Goal: Task Accomplishment & Management: Use online tool/utility

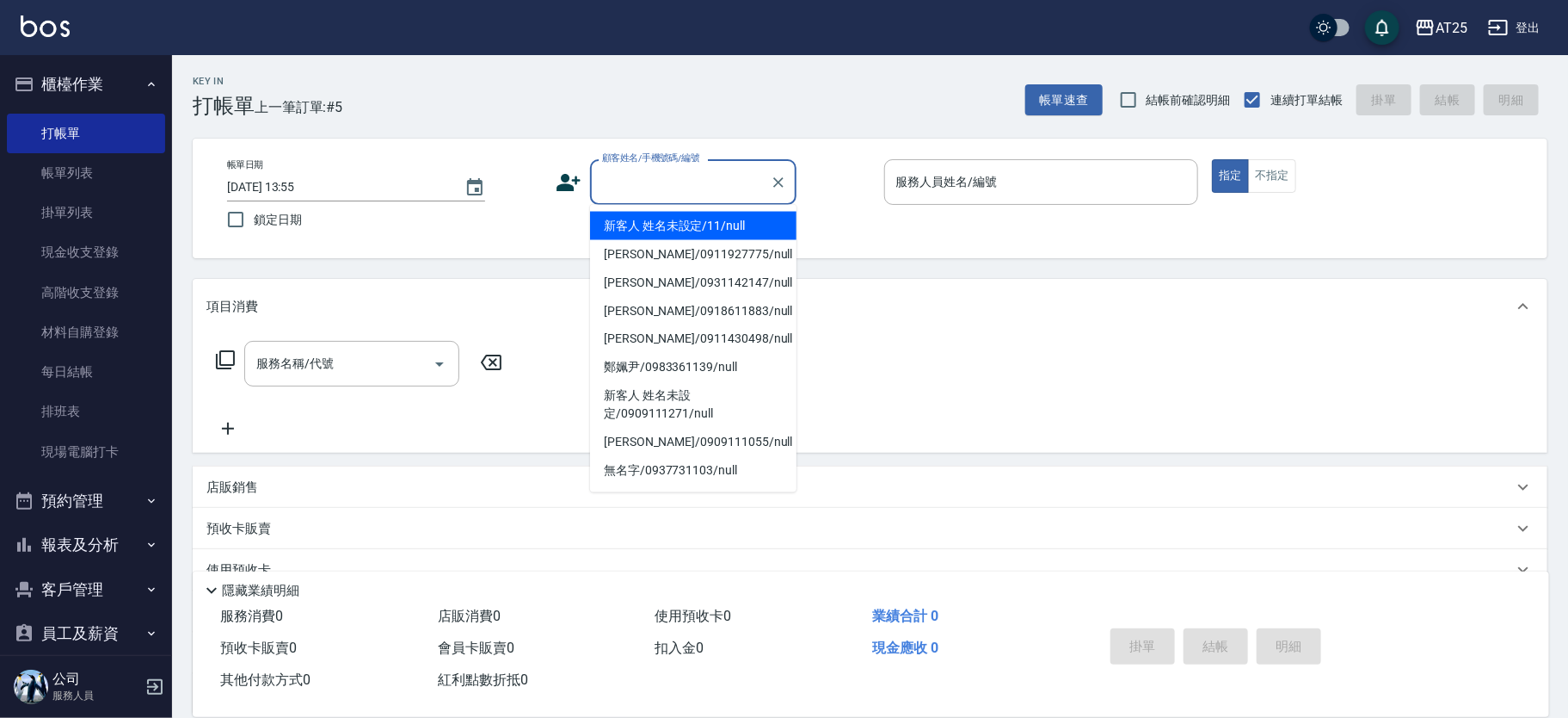
click at [705, 222] on li "新客人 姓名未設定/11/null" at bounding box center [693, 226] width 206 height 28
type input "新客人 姓名未設定/11/null"
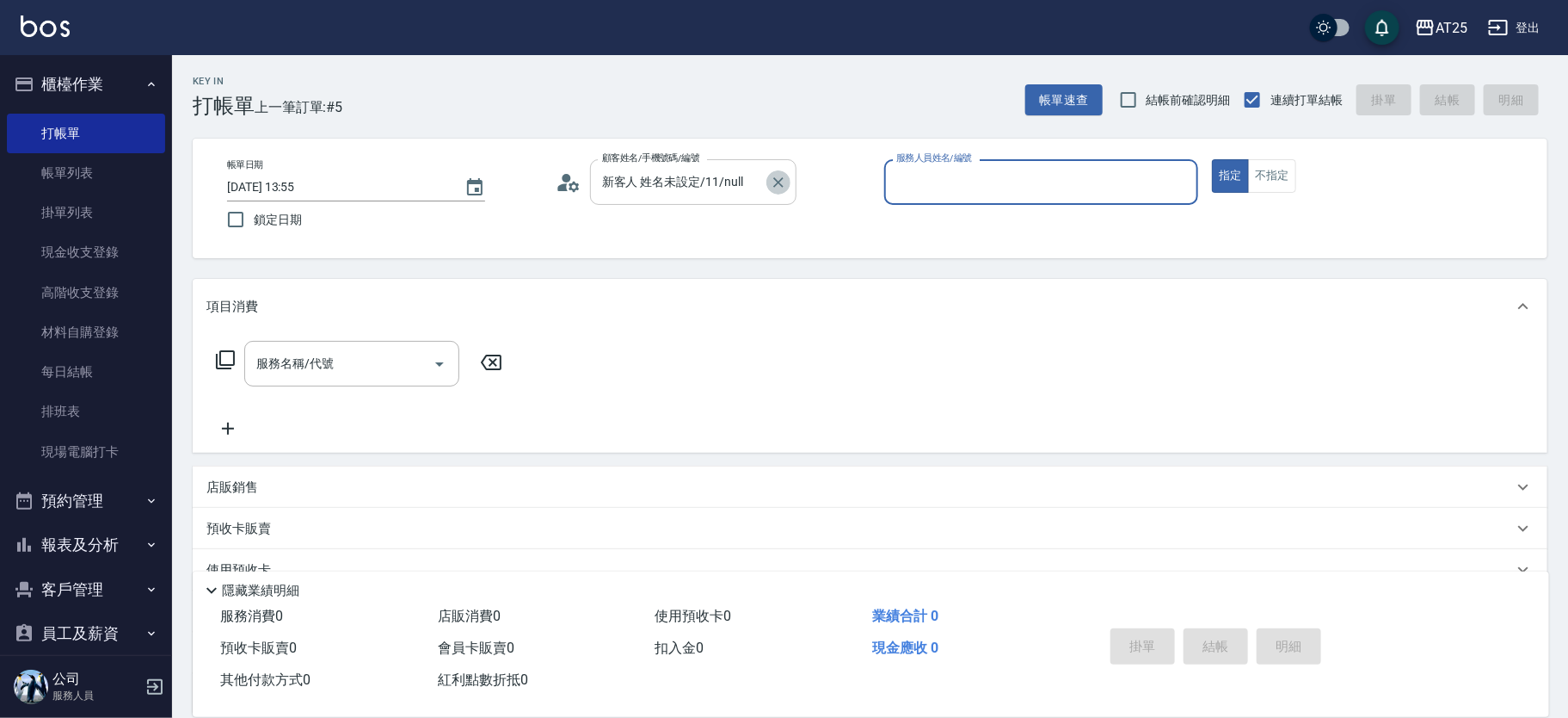
click at [782, 179] on icon "Clear" at bounding box center [779, 182] width 17 height 17
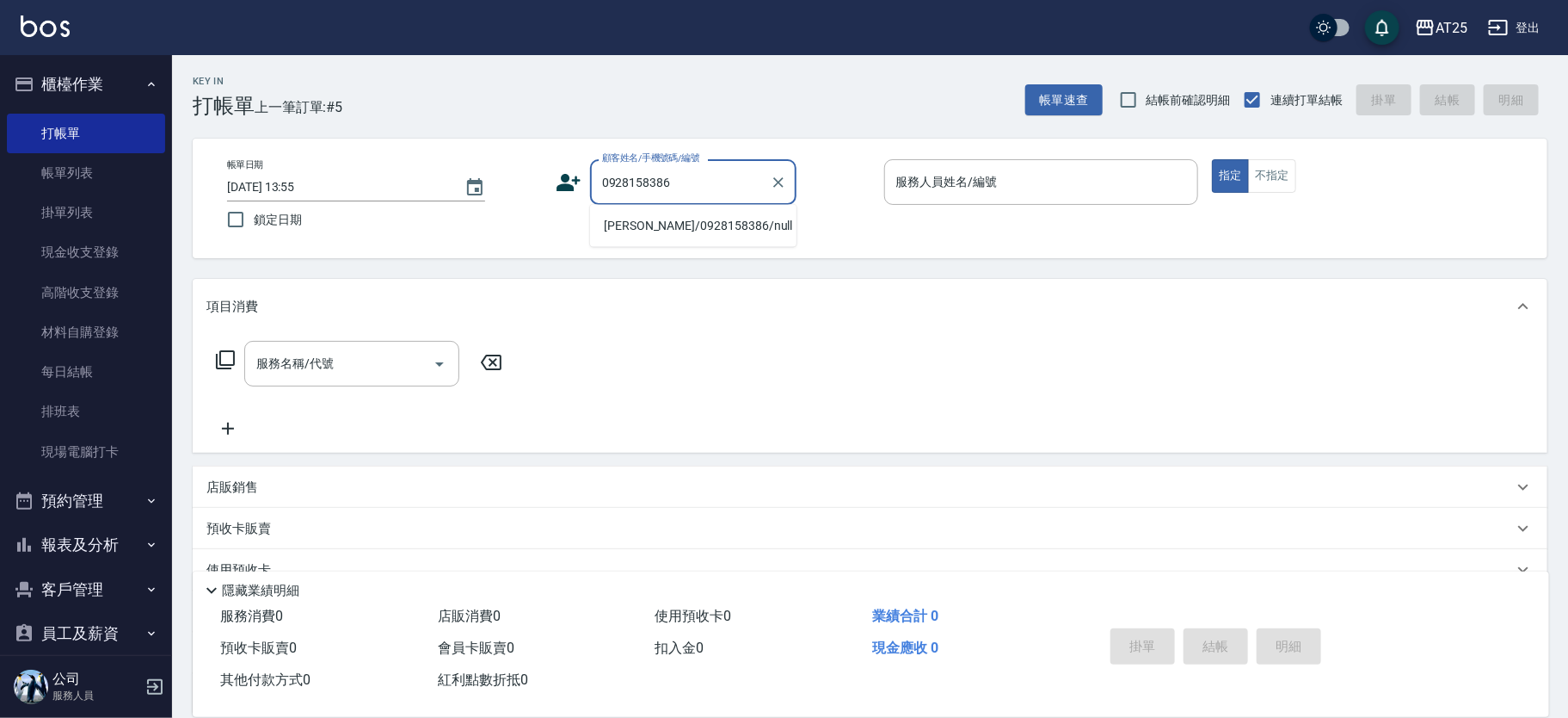
click at [685, 220] on li "程彥博/0928158386/null" at bounding box center [693, 226] width 206 height 28
type input "程彥博/0928158386/null"
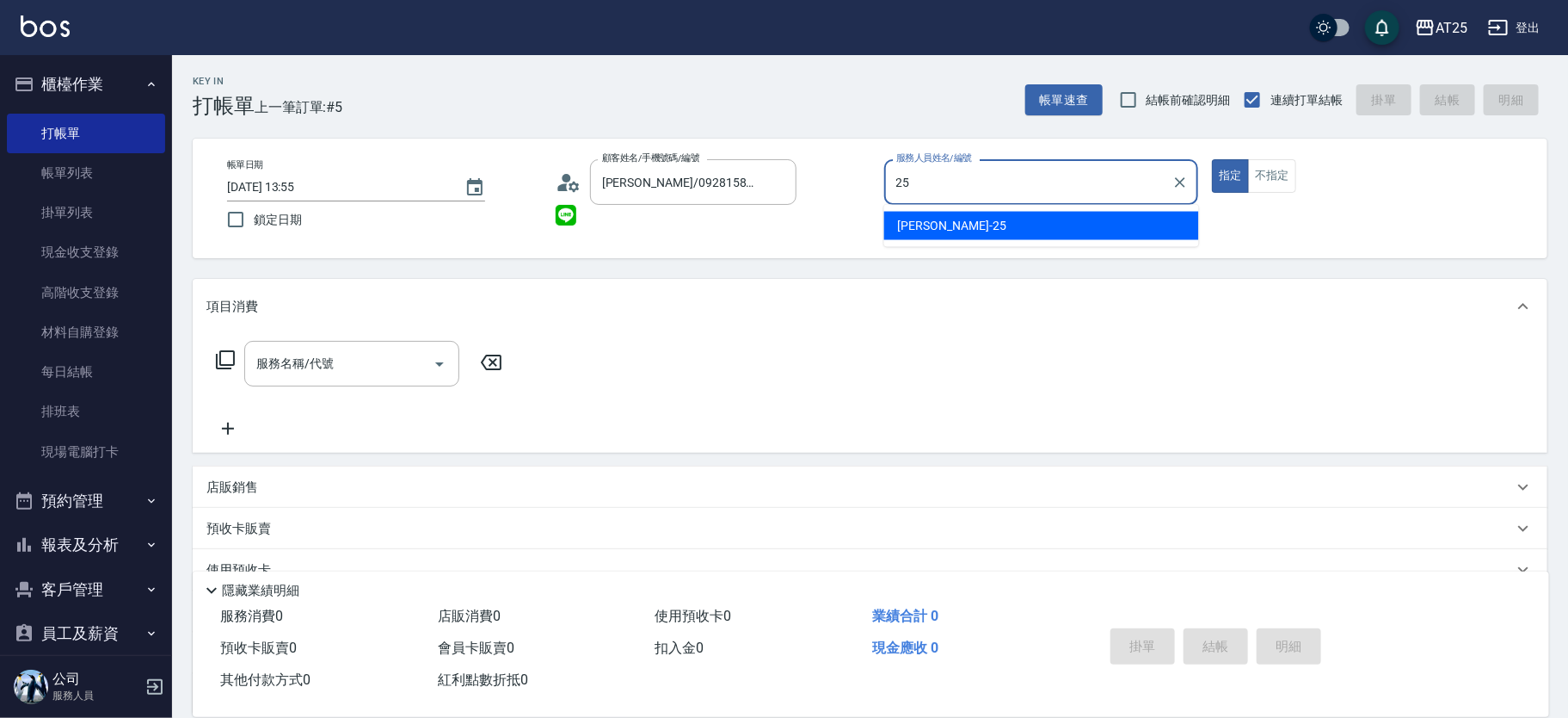
type input "[PERSON_NAME]-25"
type button "true"
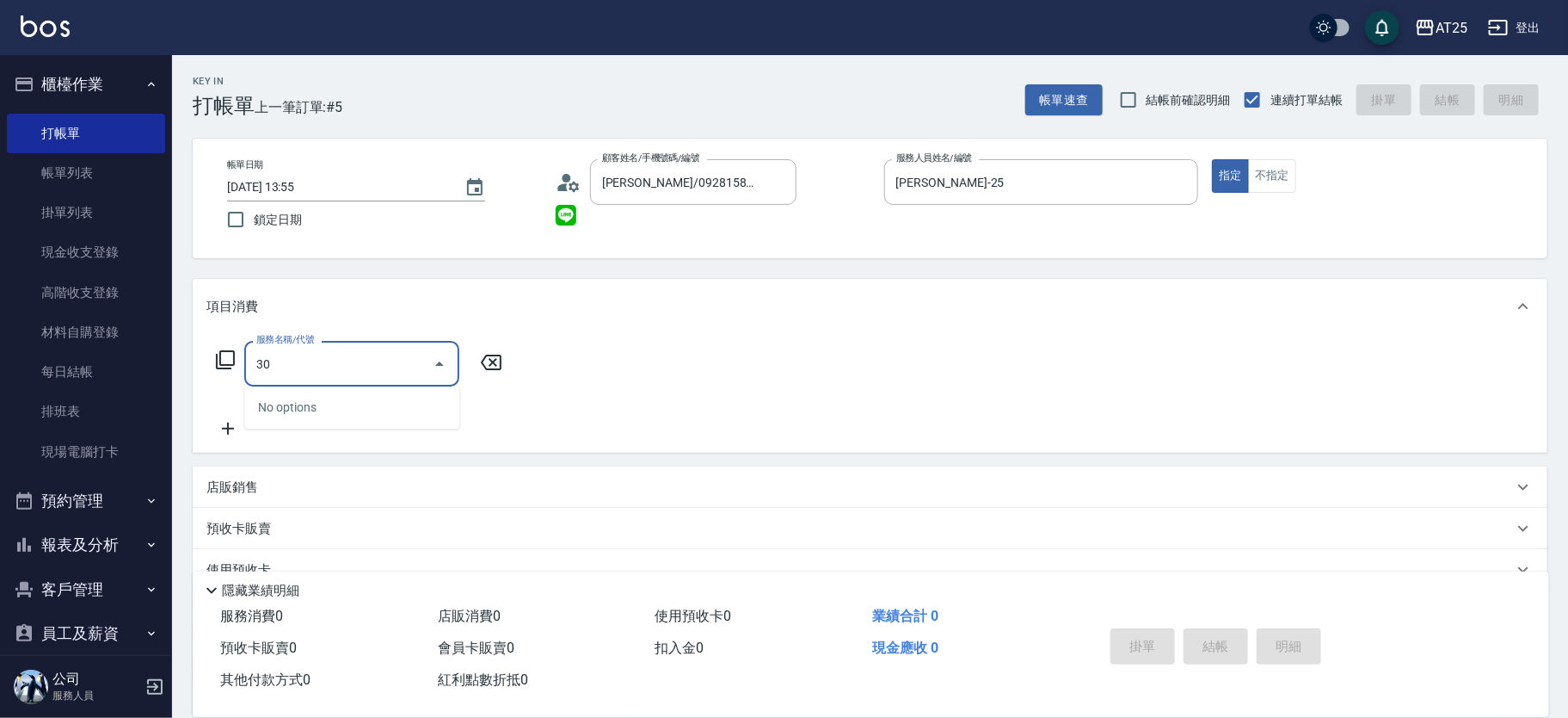
type input "306"
type input "100"
type input "男生壓貼(306)"
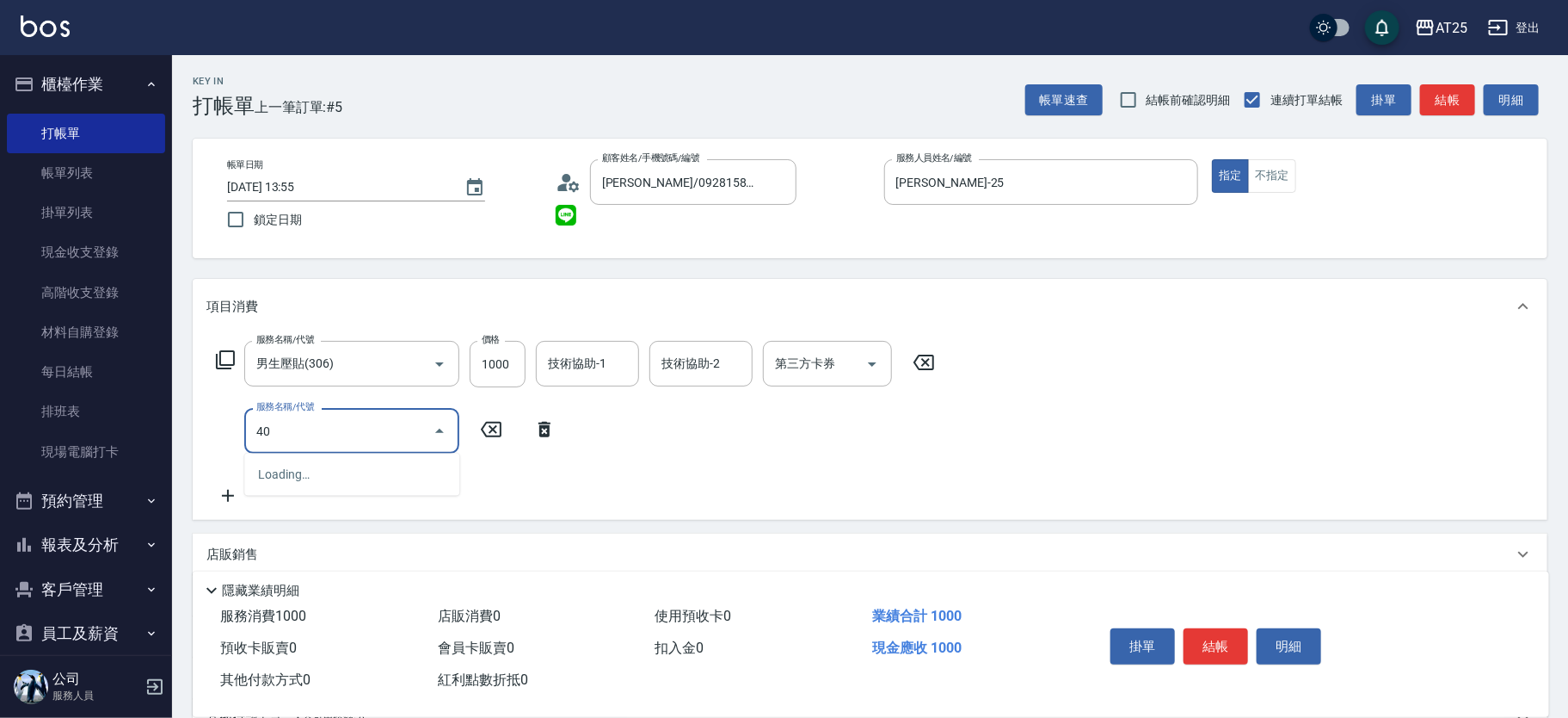
type input "401"
type input "130"
type input "剪髮(401)"
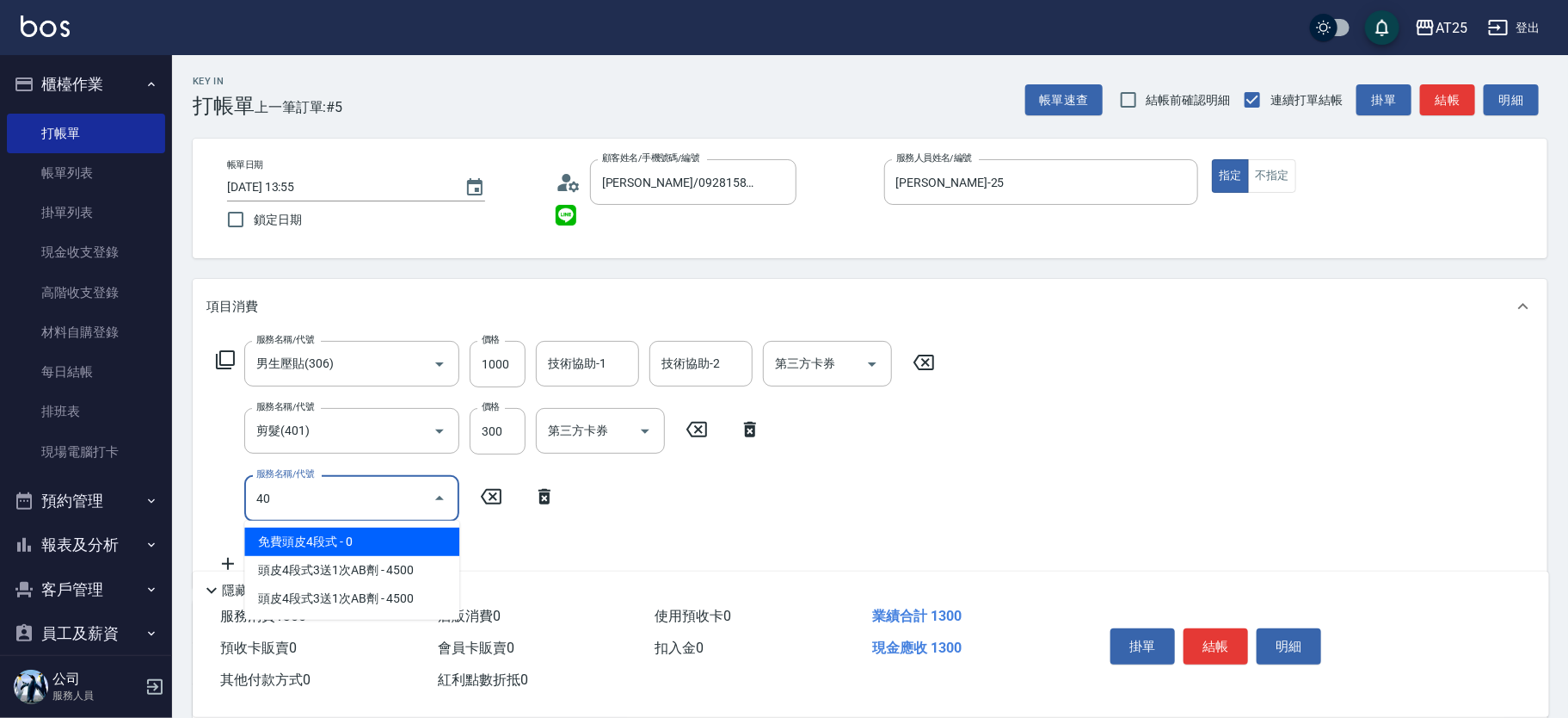
type input "401"
type input "160"
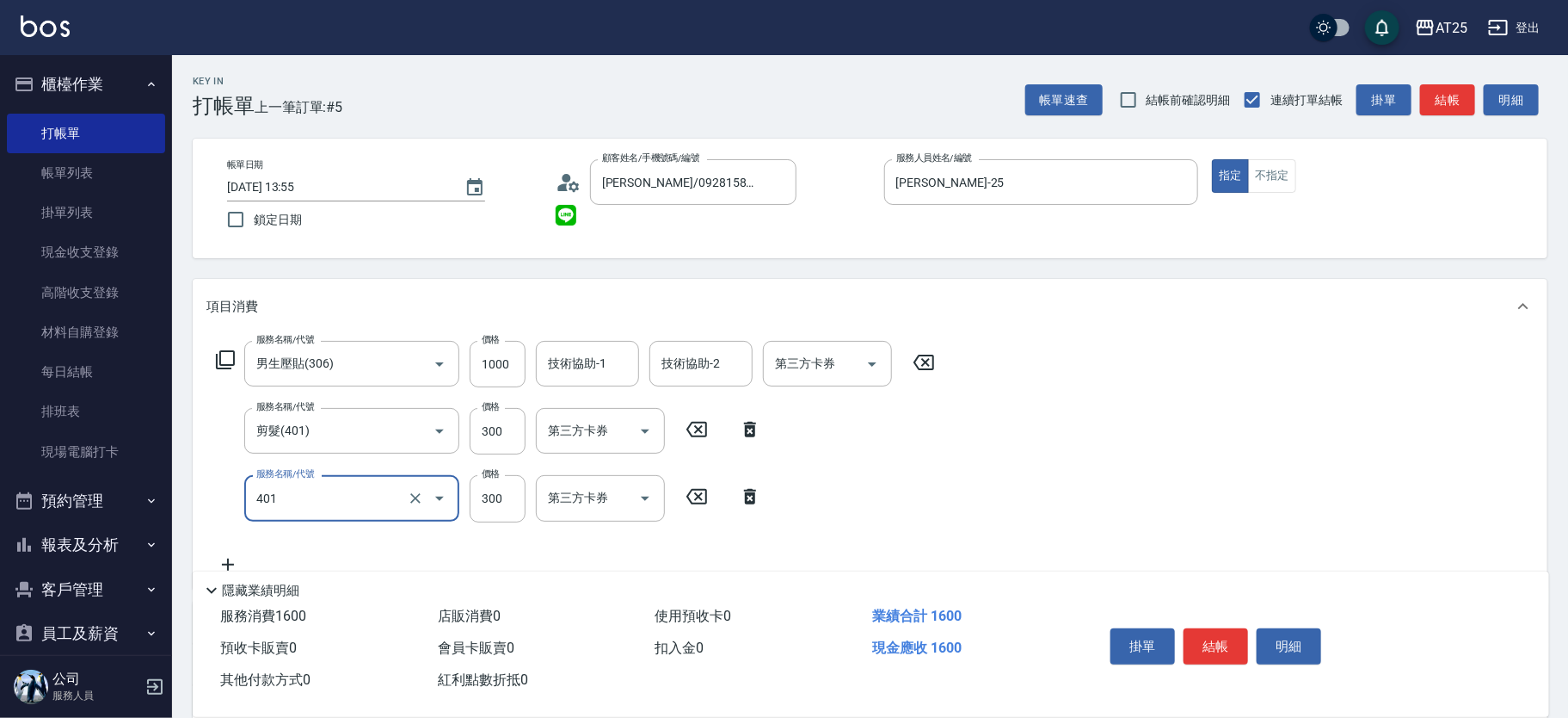
type input "剪髮(401)"
click at [1233, 638] on button "結帳" at bounding box center [1216, 646] width 65 height 37
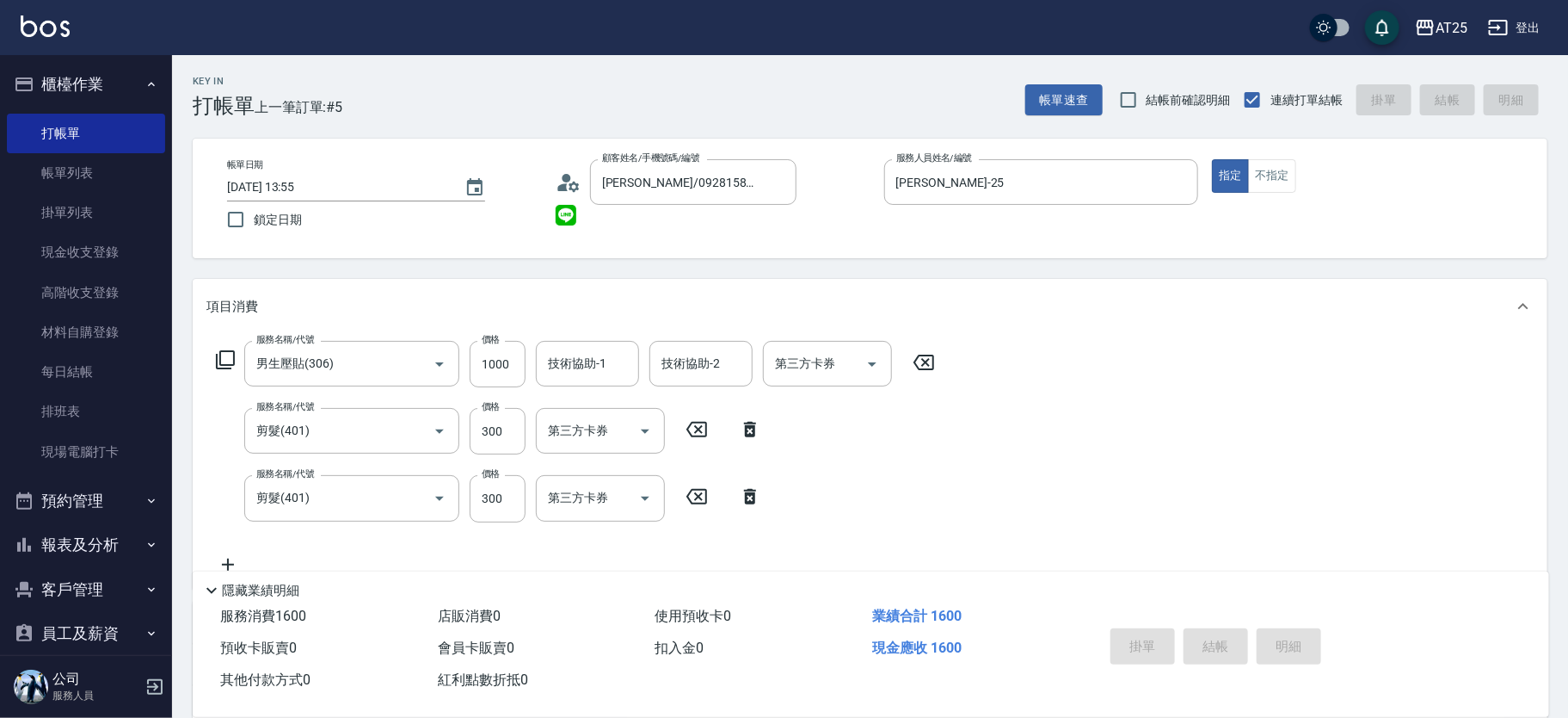
type input "2025/08/12 15:34"
type input "0"
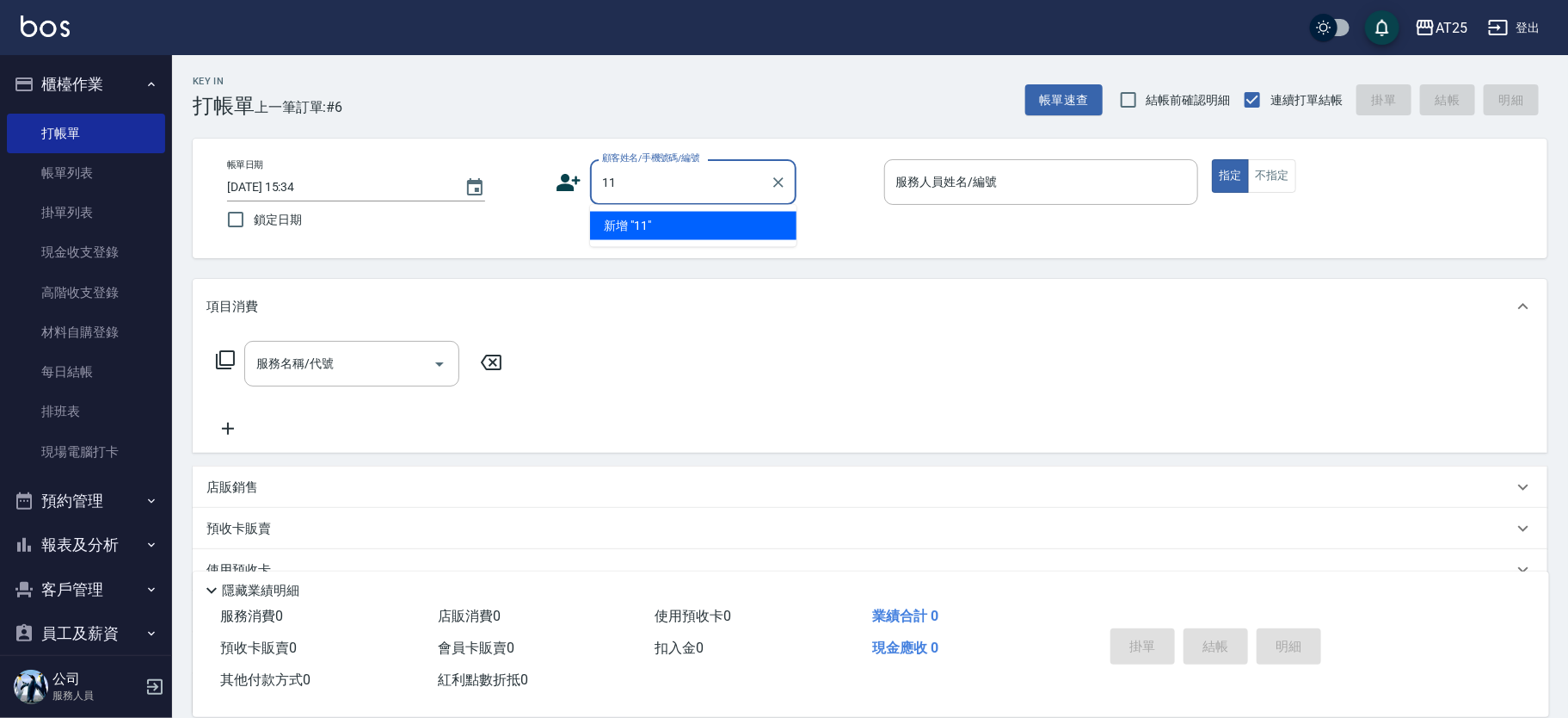
type input "11"
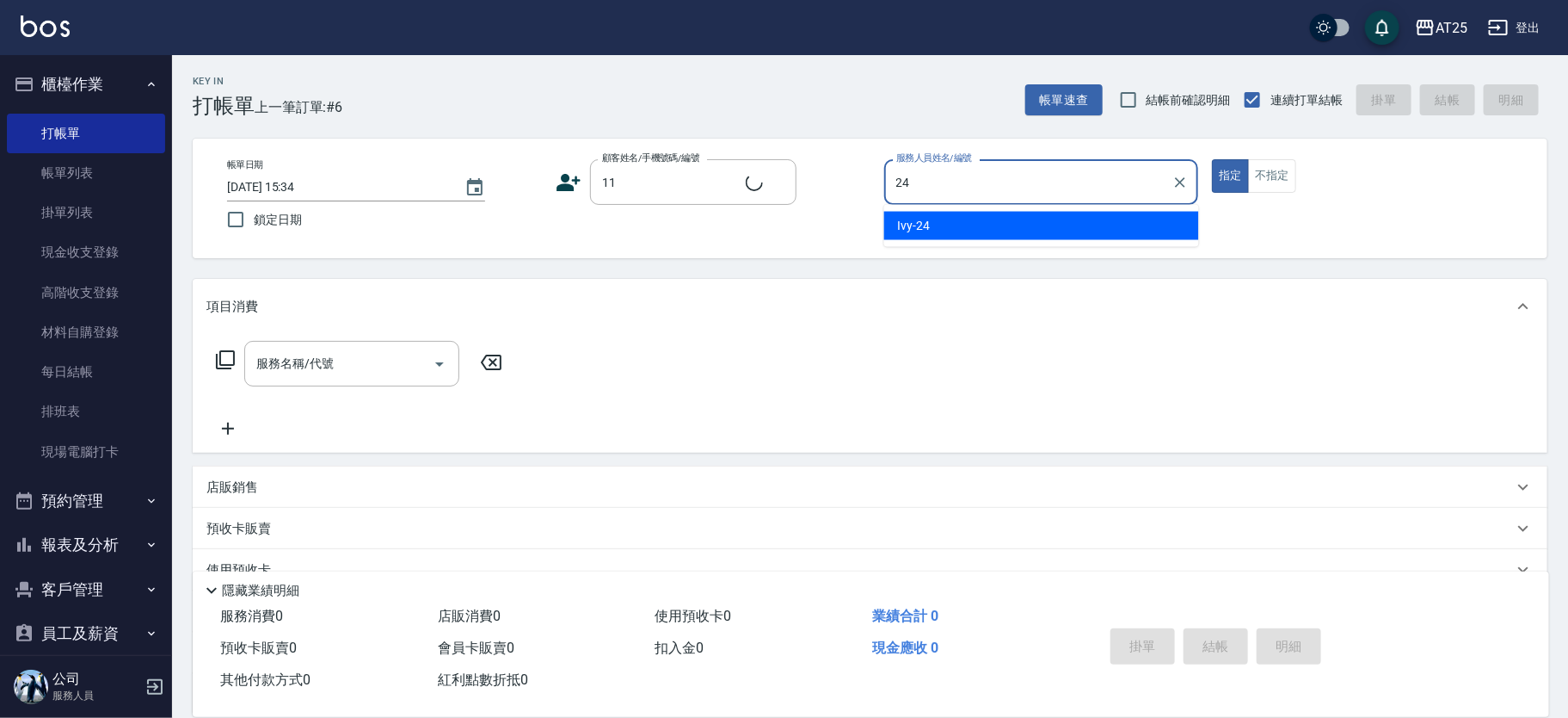
type input "24"
type input "新客人 姓名未設定/11/null"
type input "Ivy-24"
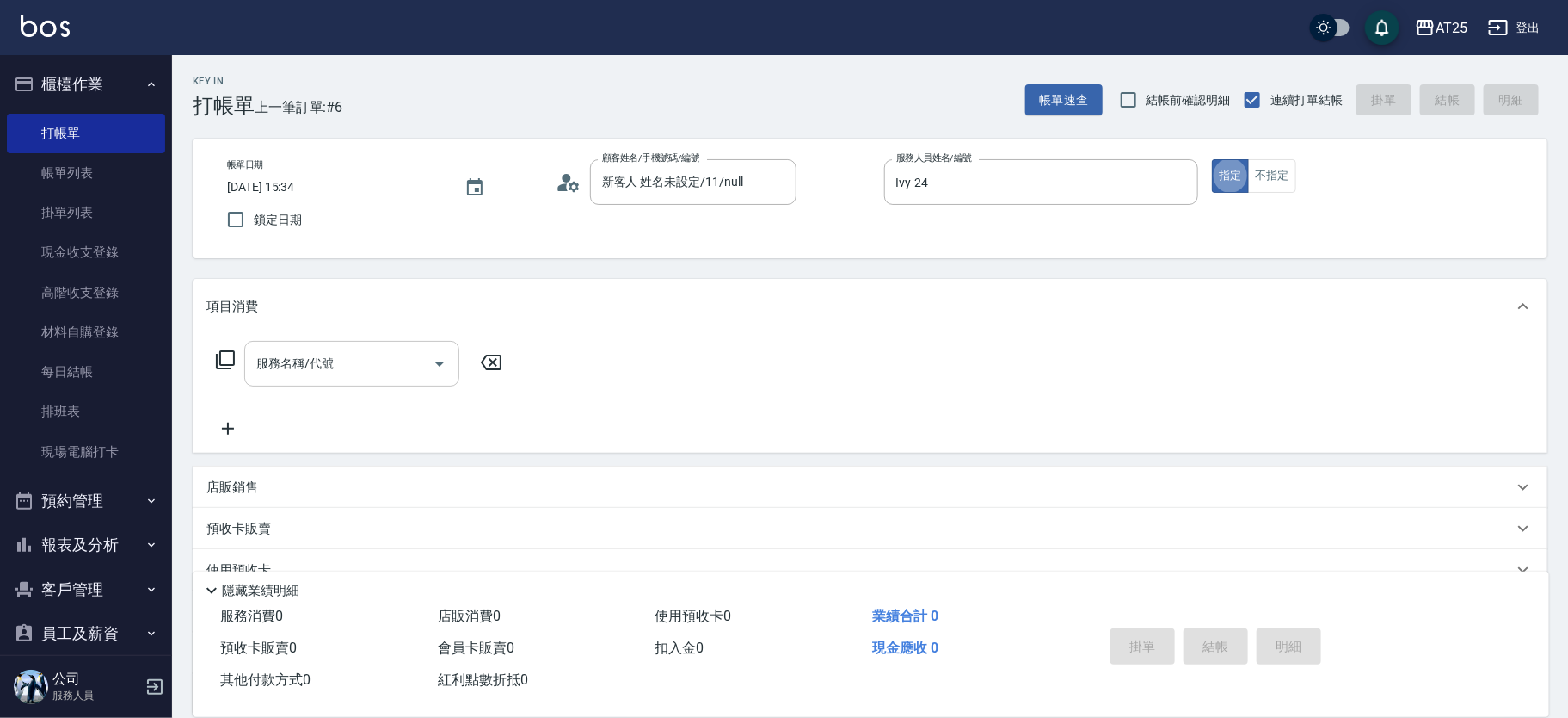
click at [332, 364] on input "服務名稱/代號" at bounding box center [339, 363] width 174 height 30
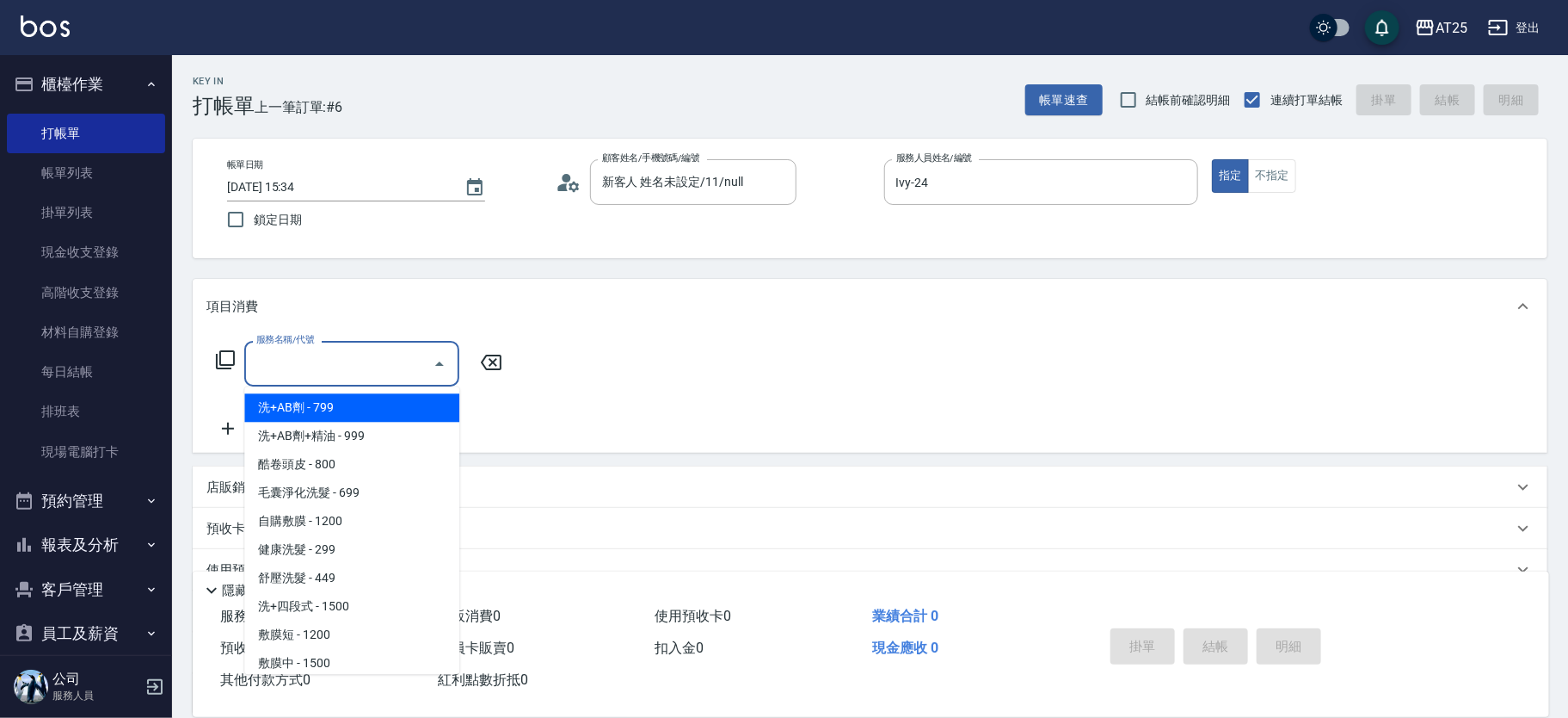
click at [407, 406] on span "洗+AB劑 - 799" at bounding box center [351, 407] width 215 height 28
type input "洗+AB劑(101)"
type input "70"
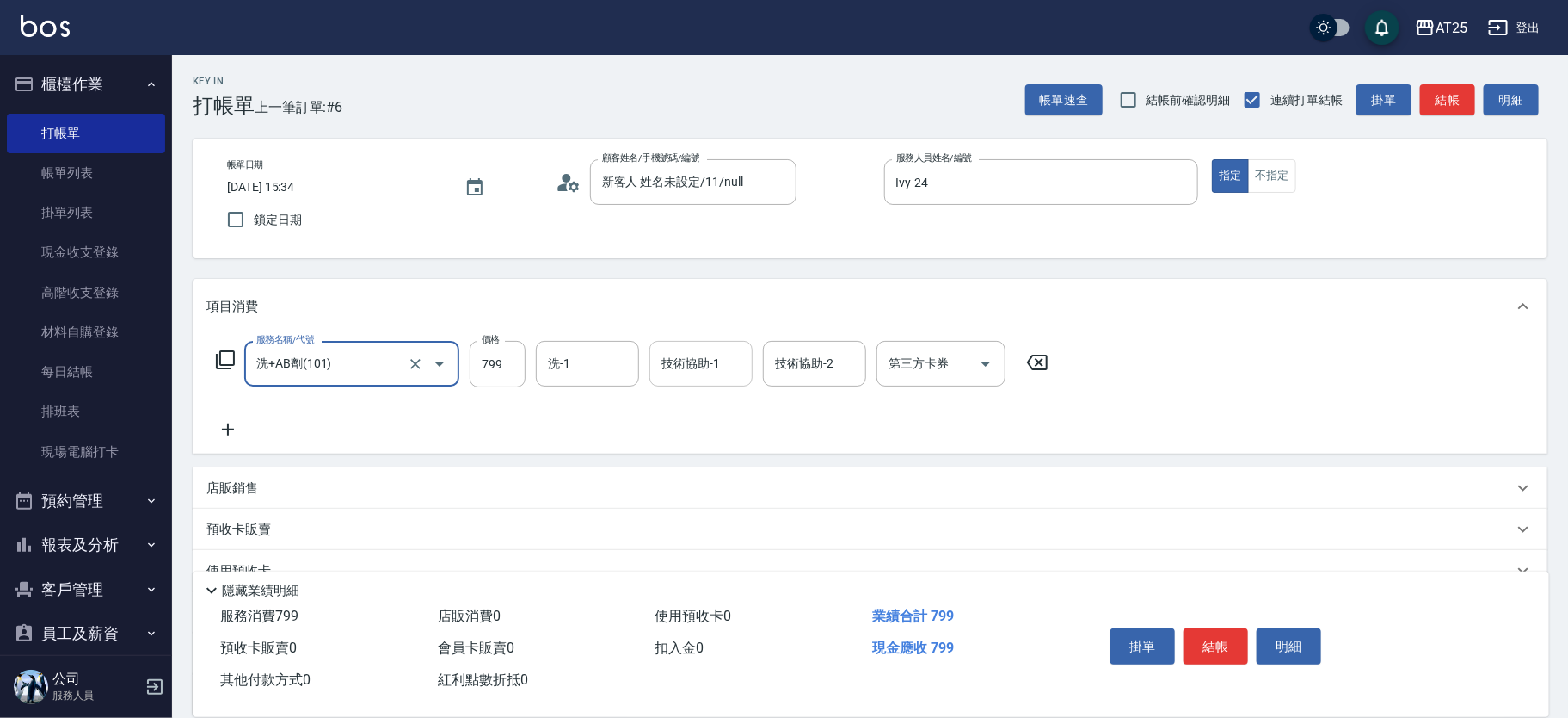
click at [731, 378] on input "技術協助-1" at bounding box center [701, 363] width 88 height 30
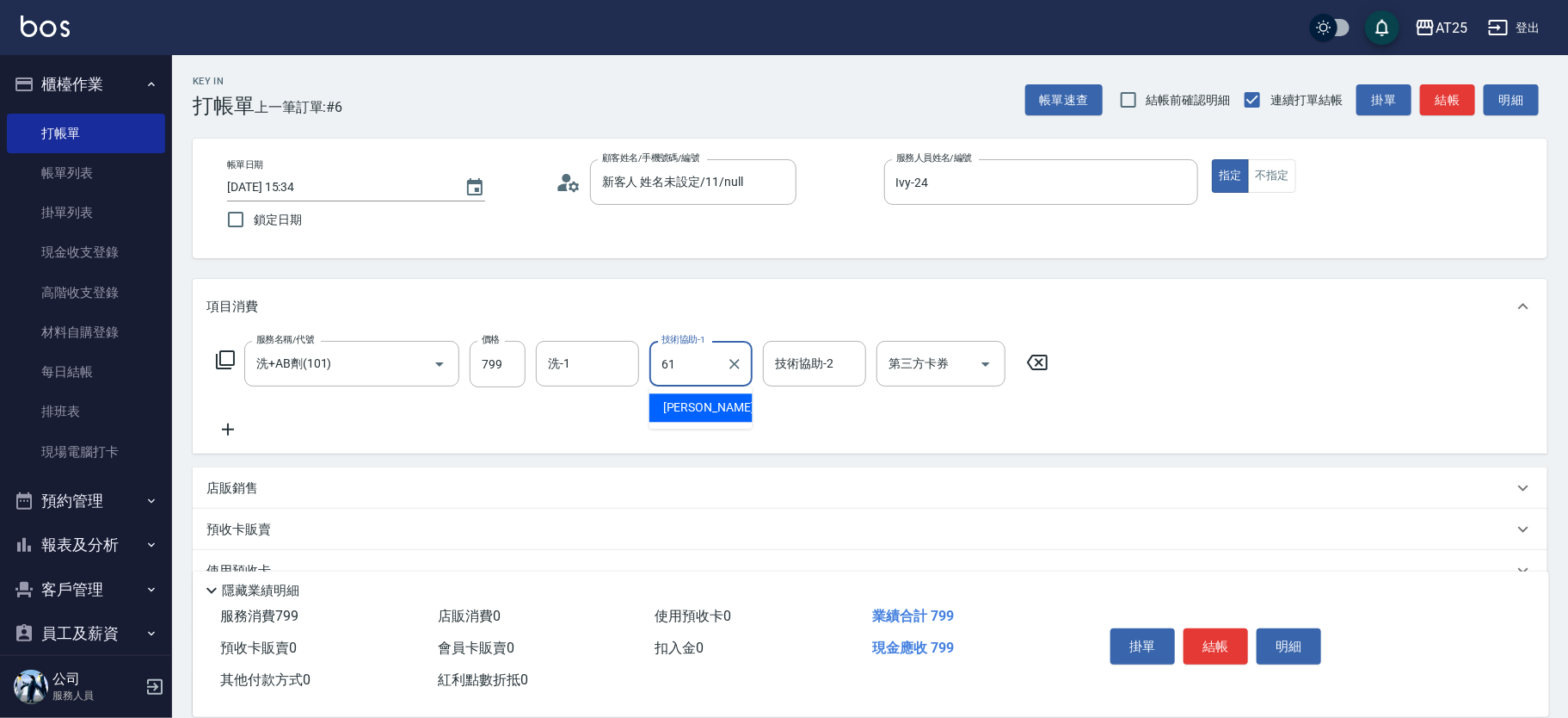
type input "游惠文-61"
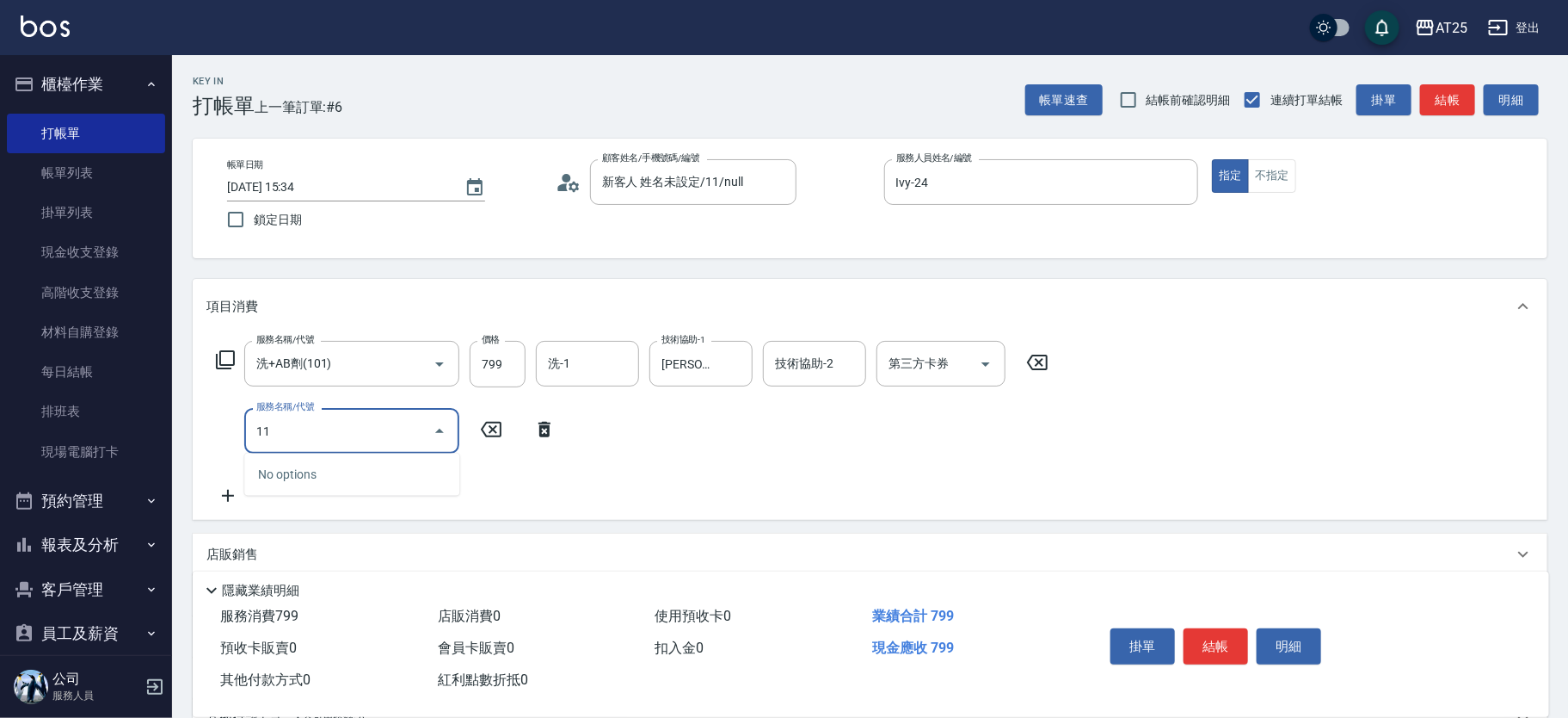
type input "114"
type input "370"
type input "自備敷膜(114)"
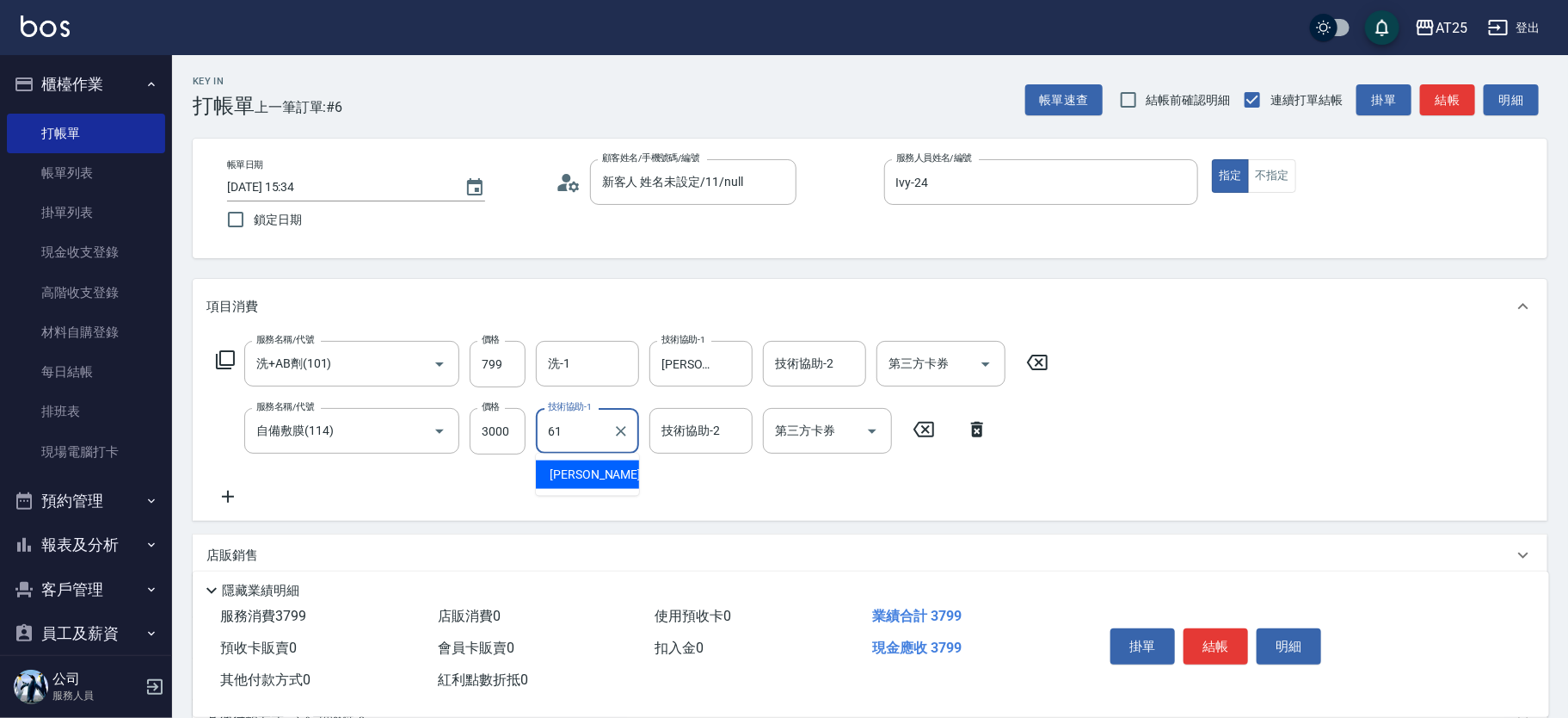
type input "游惠文-61"
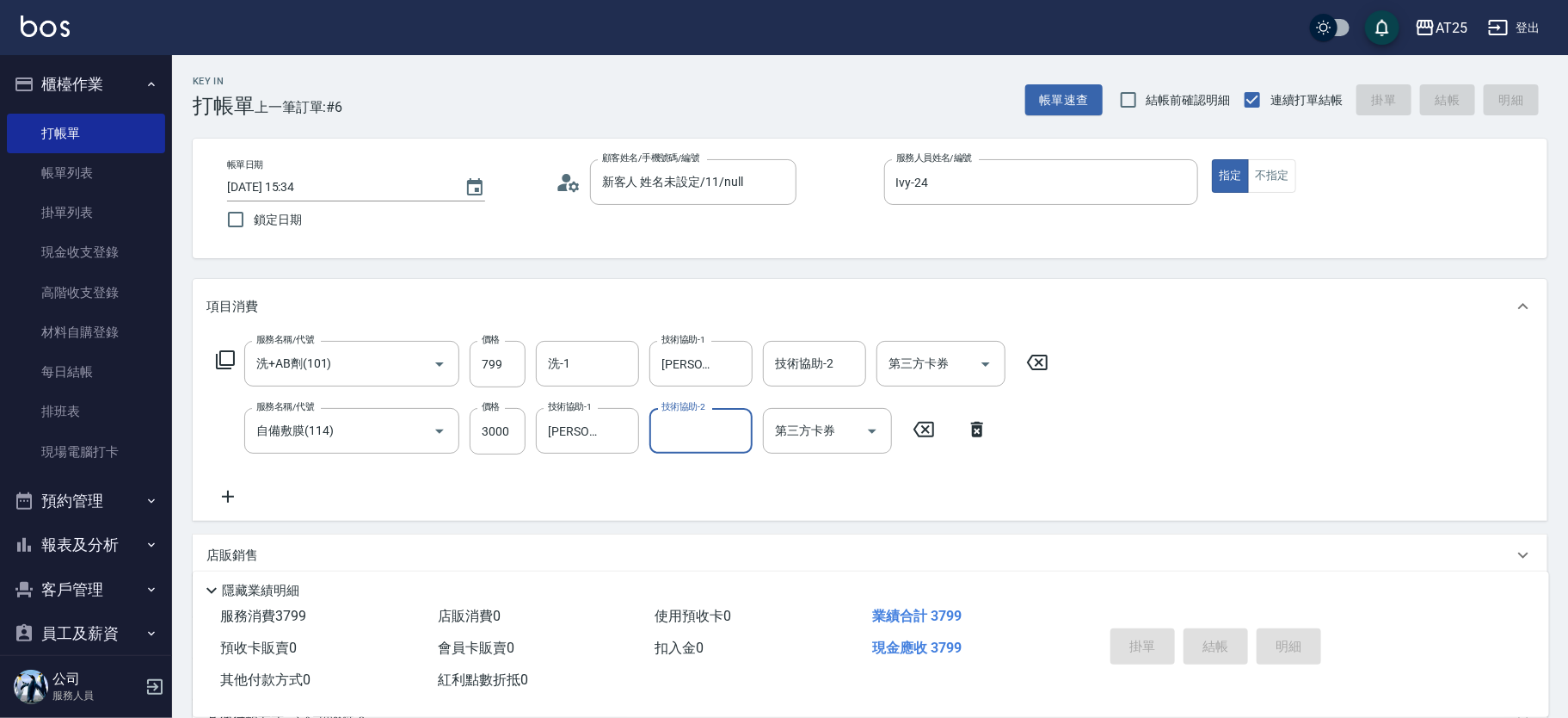
type input "[DATE] 15:35"
type input "0"
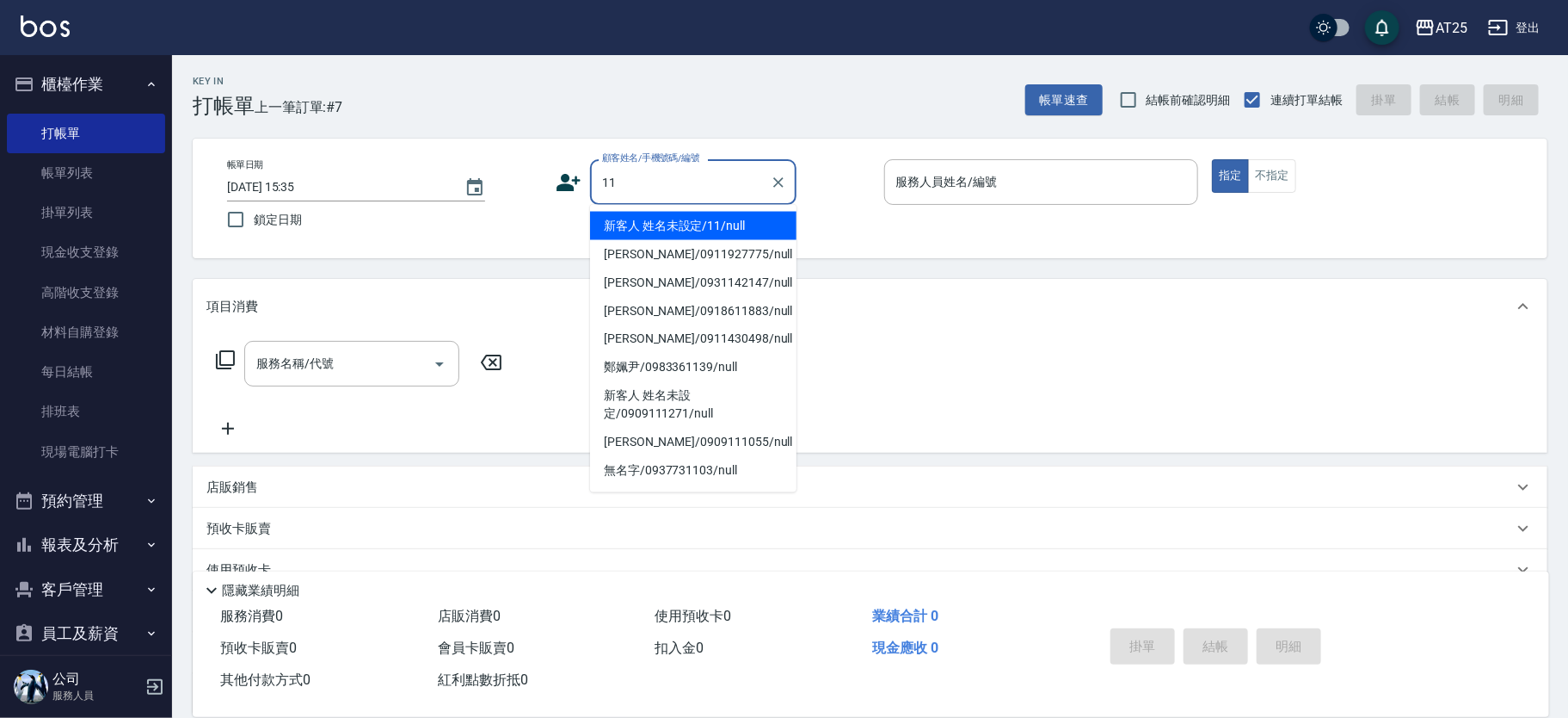
type input "新客人 姓名未設定/11/null"
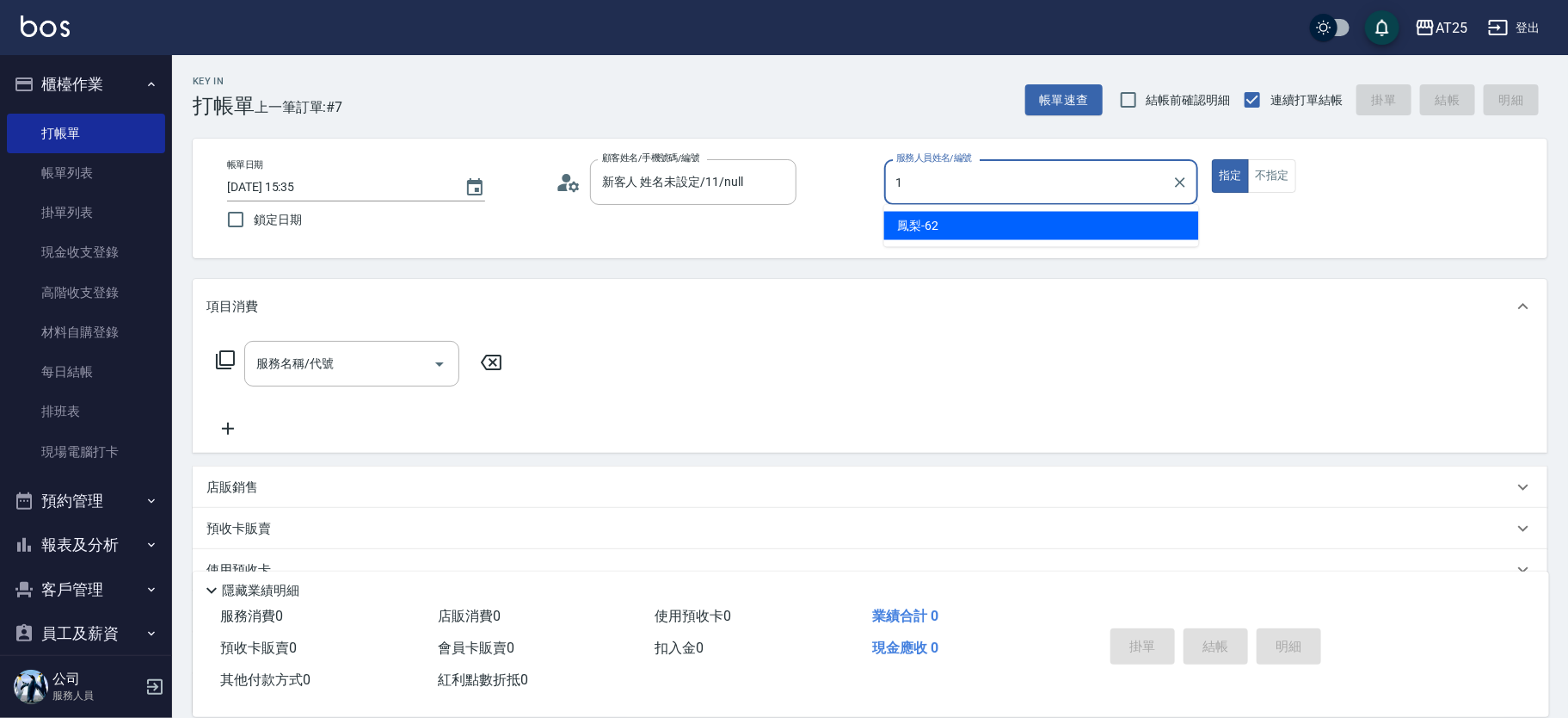
type input "鳳梨-62"
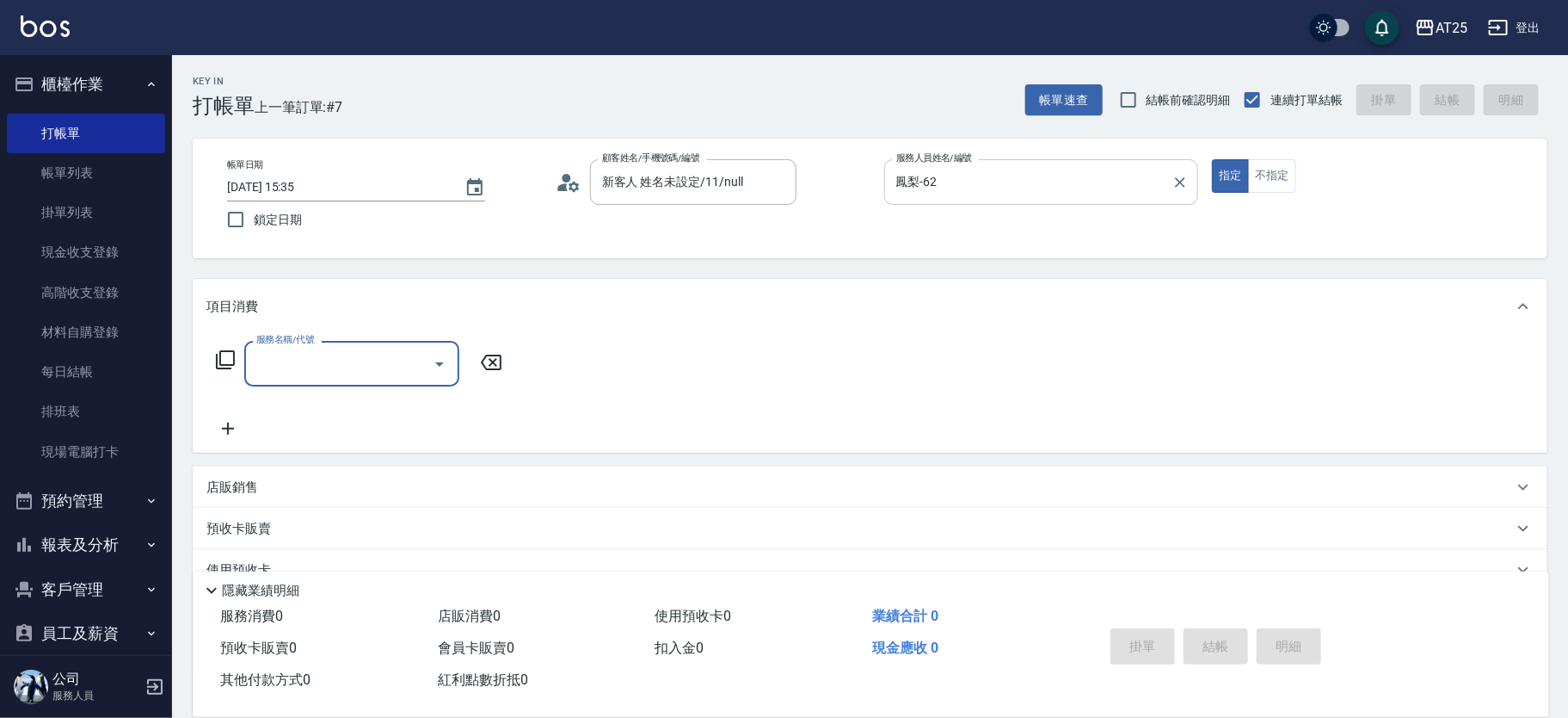
click at [1172, 178] on icon "Clear" at bounding box center [1180, 182] width 17 height 17
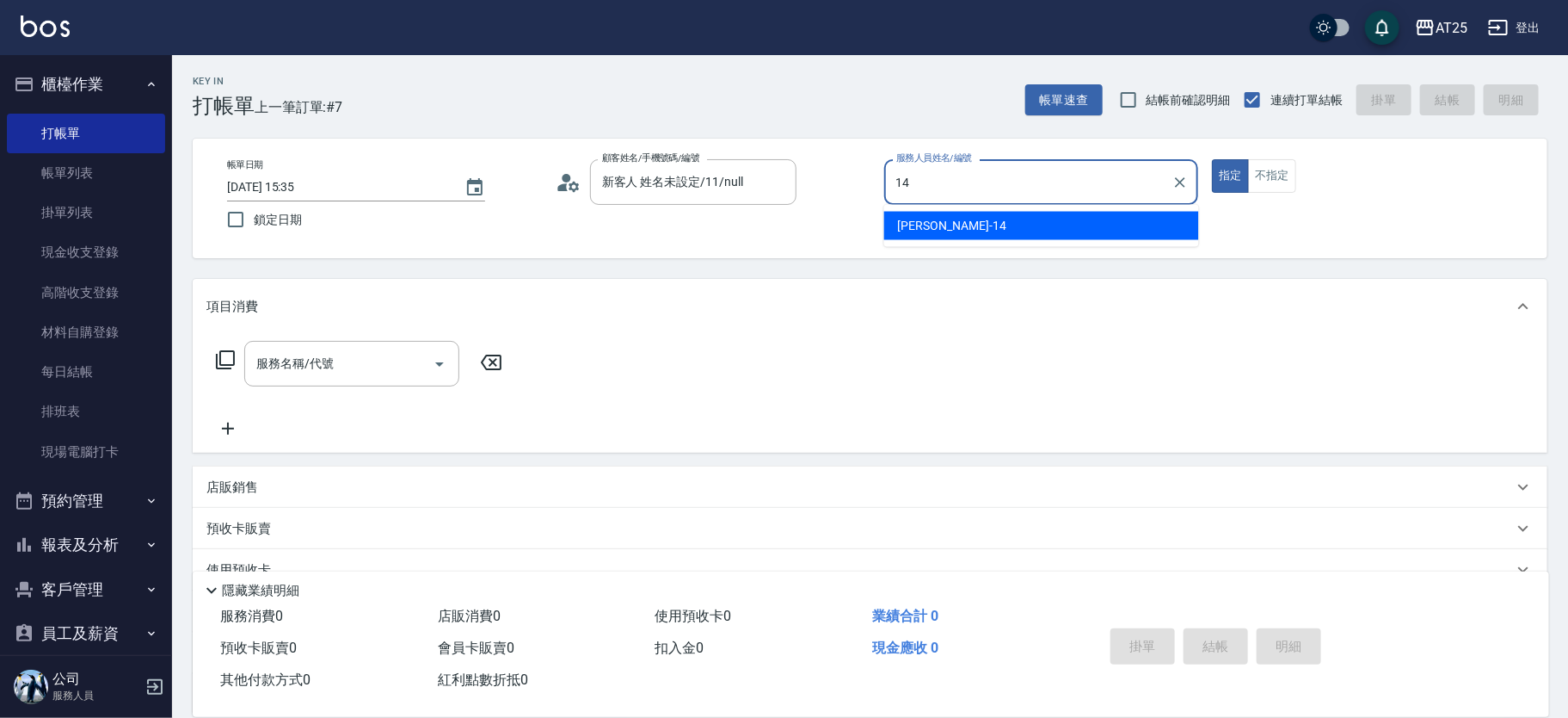
type input "Ken-14"
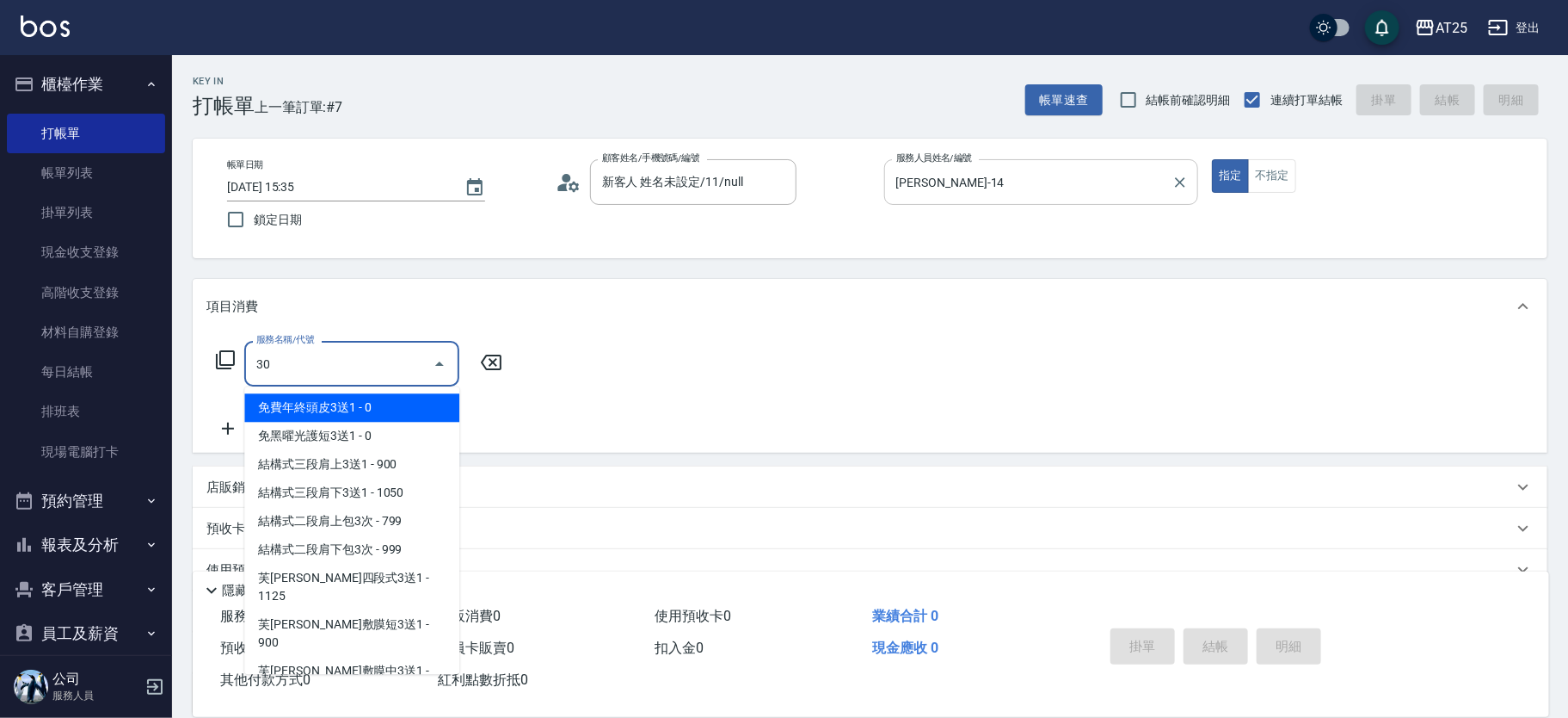
type input "301"
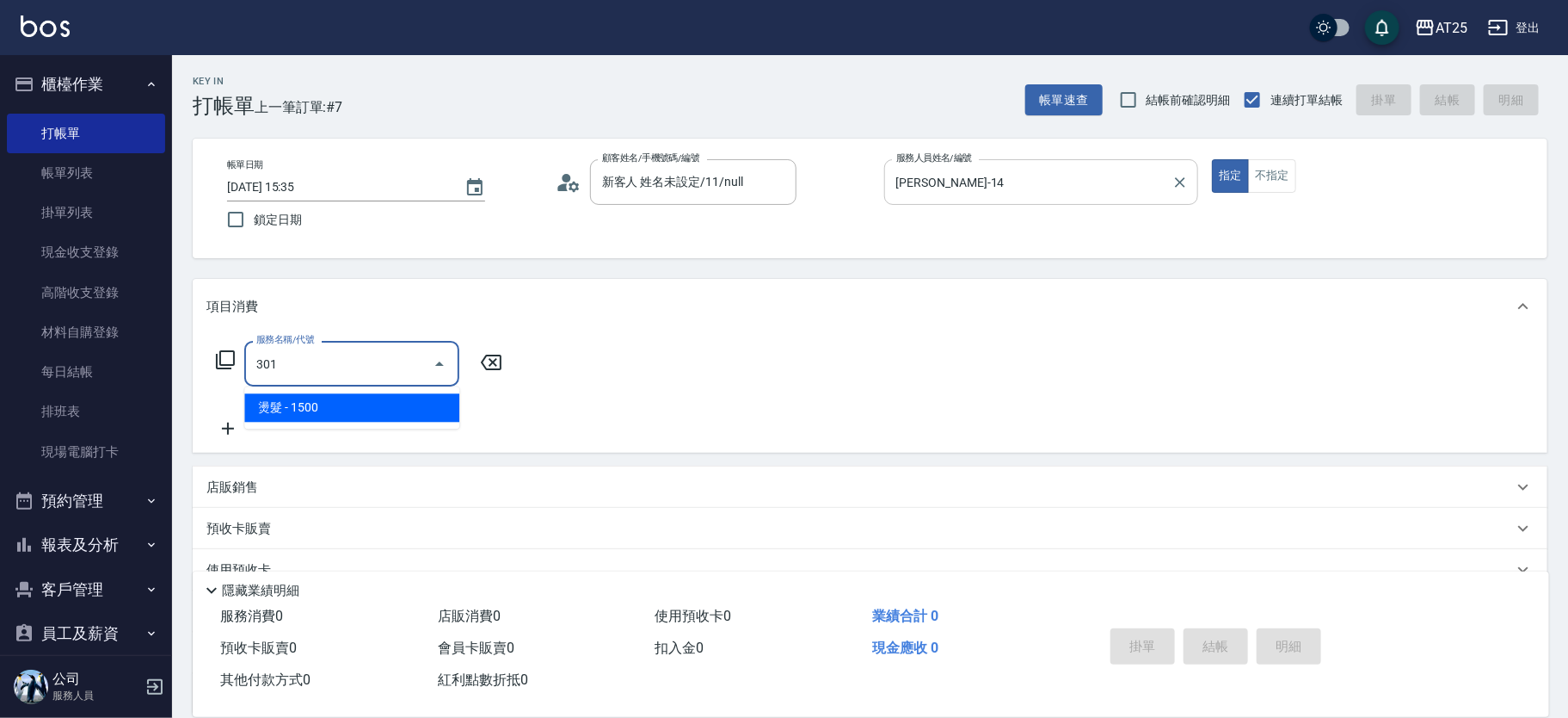
type input "150"
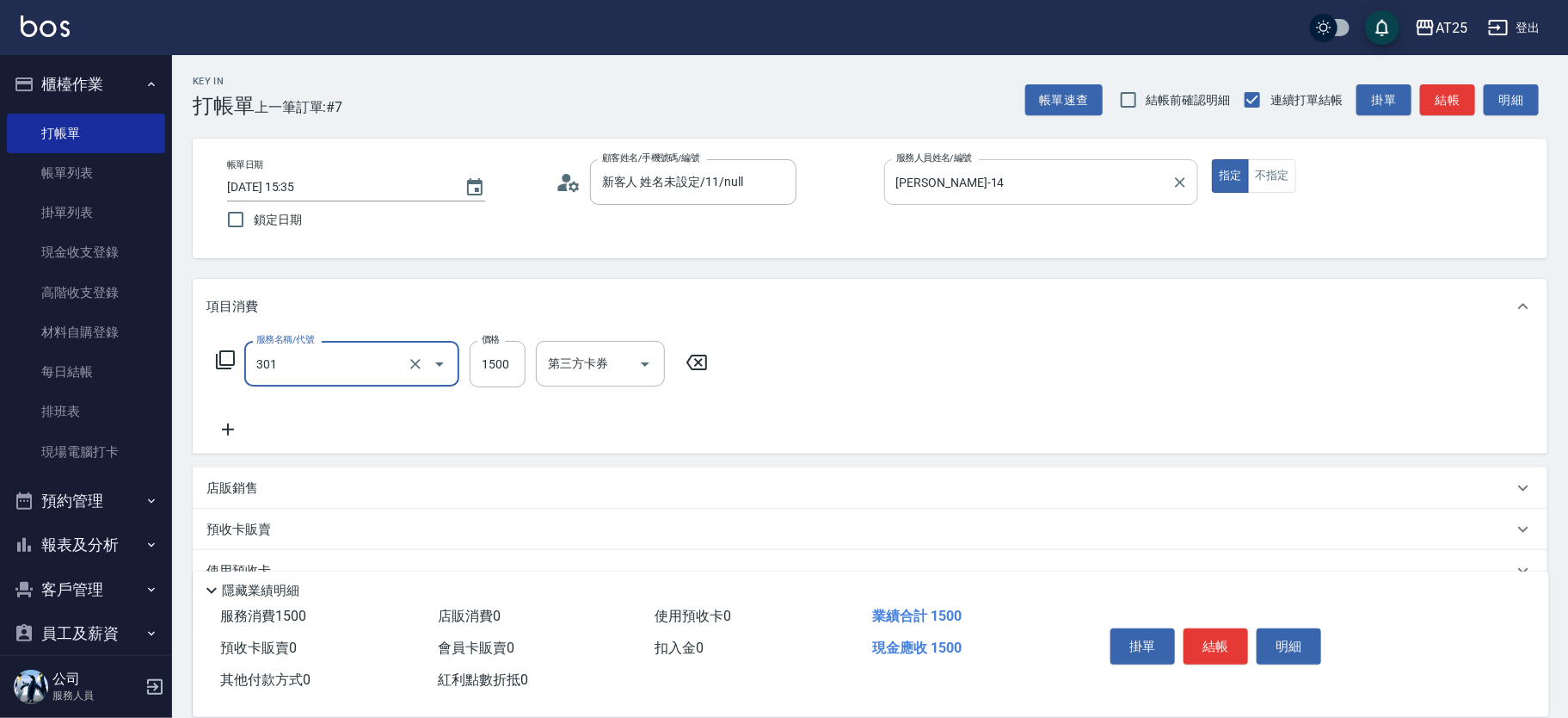
type input "燙髮(301)"
type input "0"
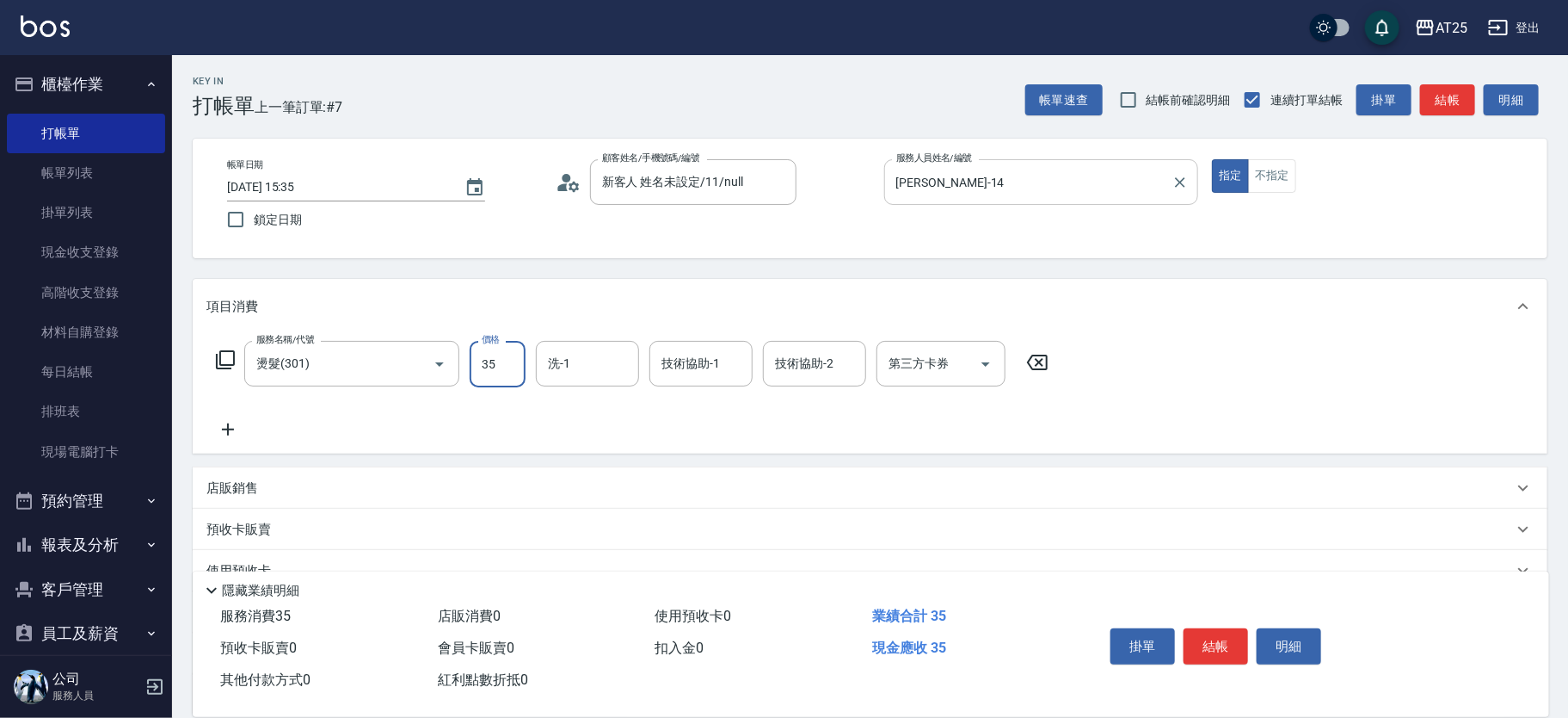
type input "350"
type input "3500"
type input "小宇-58"
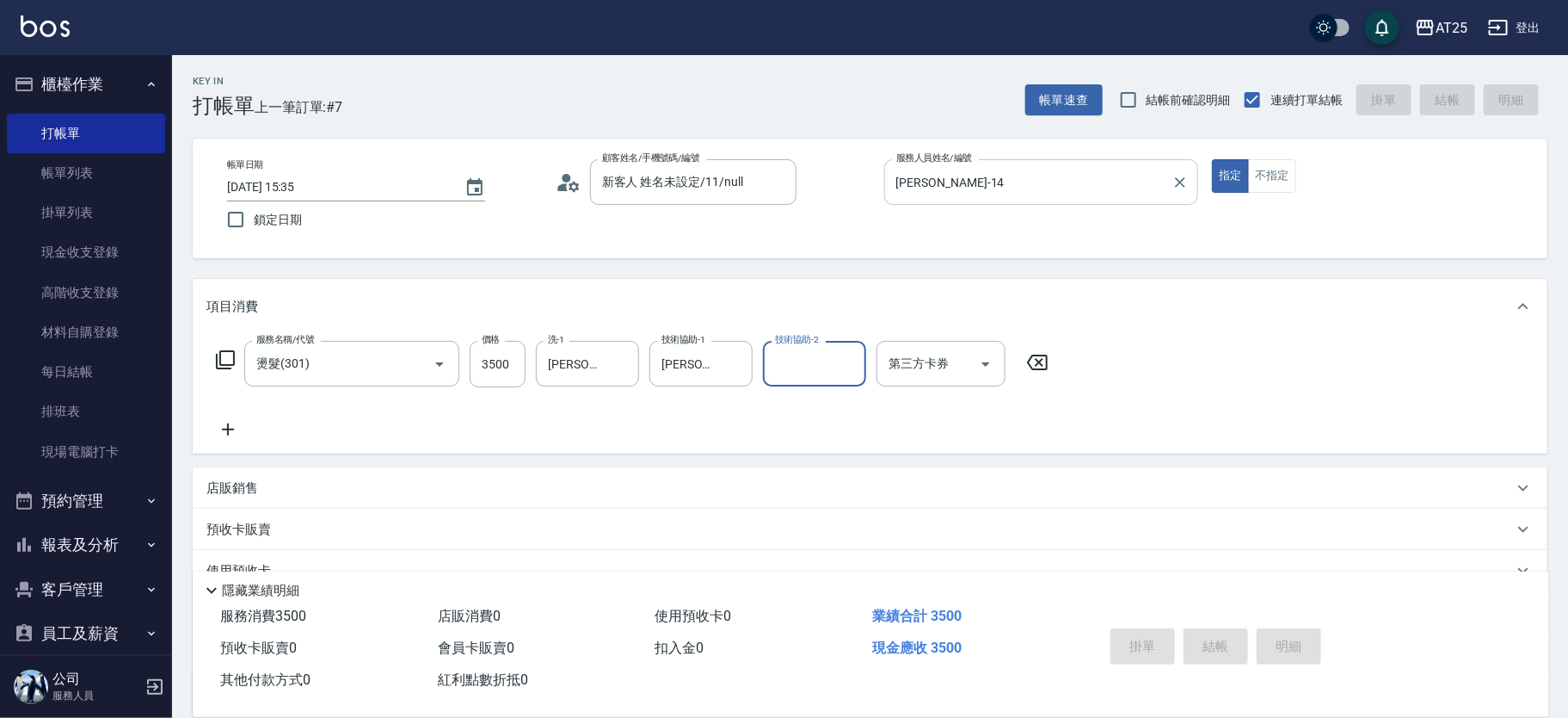
type input "2025/08/12 15:37"
type input "0"
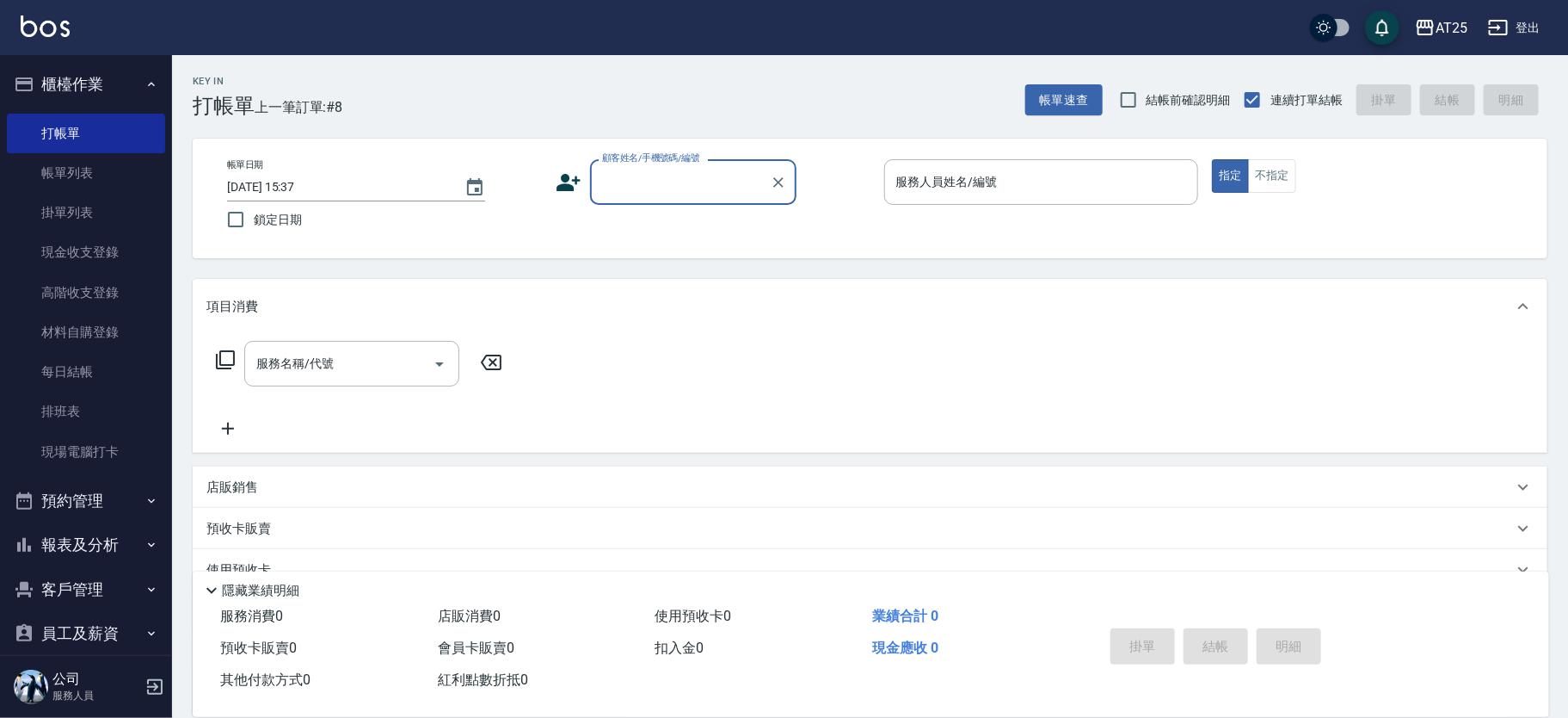
click at [636, 162] on label "顧客姓名/手機號碼/編號" at bounding box center [651, 158] width 99 height 13
click at [636, 167] on input "顧客姓名/手機號碼/編號" at bounding box center [680, 182] width 165 height 30
click at [645, 174] on input "顧客姓名/手機號碼/編號" at bounding box center [680, 182] width 165 height 30
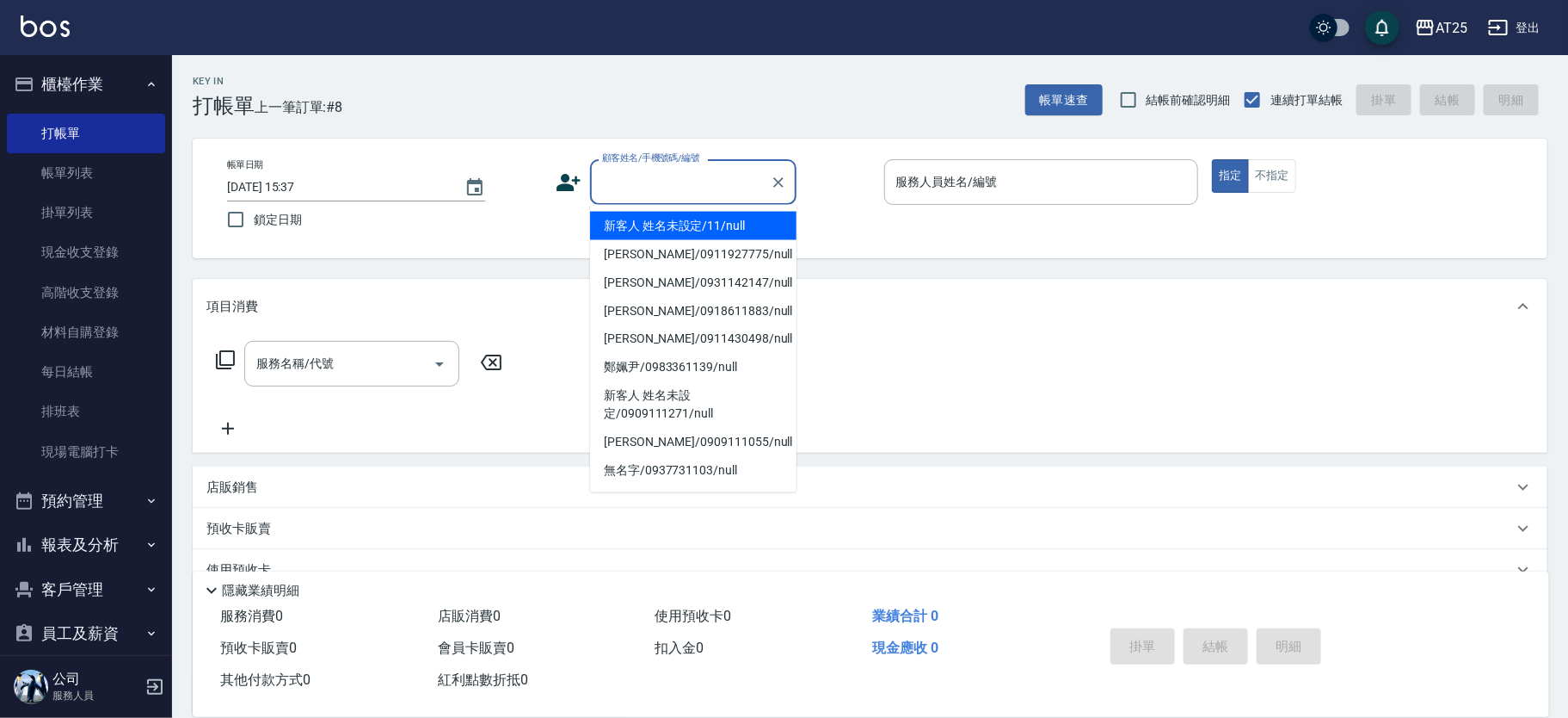
click at [706, 221] on li "新客人 姓名未設定/11/null" at bounding box center [693, 226] width 206 height 28
type input "新客人 姓名未設定/11/null"
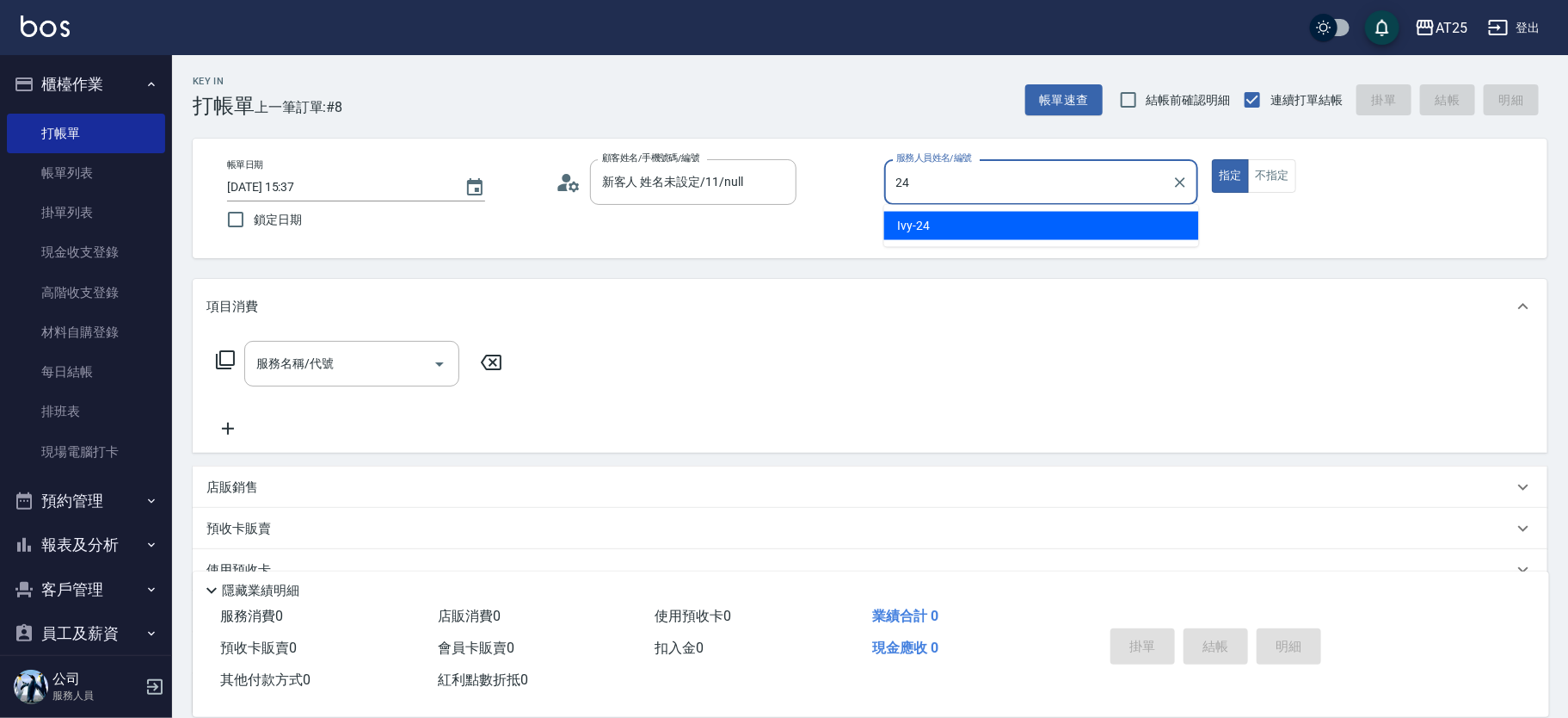
type input "Ivy-24"
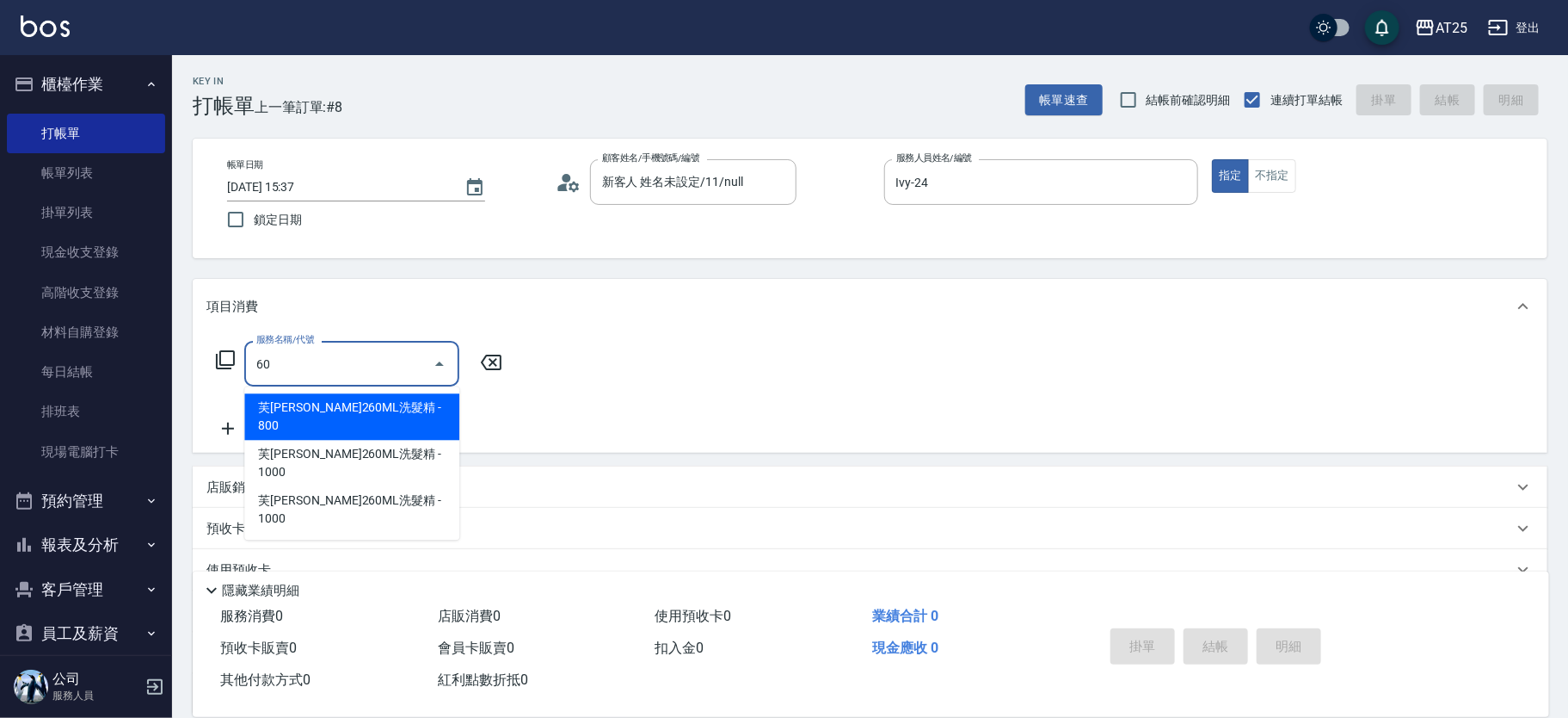
type input "601"
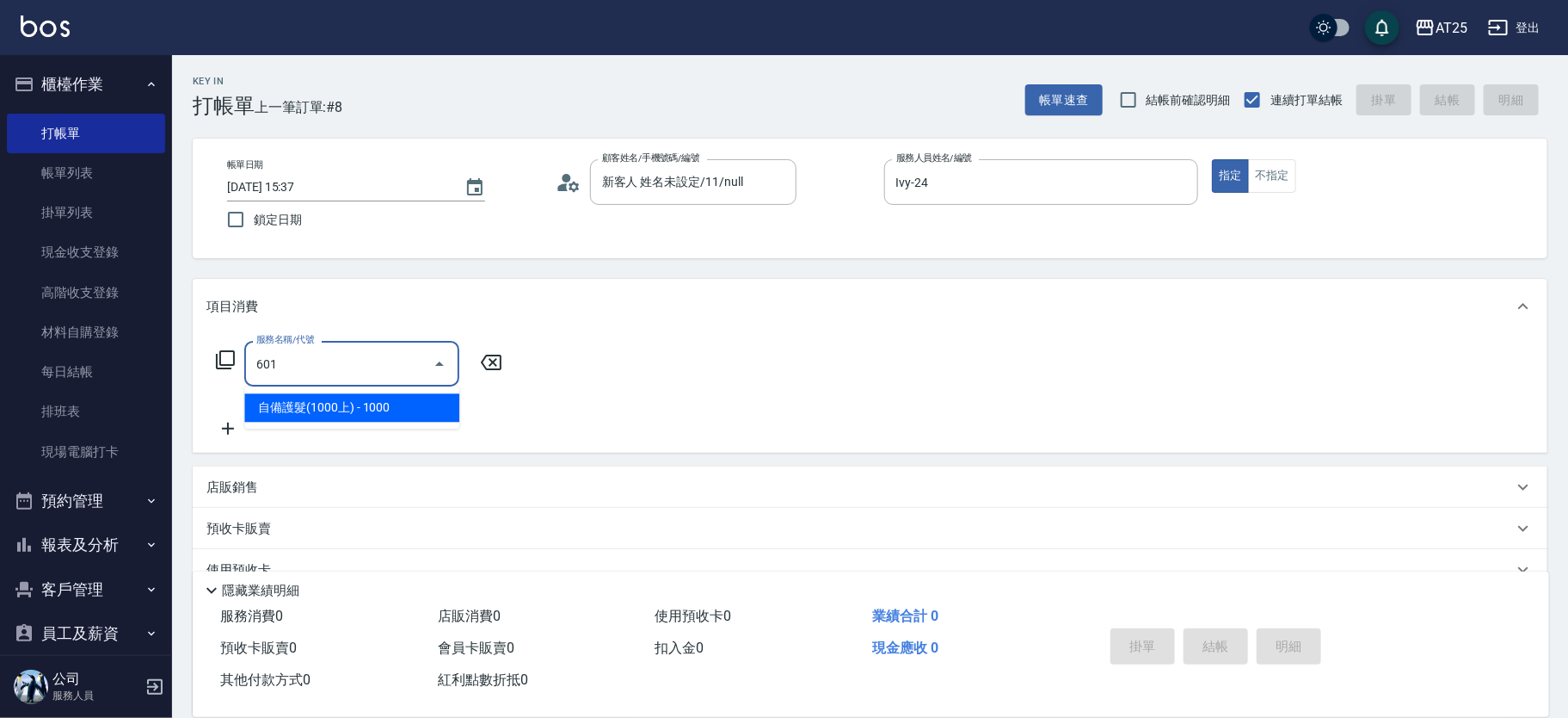
type input "100"
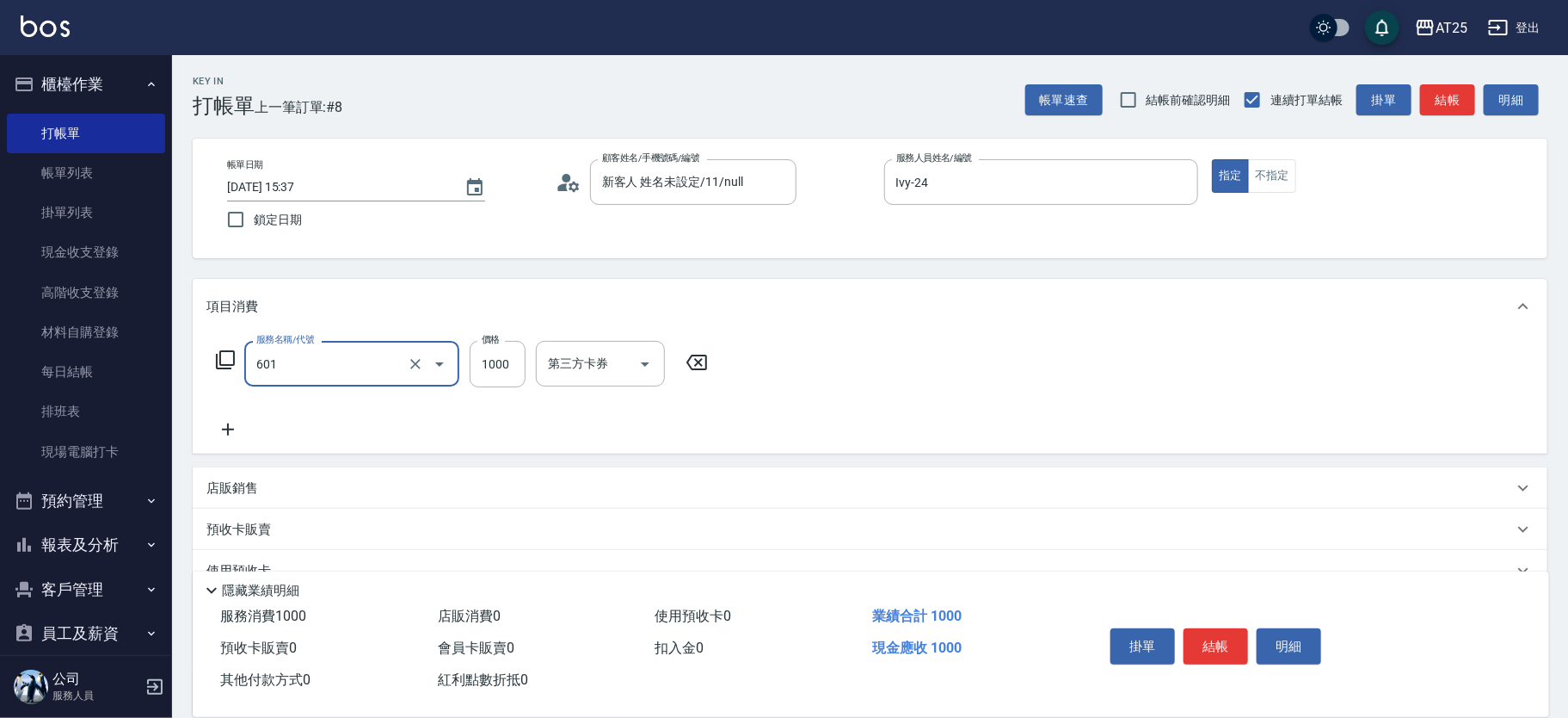
type input "自備護髮(1000上)(601)"
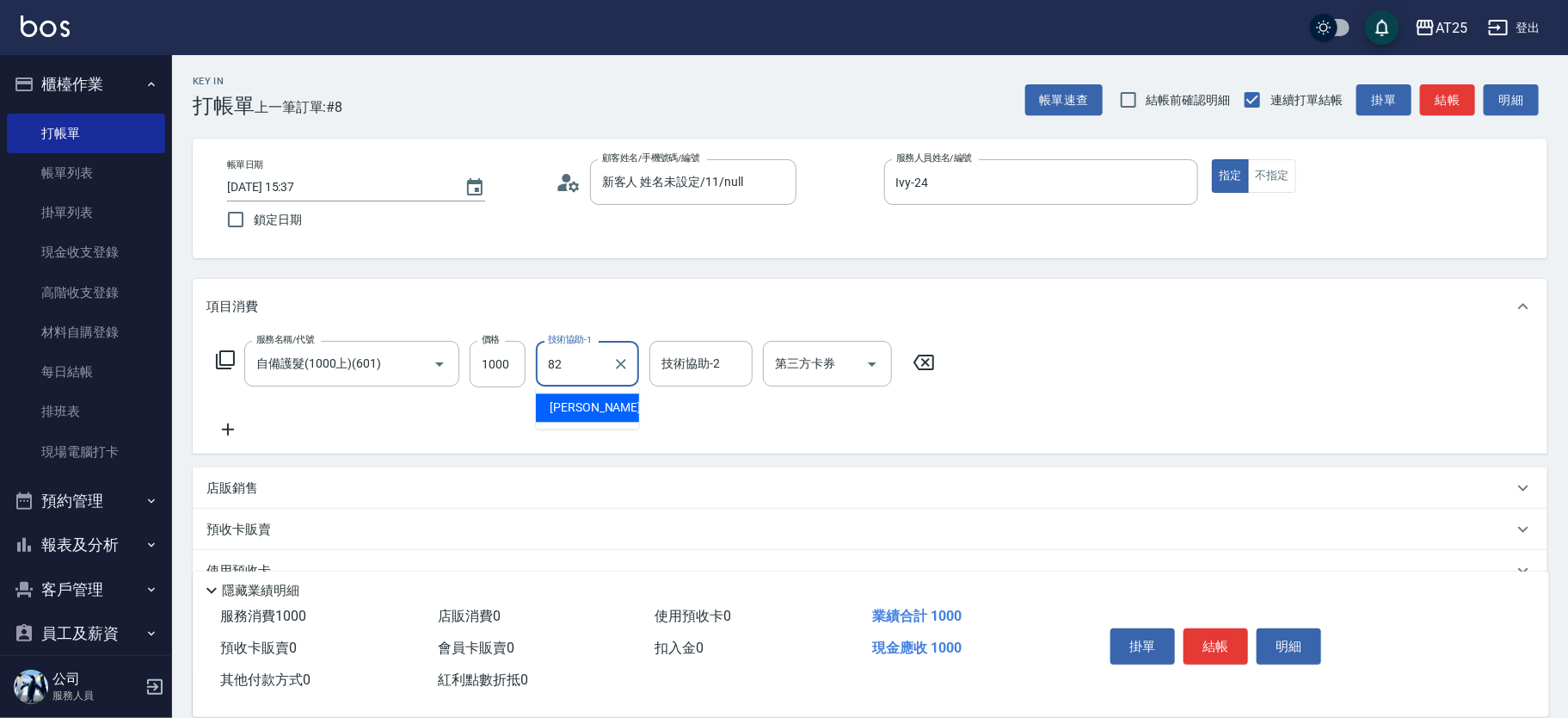
type input "小曼-82"
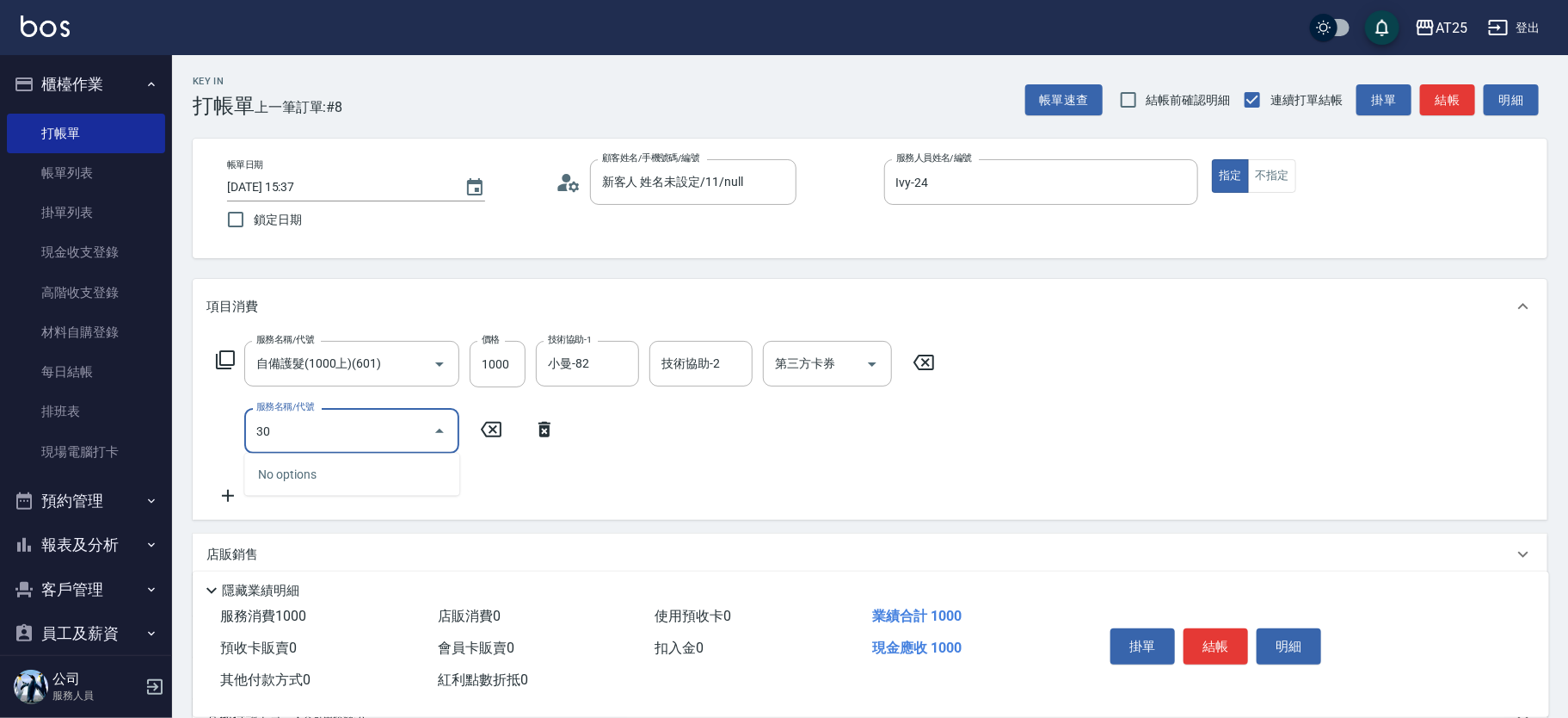
type input "301"
type input "250"
type input "燙髮(301)"
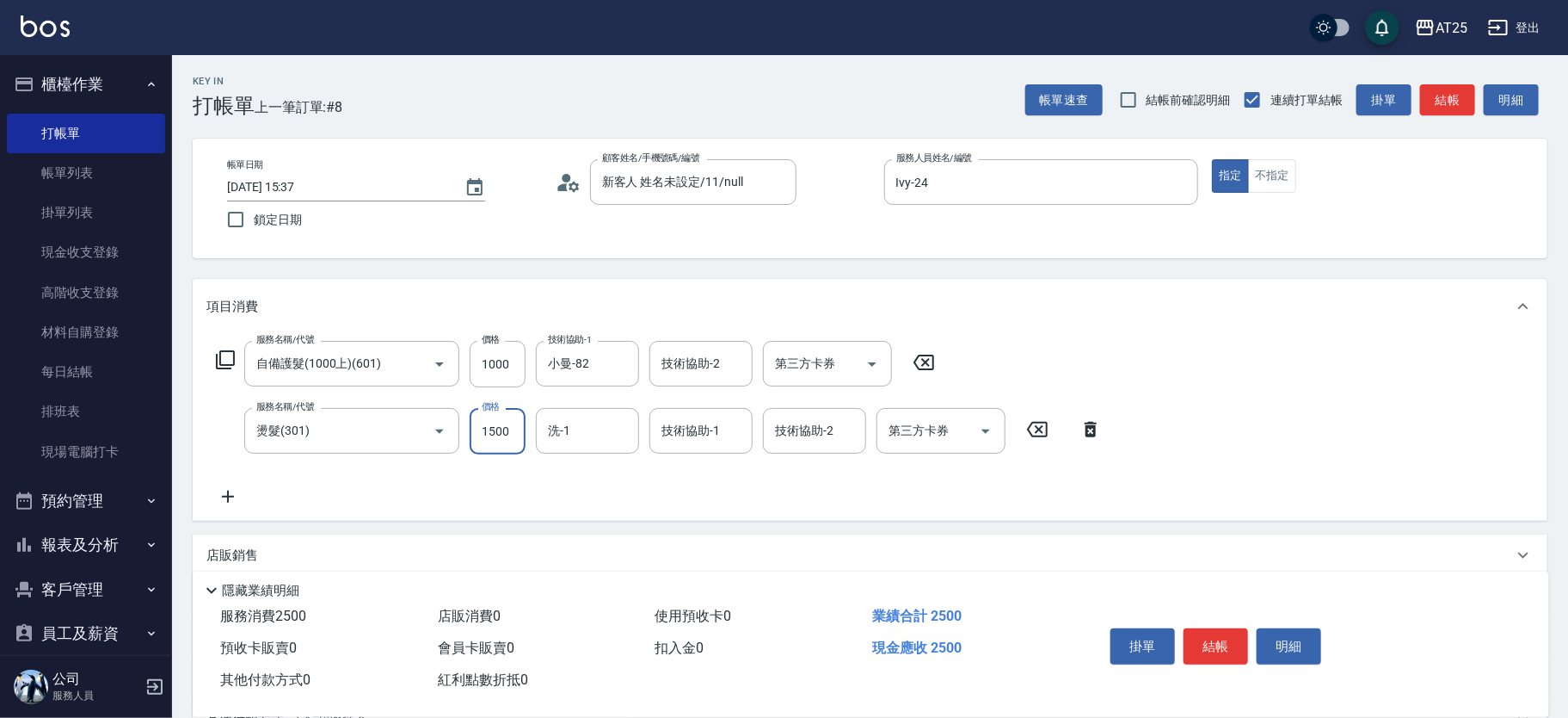
type input "100"
type input "27"
type input "120"
type input "279"
type input "370"
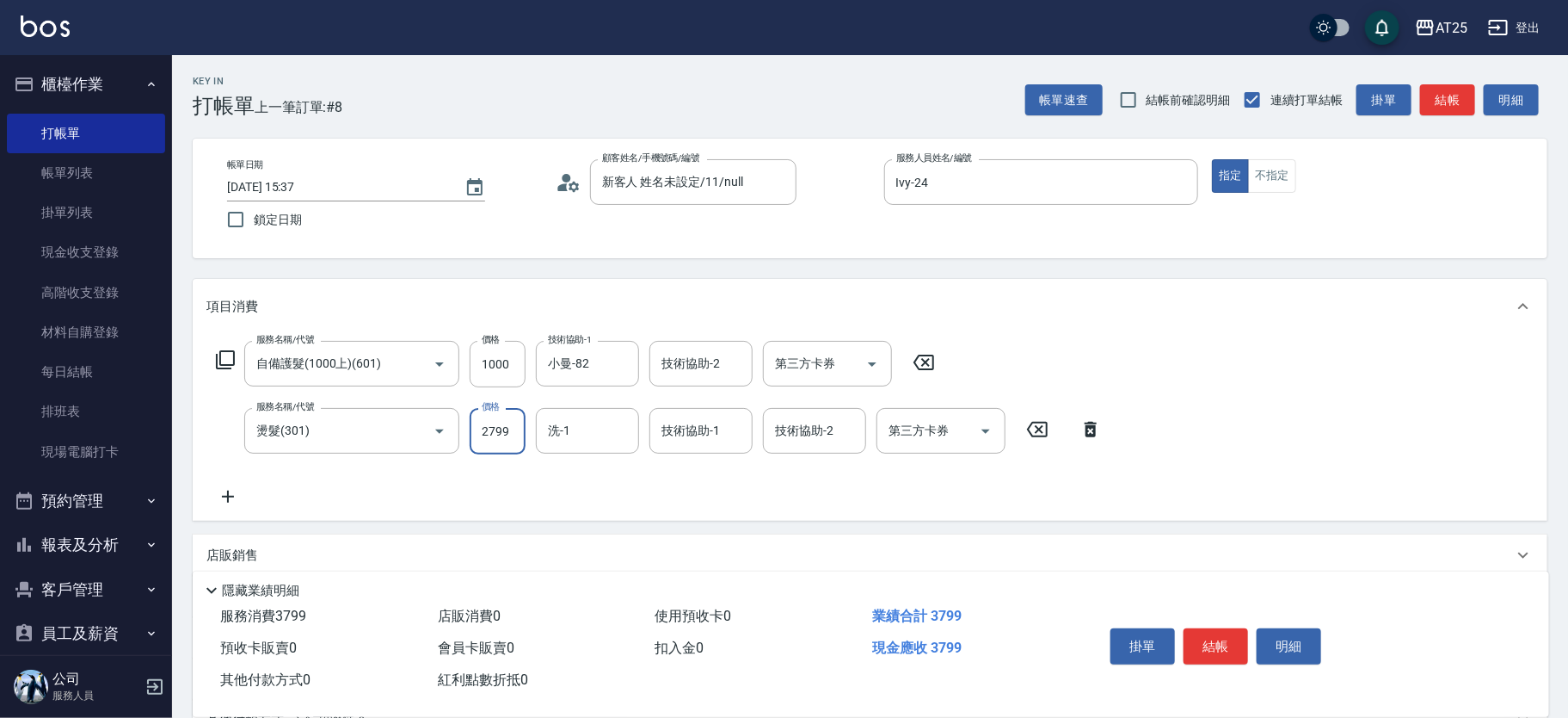
type input "2799"
type input "小曼-82"
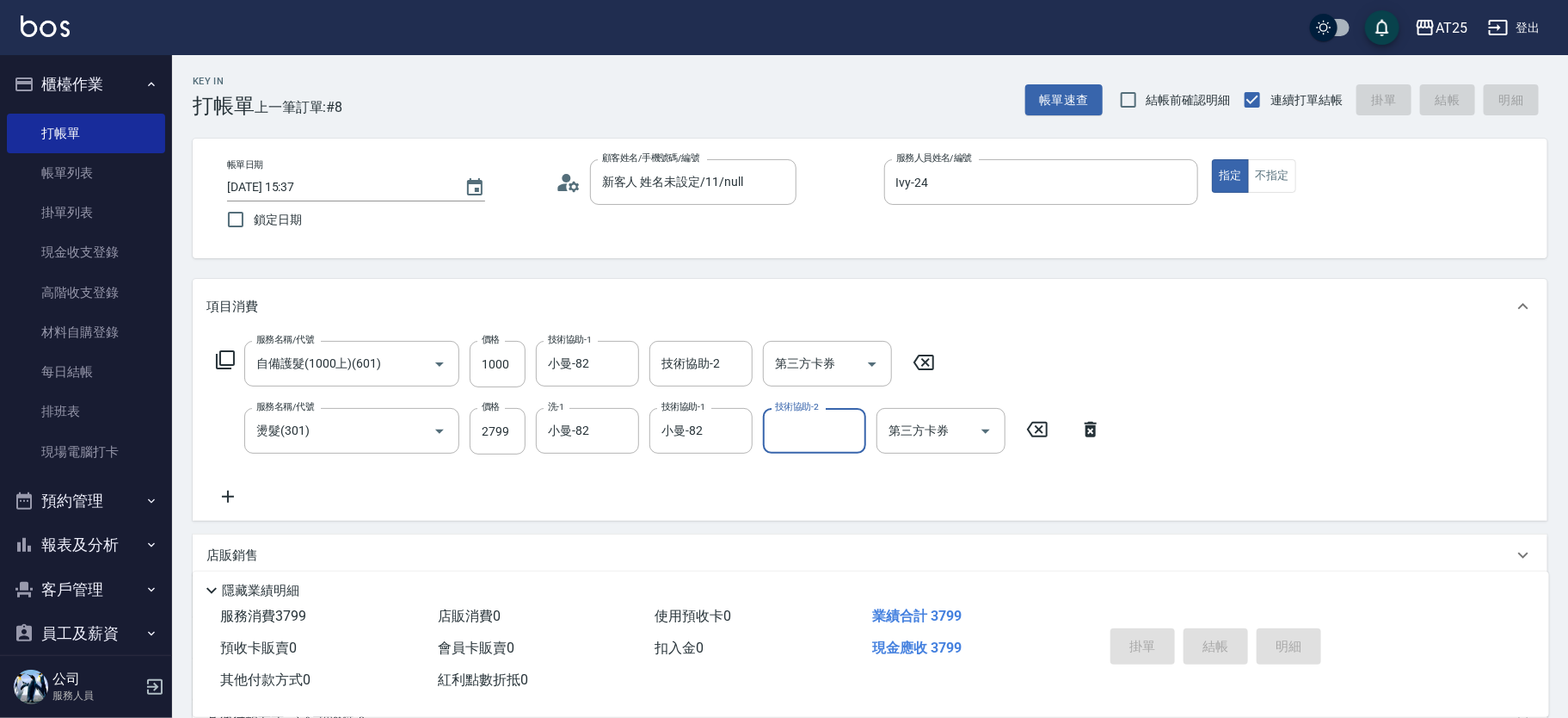
type input "0"
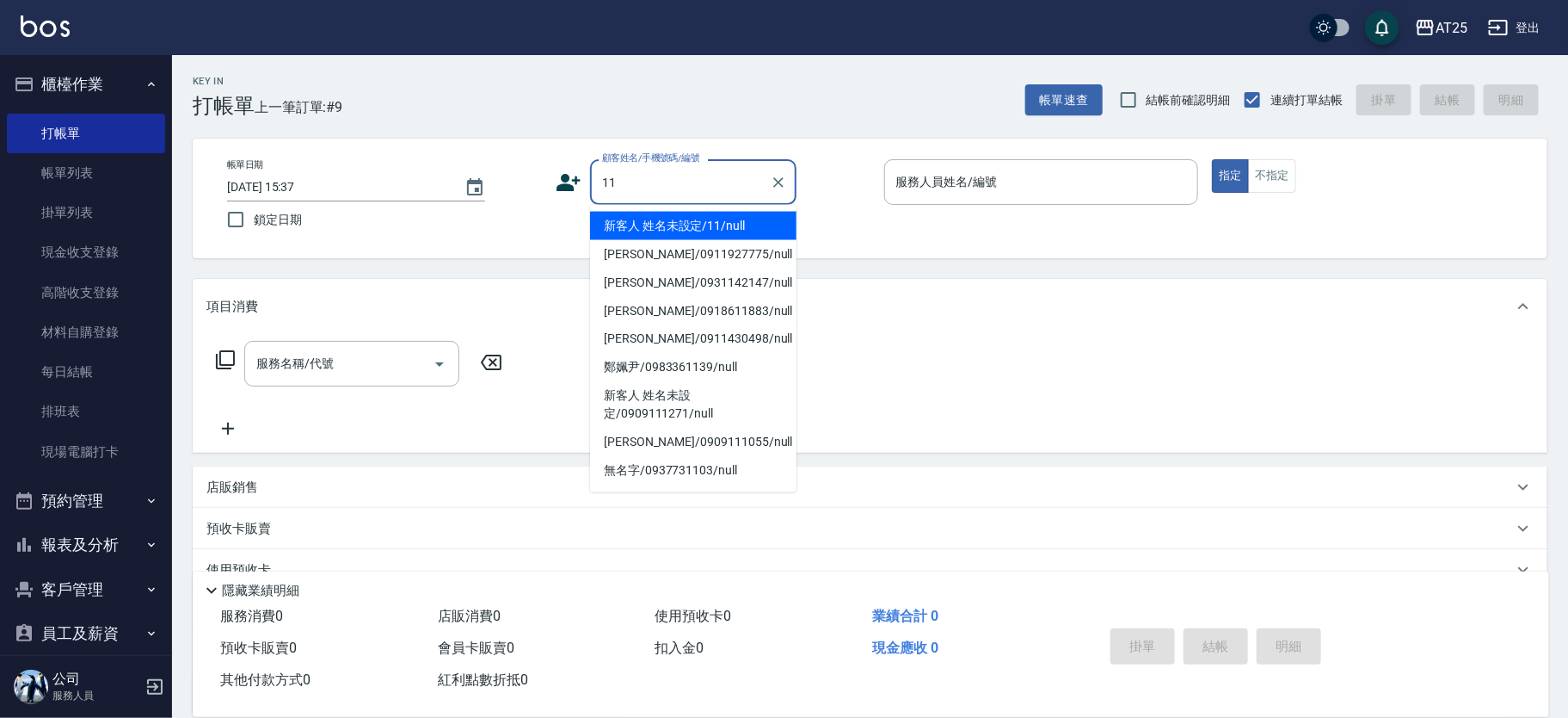
type input "新客人 姓名未設定/11/null"
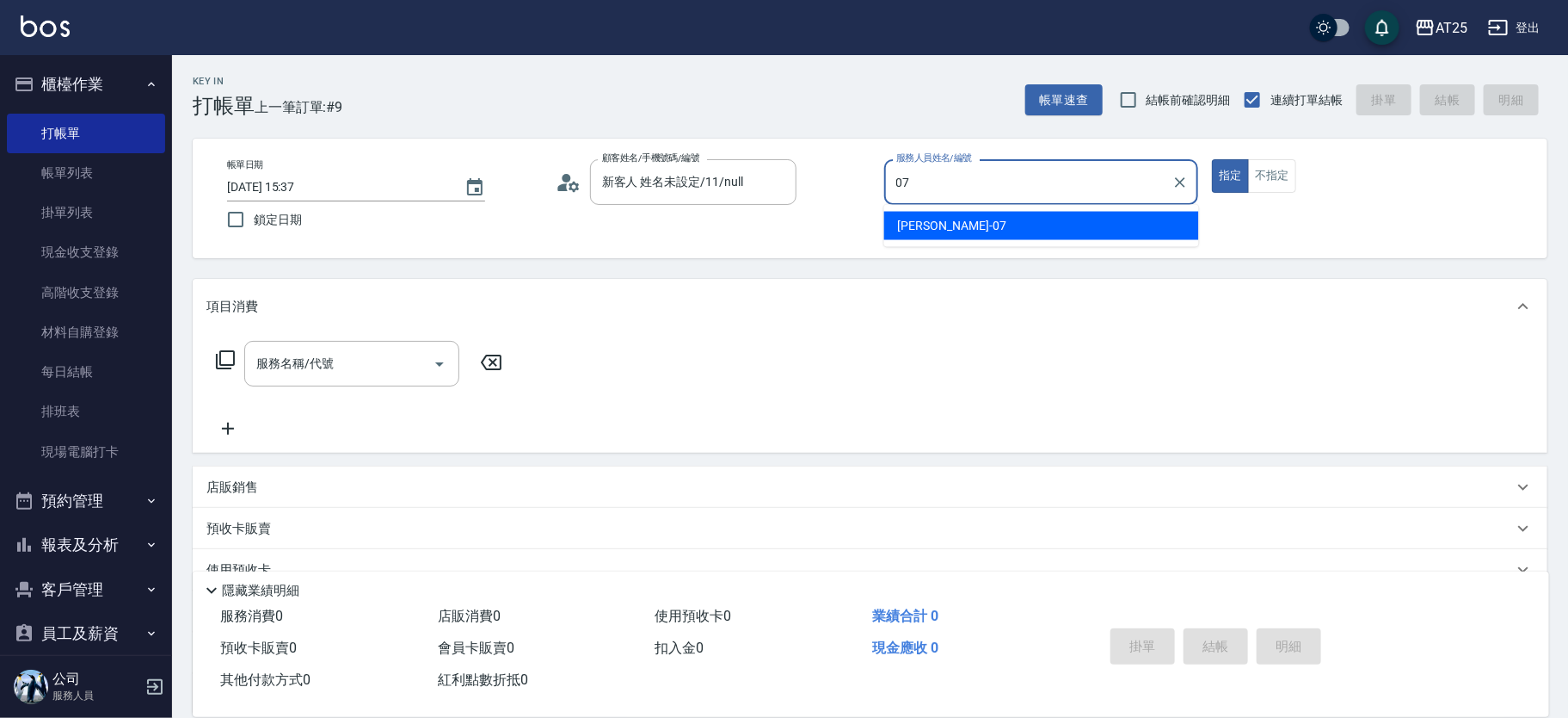
type input "Cooper-07"
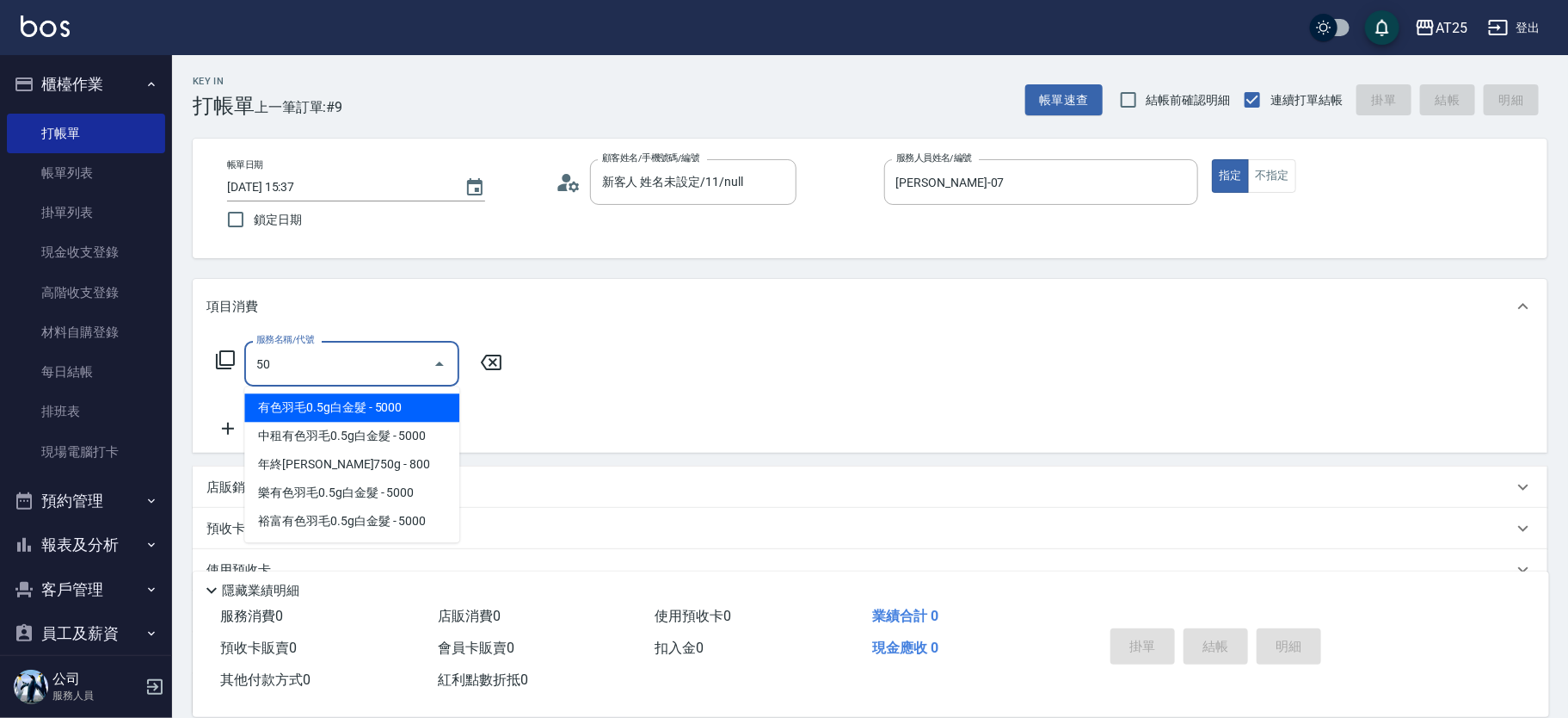
type input "501"
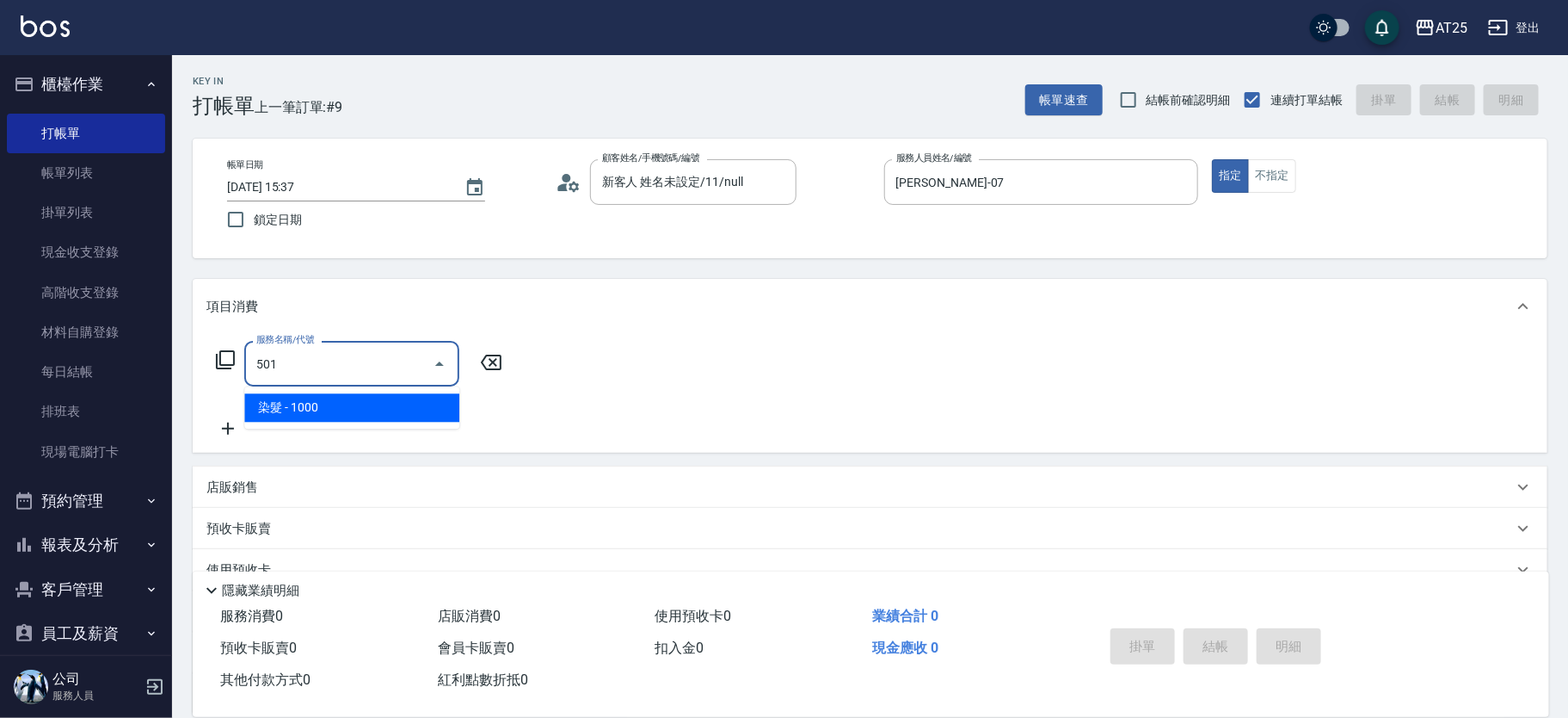
type input "100"
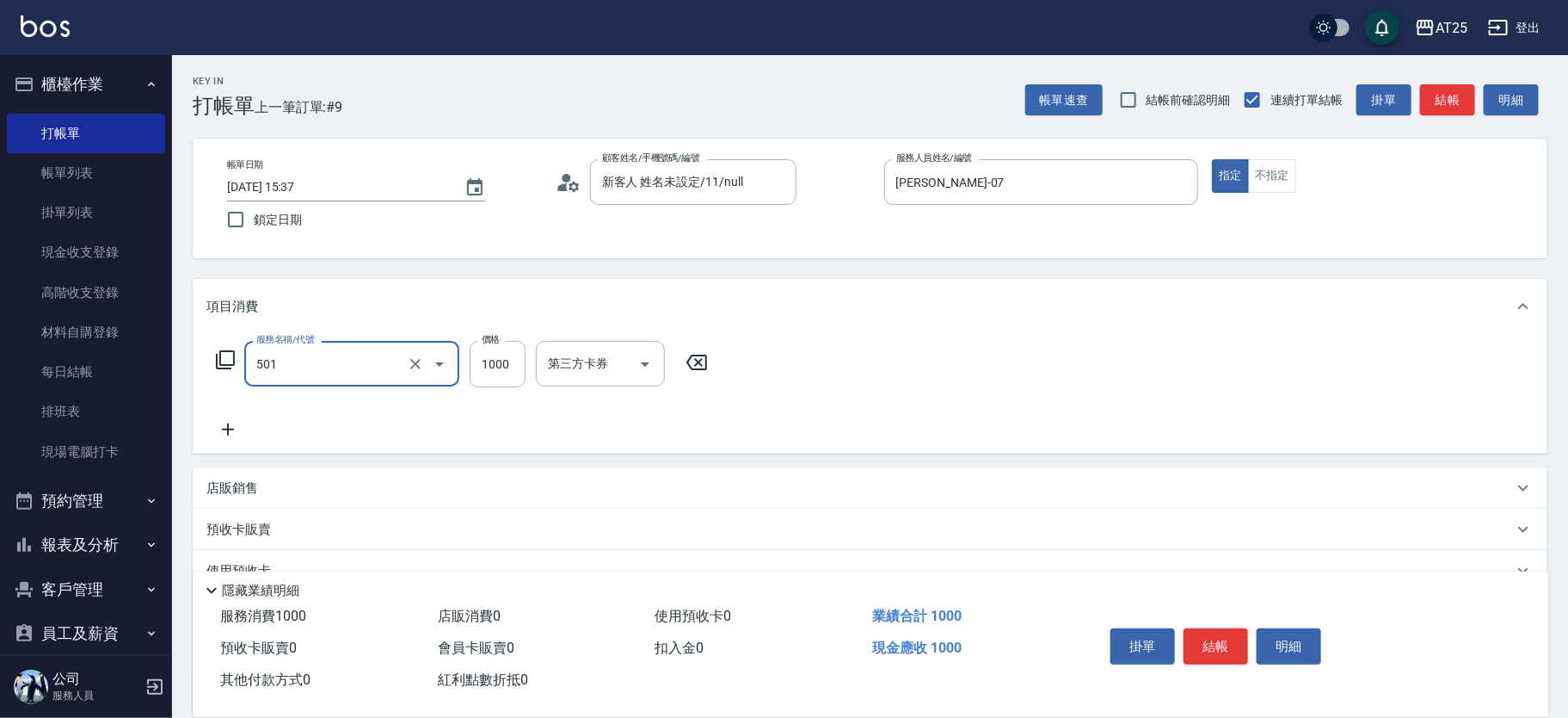
type input "染髮(501)"
type input "0"
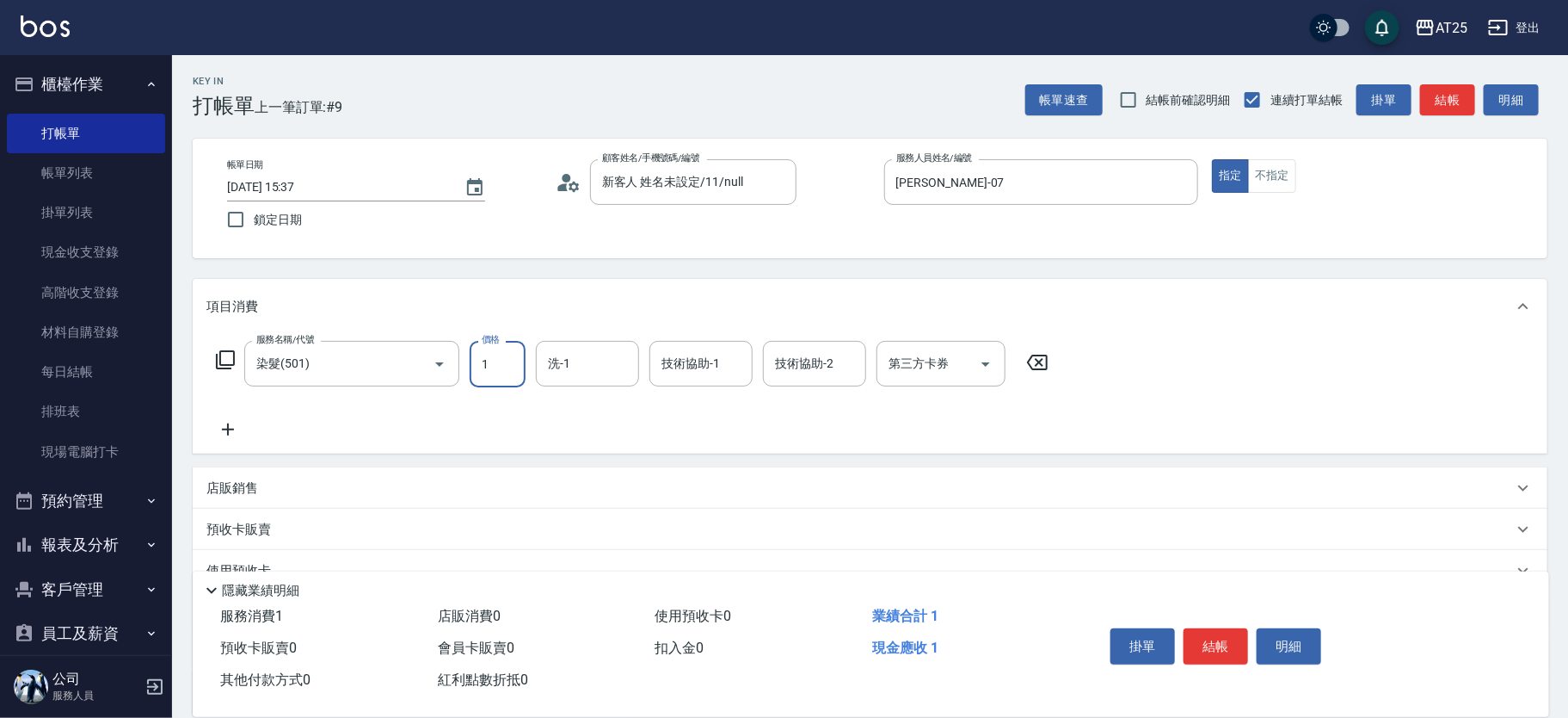
type input "16"
type input "10"
type input "1680"
type input "160"
type input "1680"
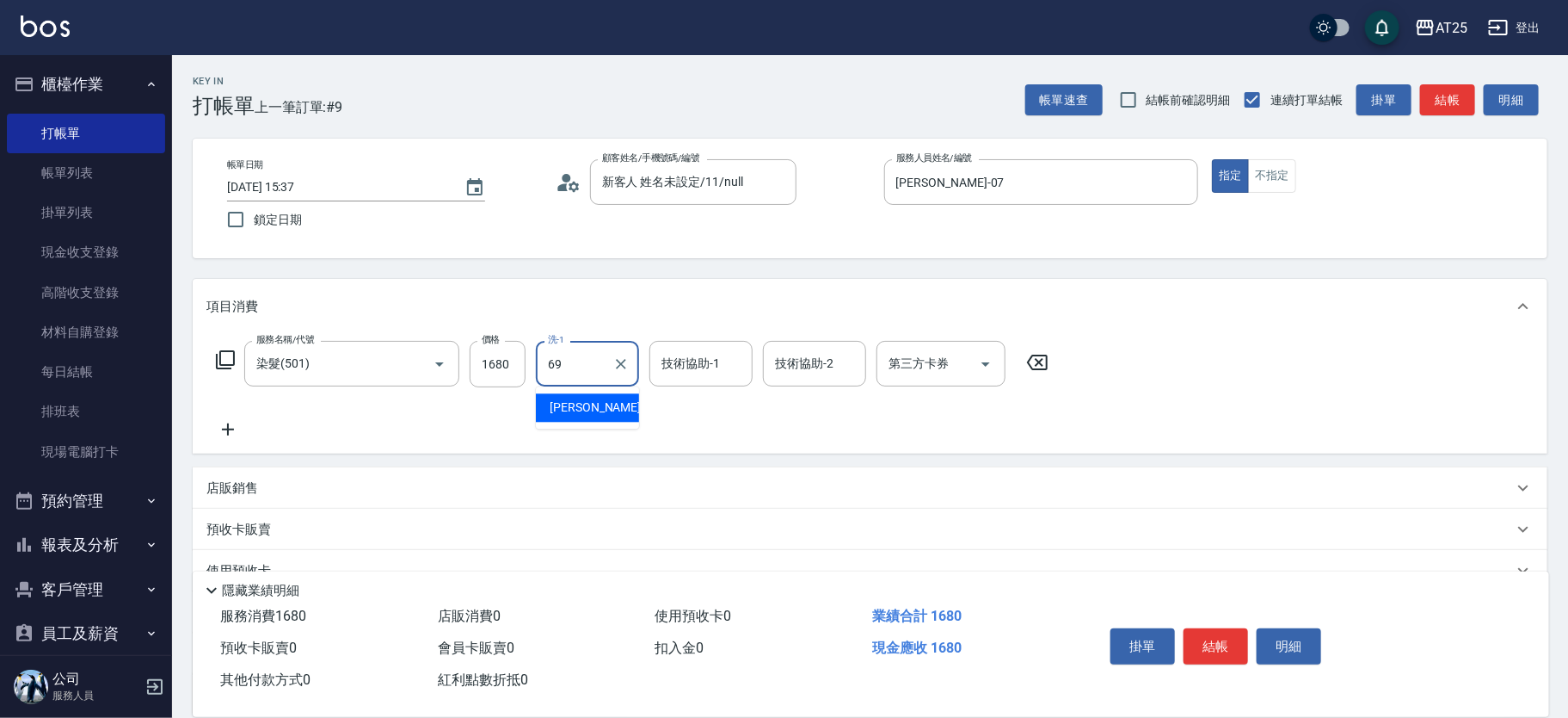
type input "小恩-69"
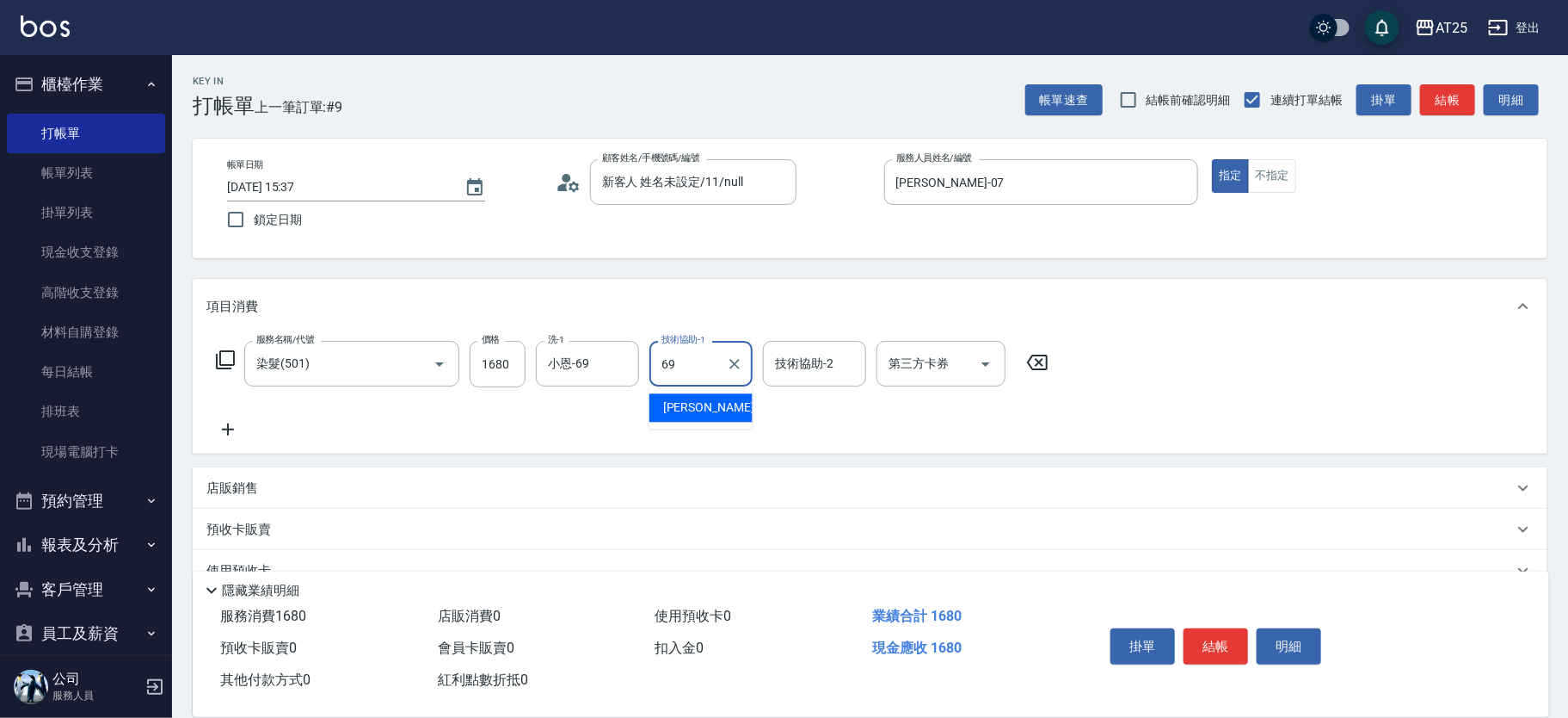
type input "小恩-69"
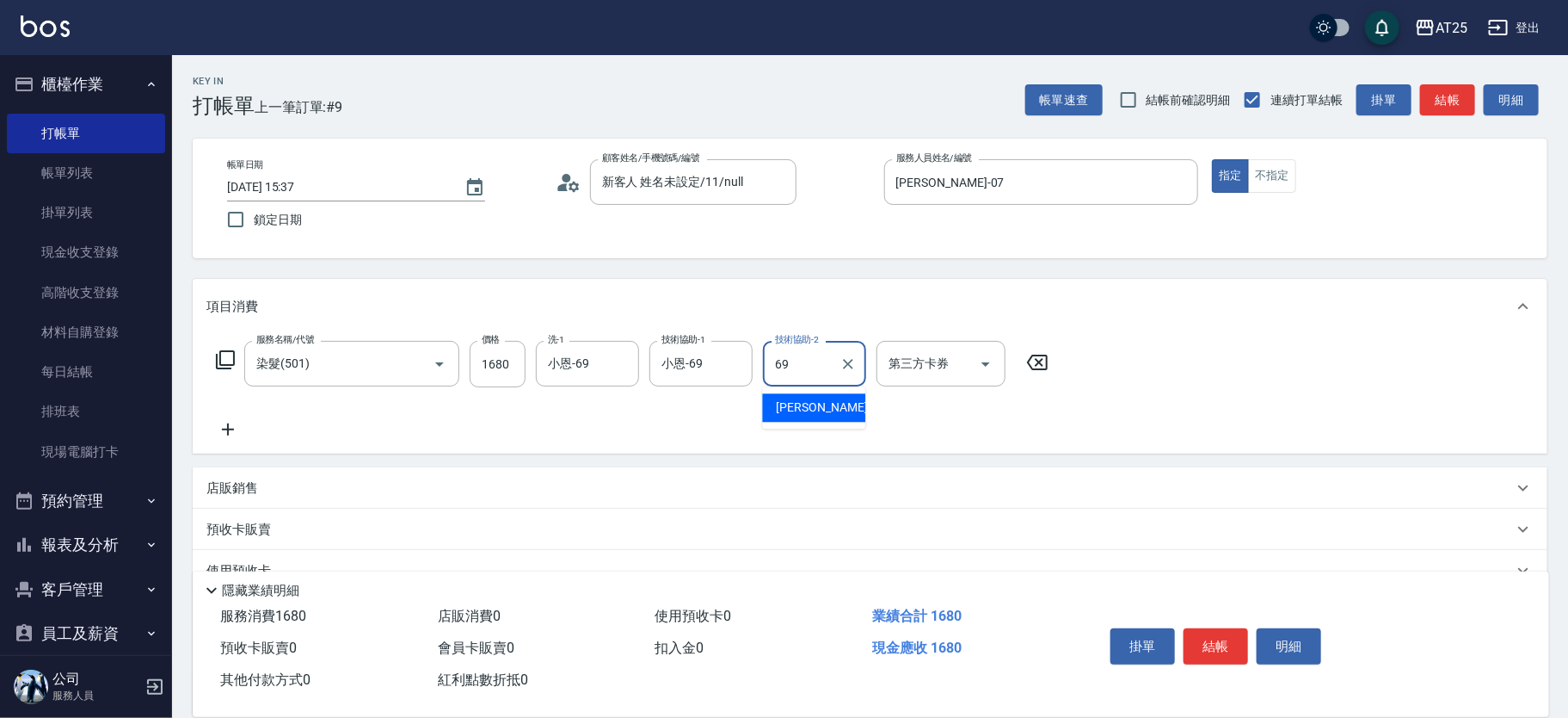
type input "小恩-69"
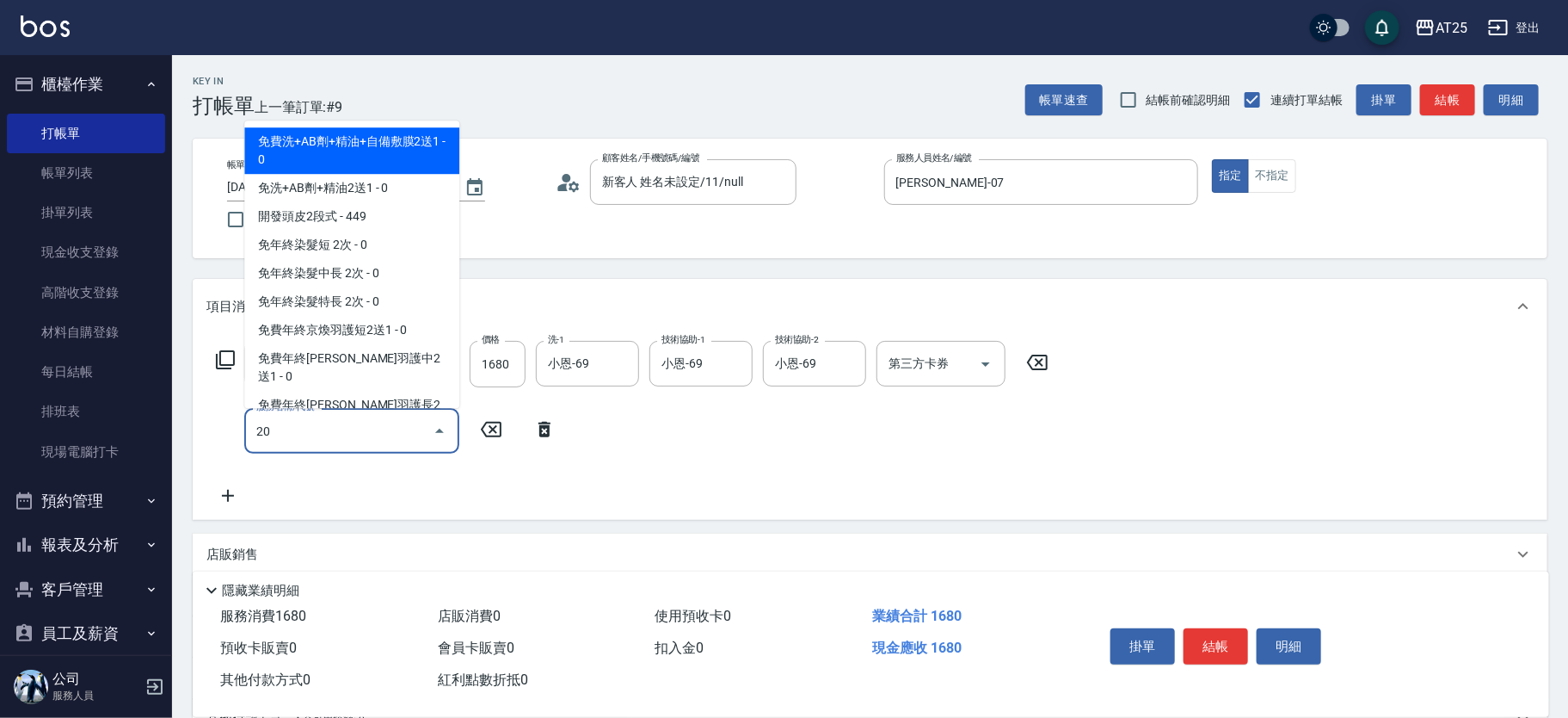
type input "201"
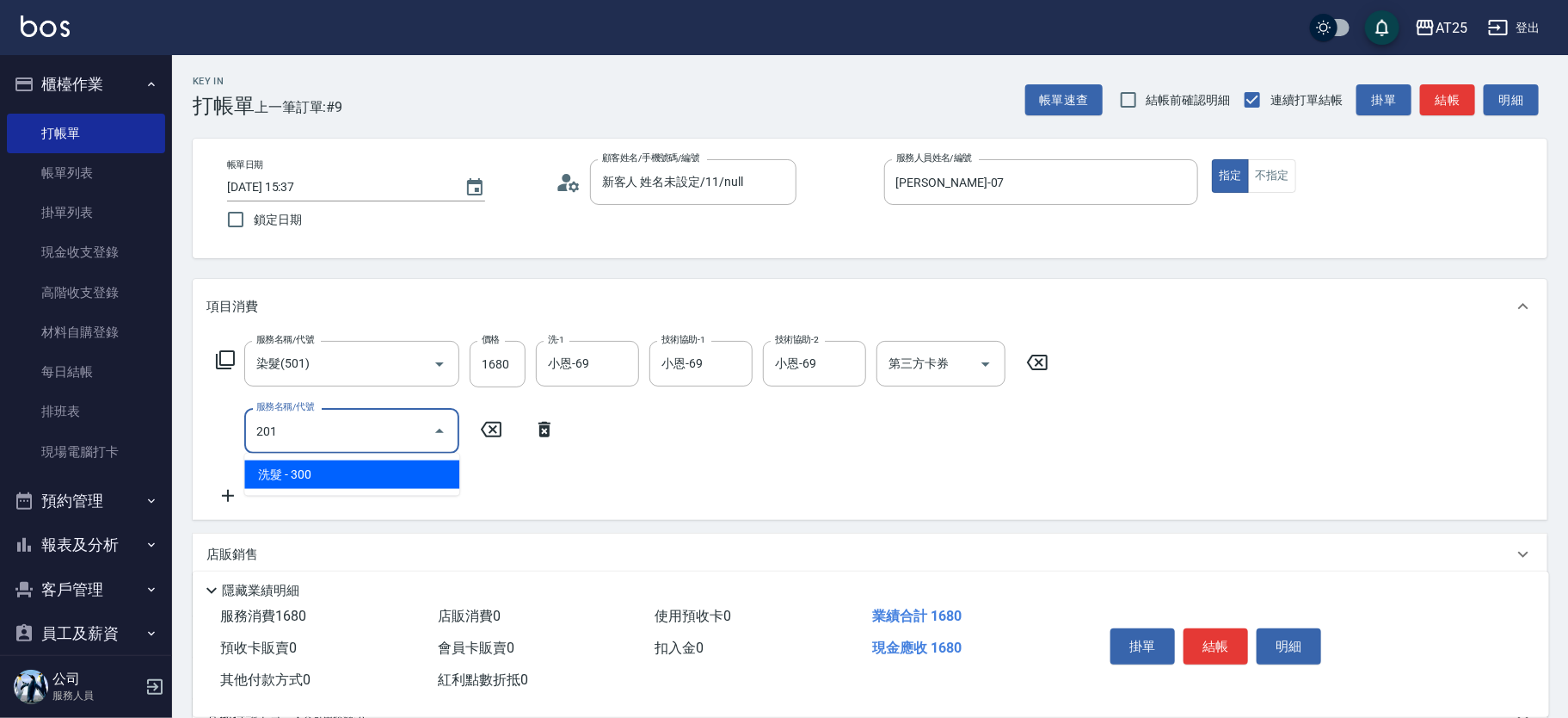
type input "190"
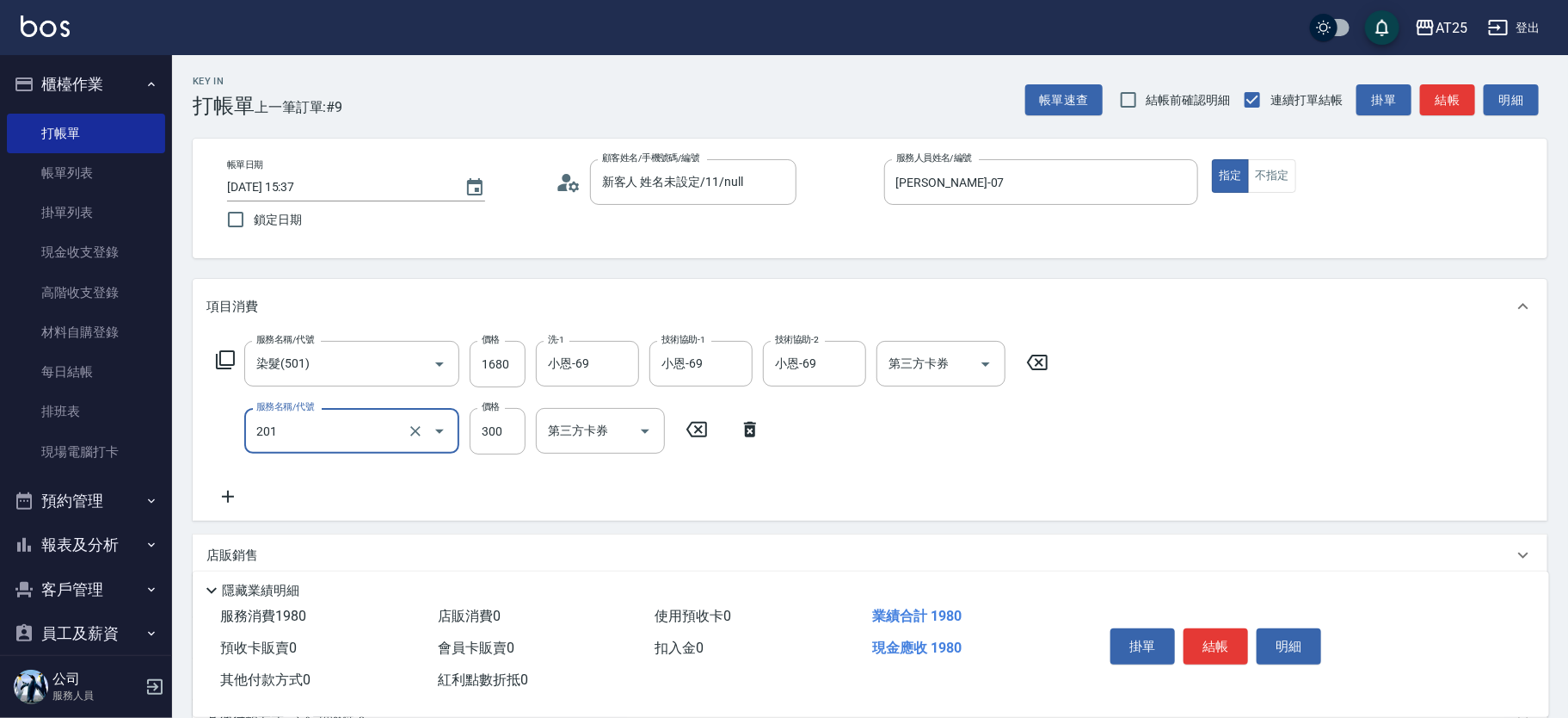
type input "洗髮(201)"
type input "160"
type input "0"
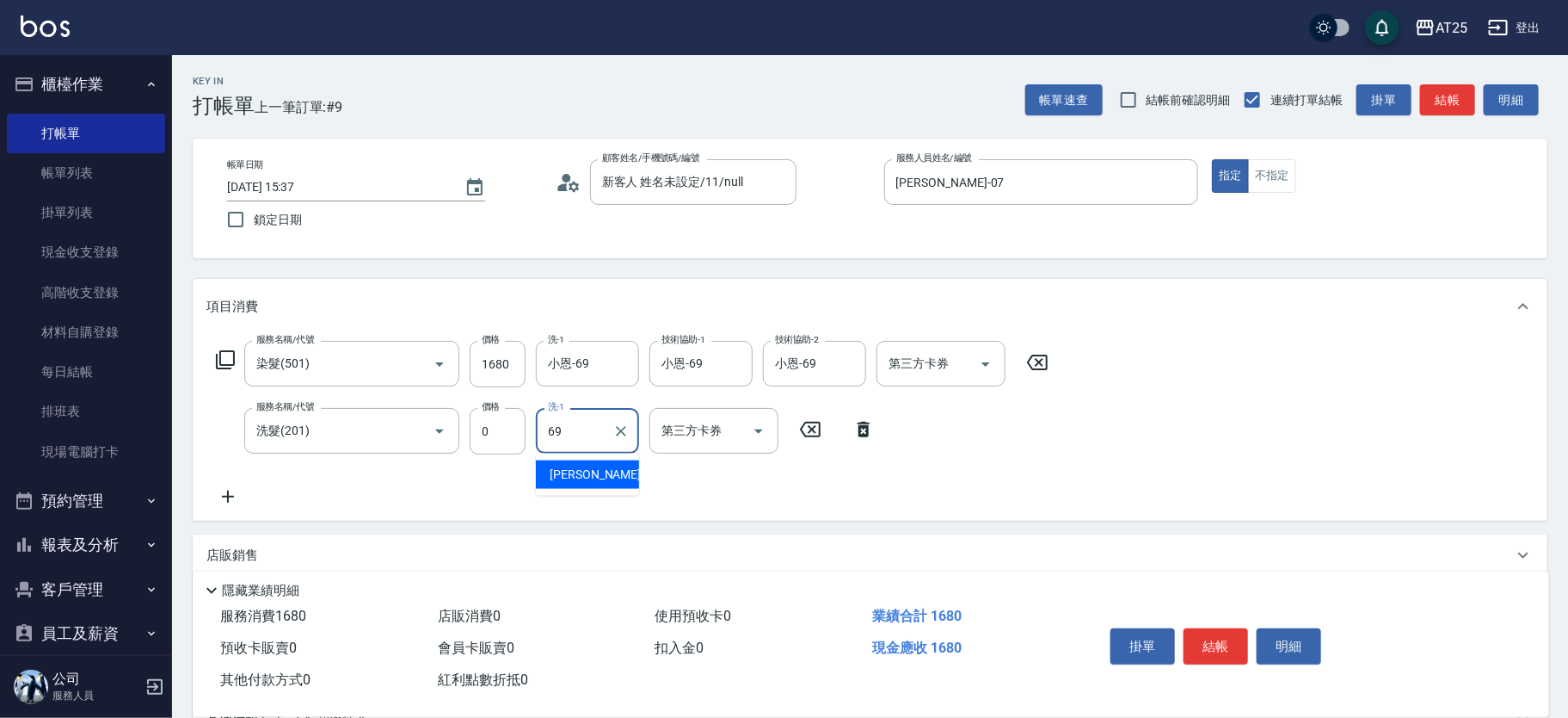
type input "小恩-69"
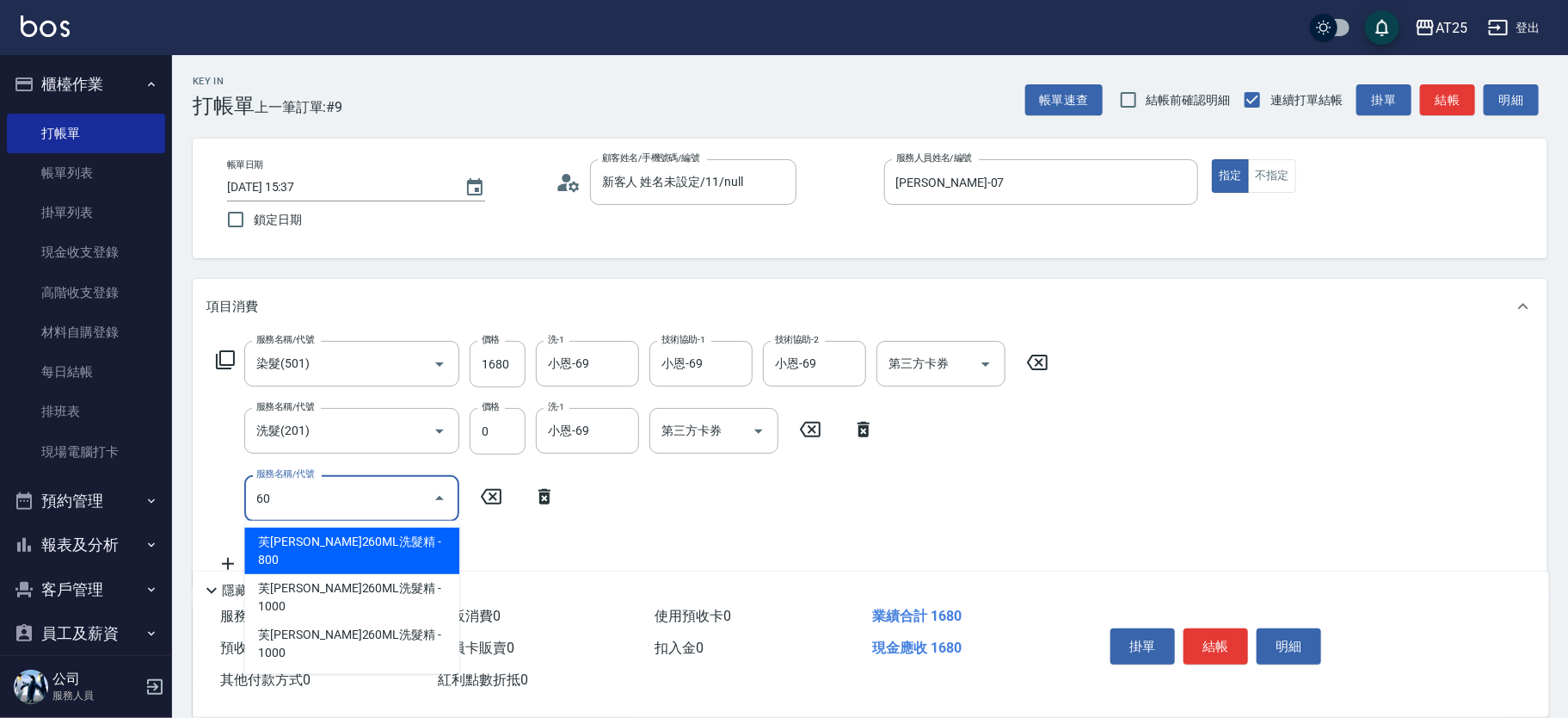
type input "601"
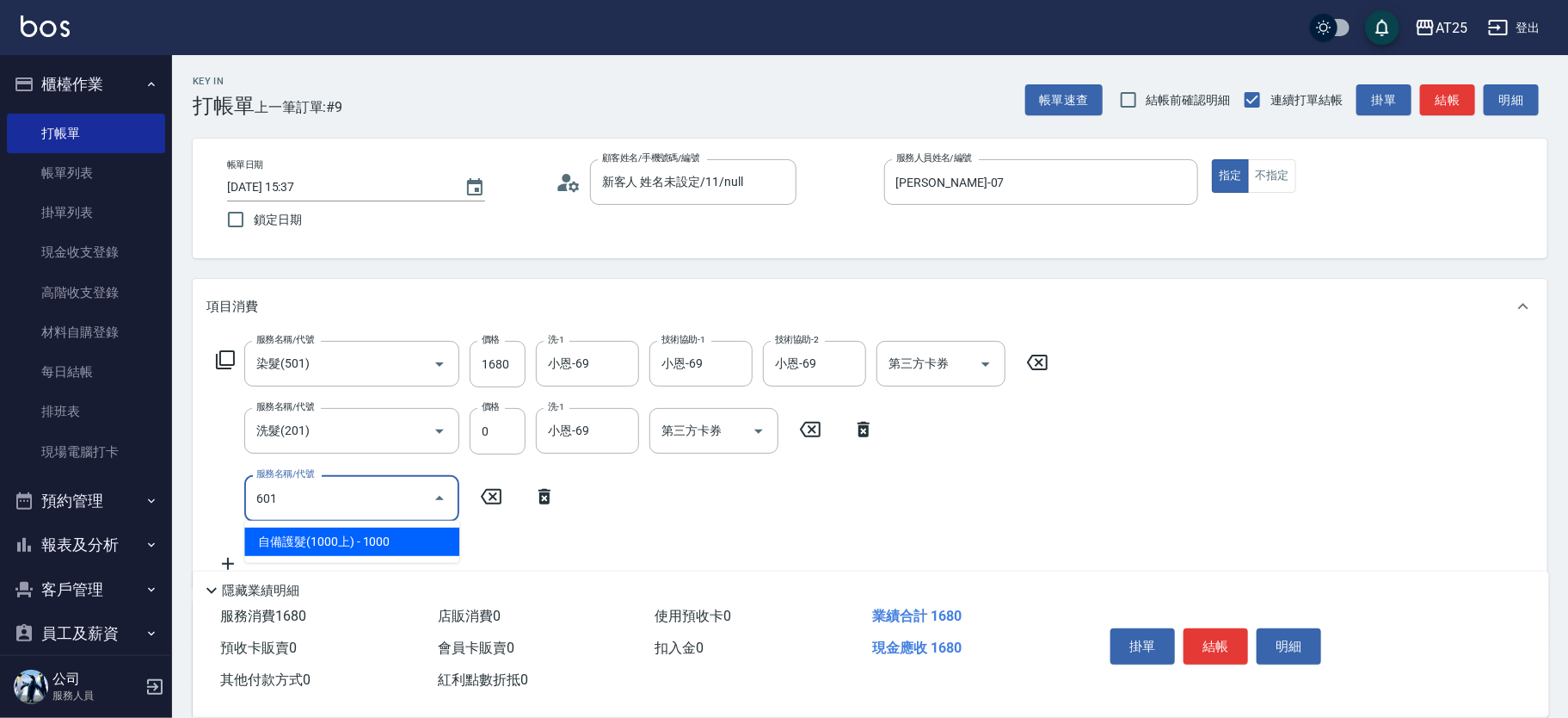
type input "260"
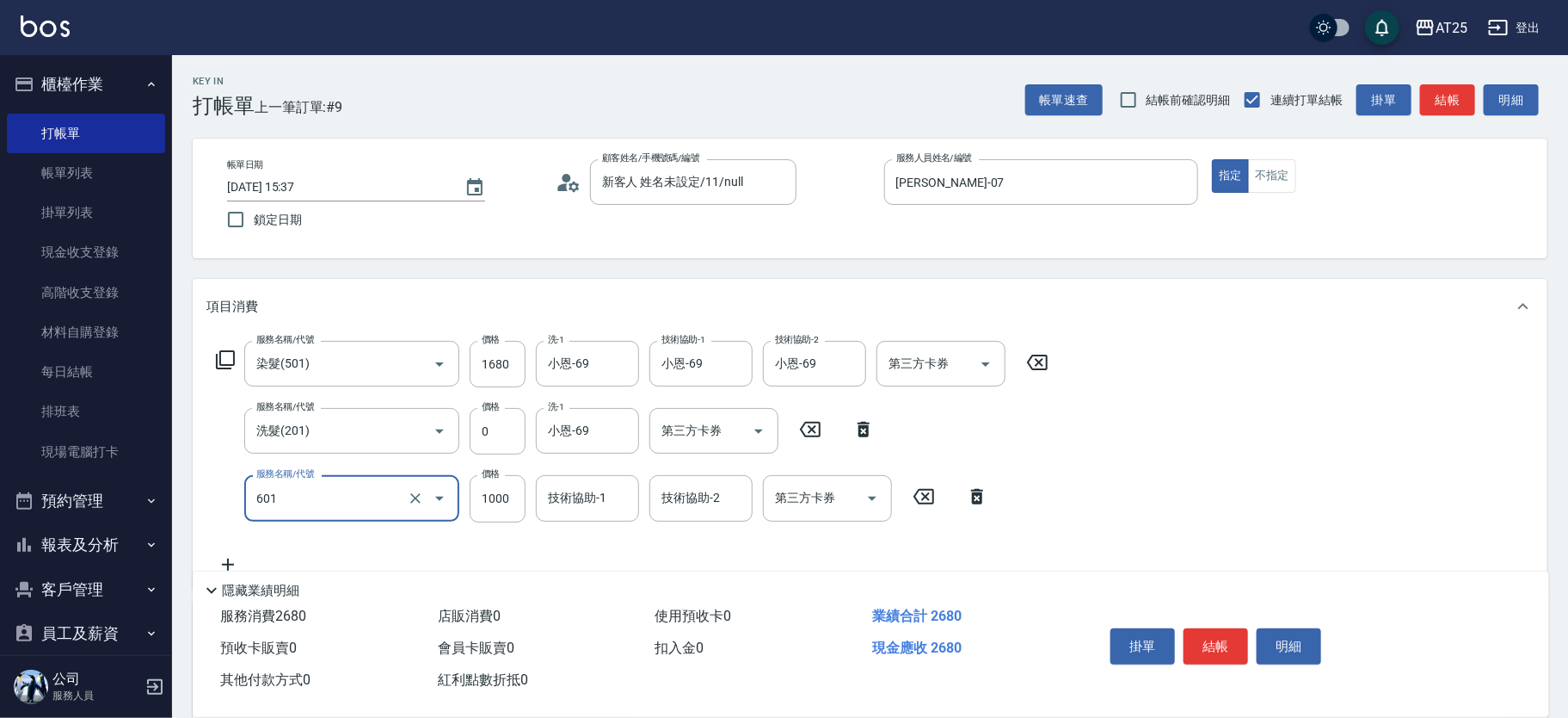
type input "自備護髮(1000上)(601)"
type input "160"
type input "18"
type input "180"
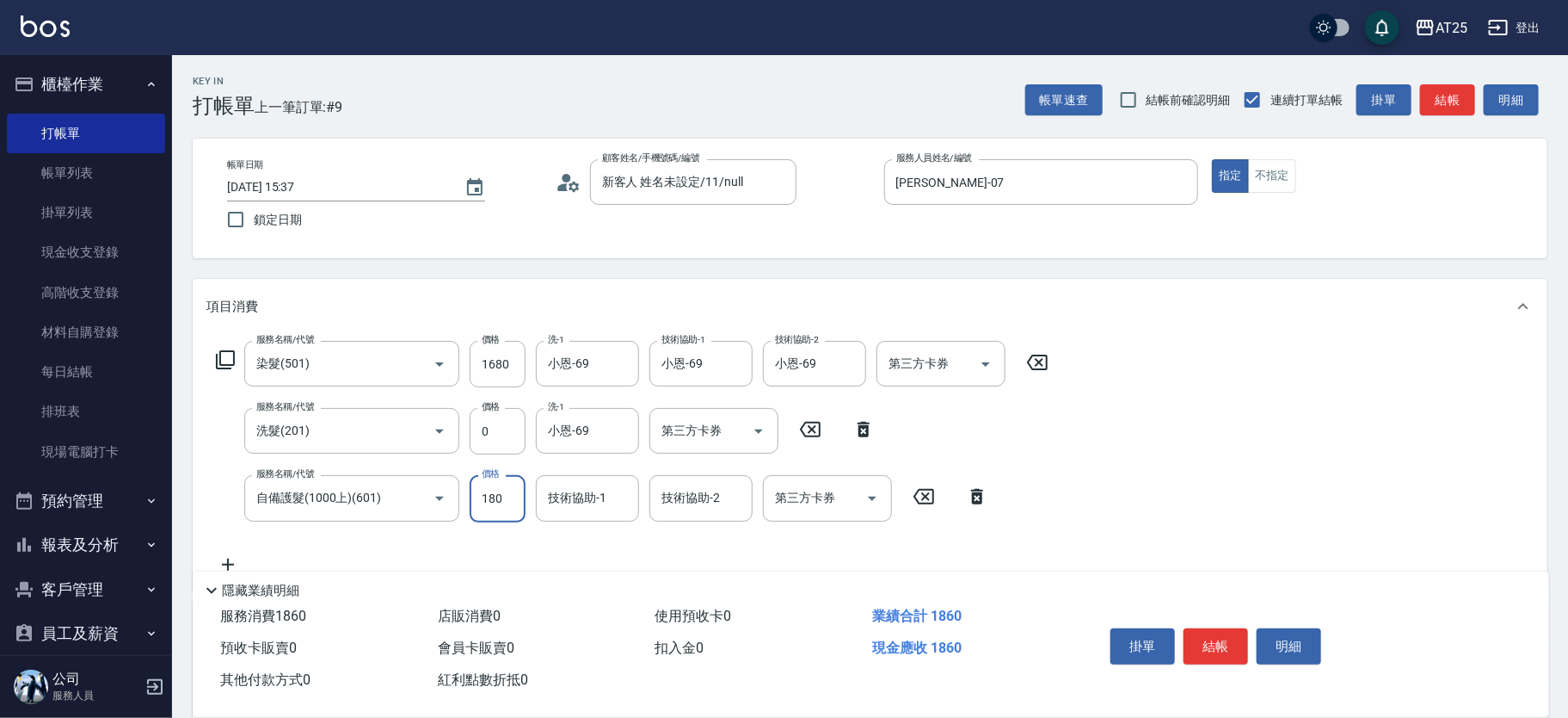
type input "340"
type input "1800"
type input "小恩-69"
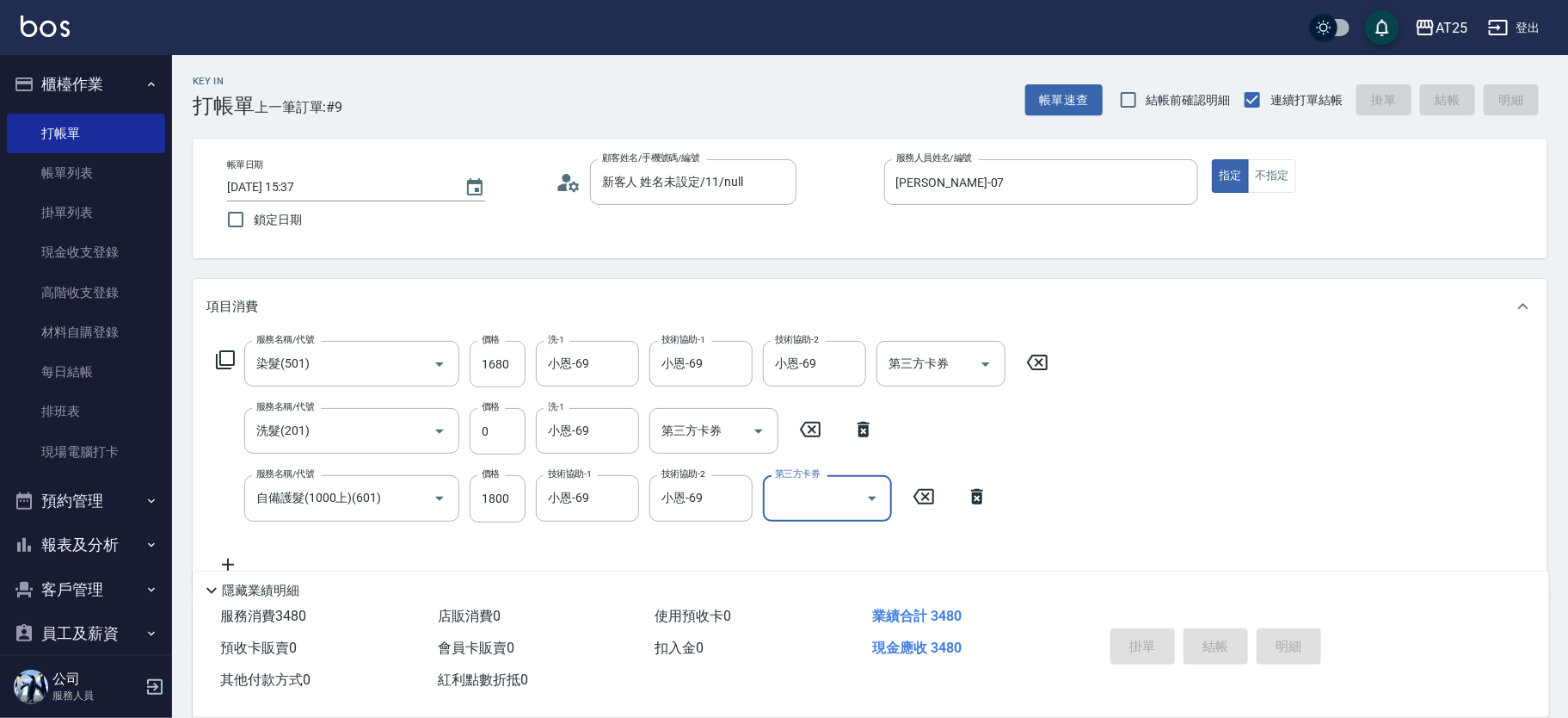
type input "2025/08/12 15:38"
type input "0"
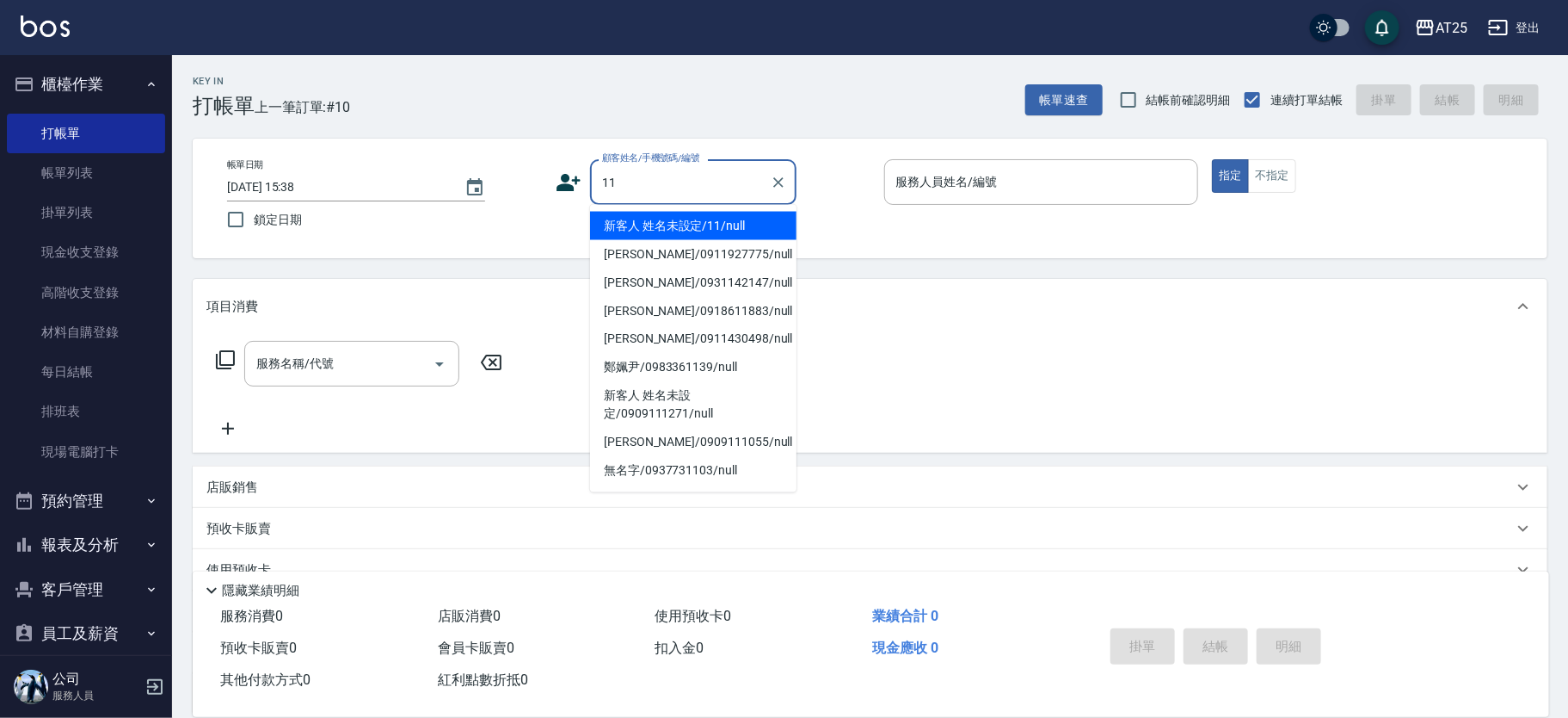
type input "新客人 姓名未設定/11/null"
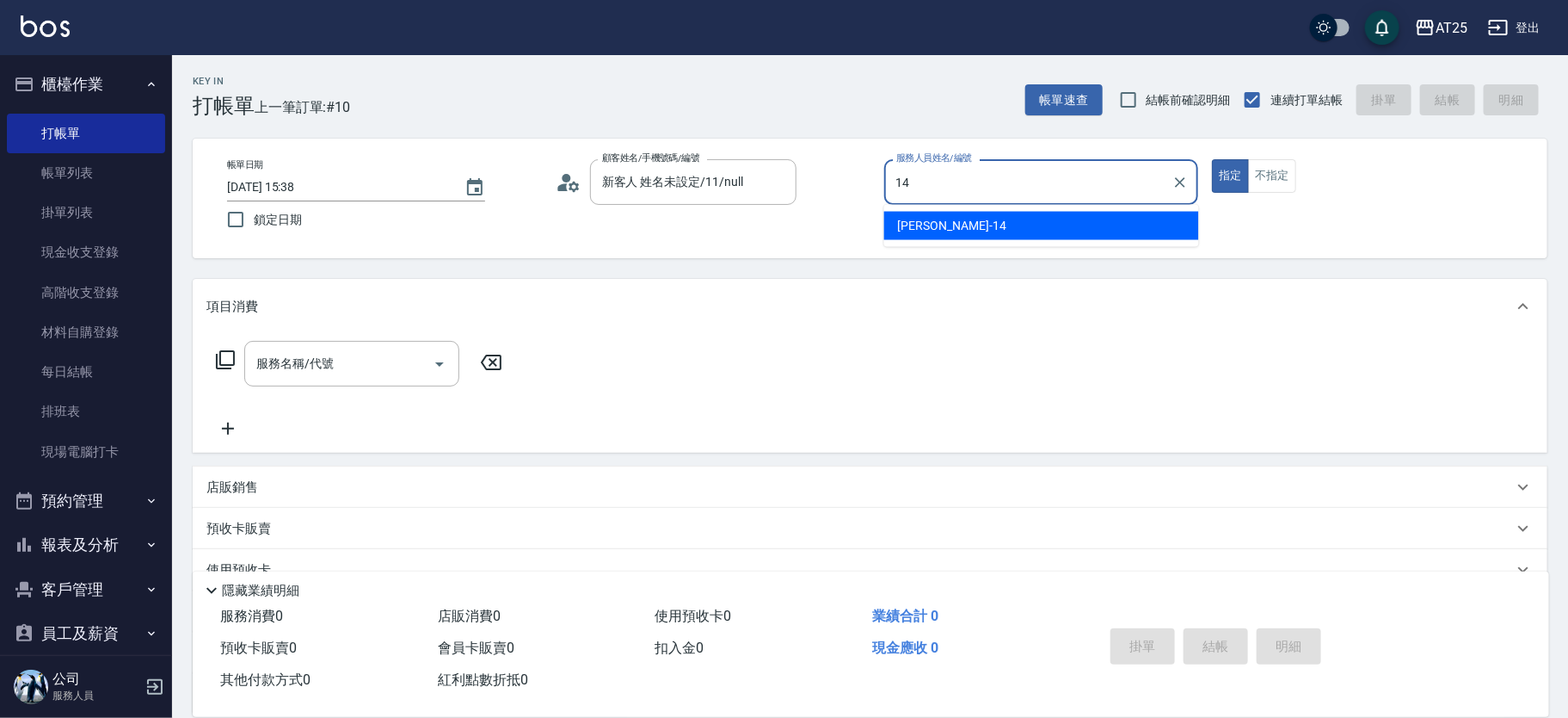
type input "Ken-14"
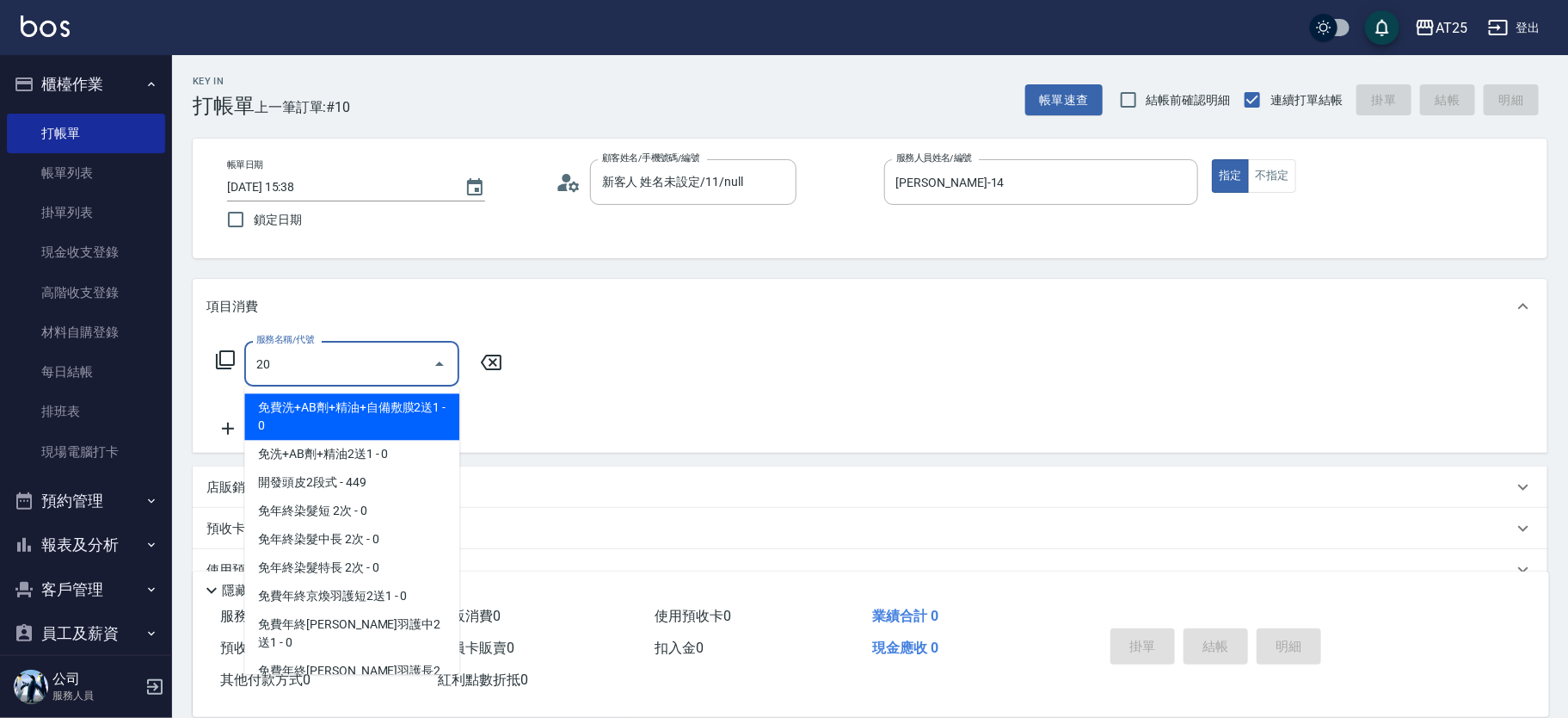
type input "201"
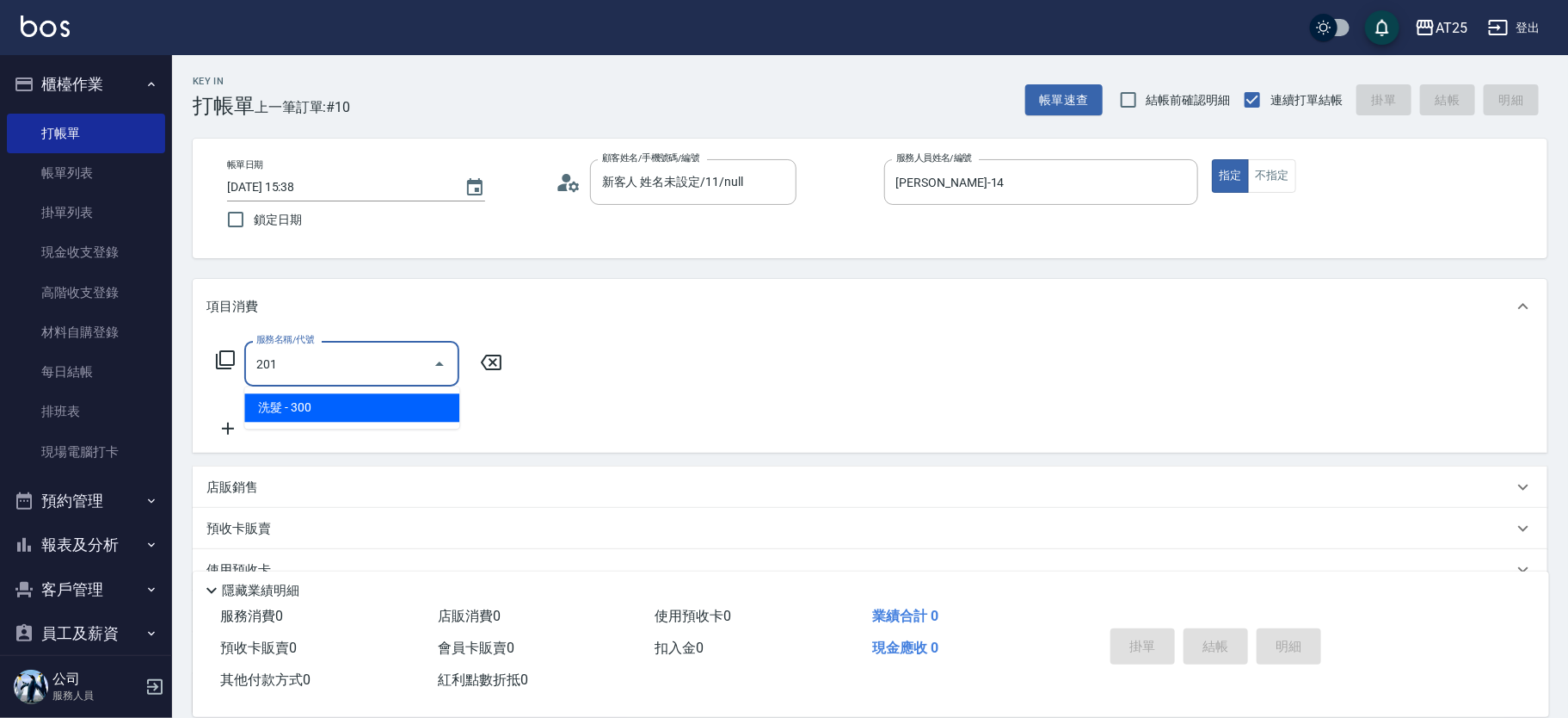
type input "30"
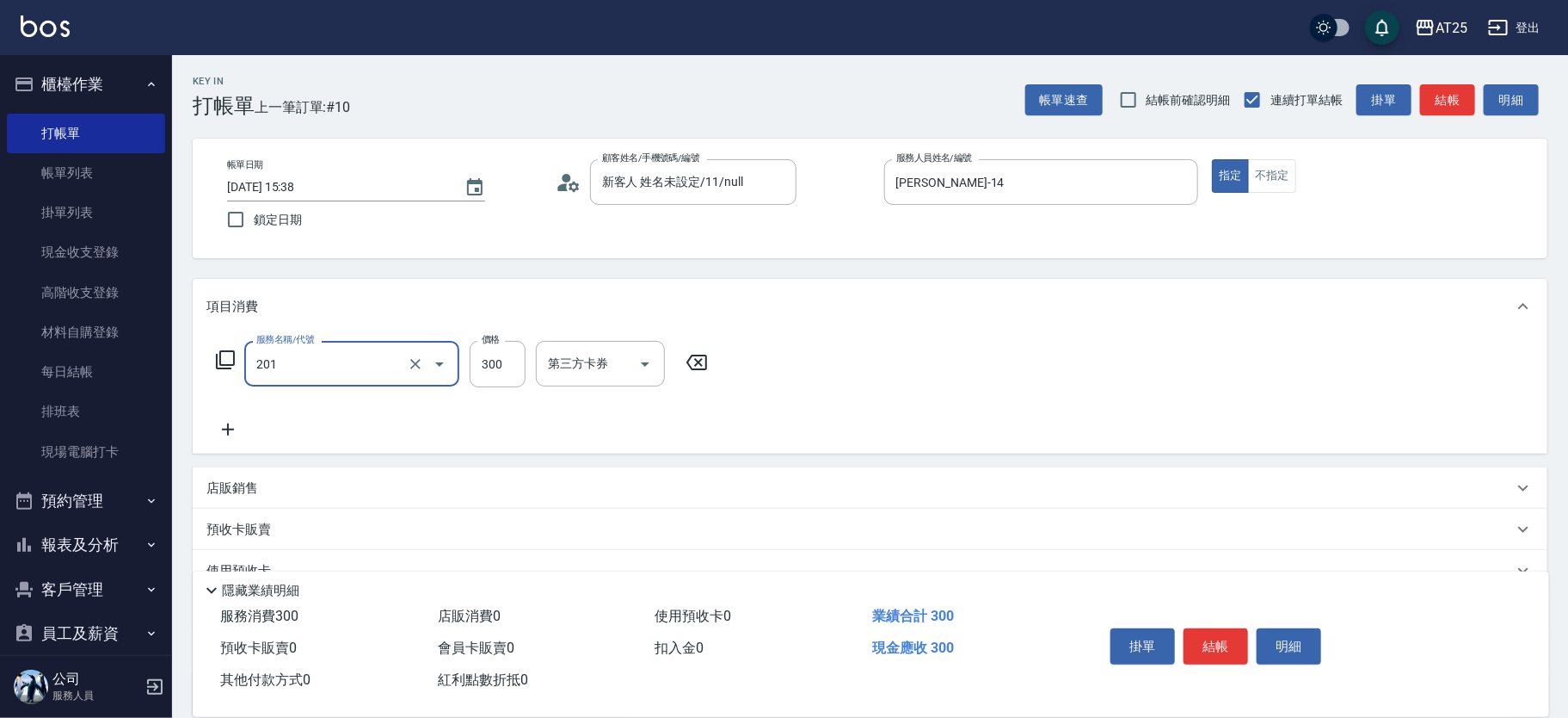
type input "洗髮(201)"
type input "0"
type input "40"
type input "400"
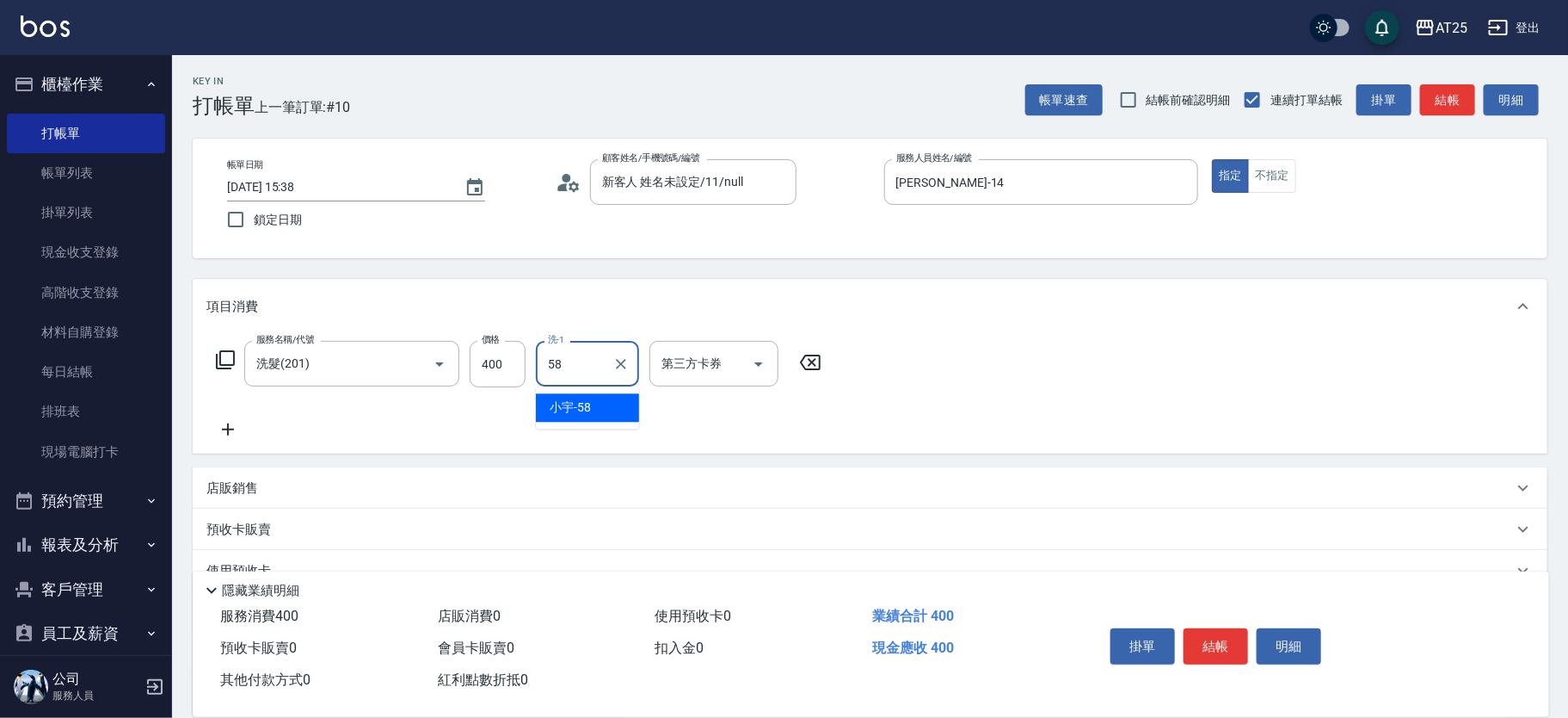
type input "小宇-58"
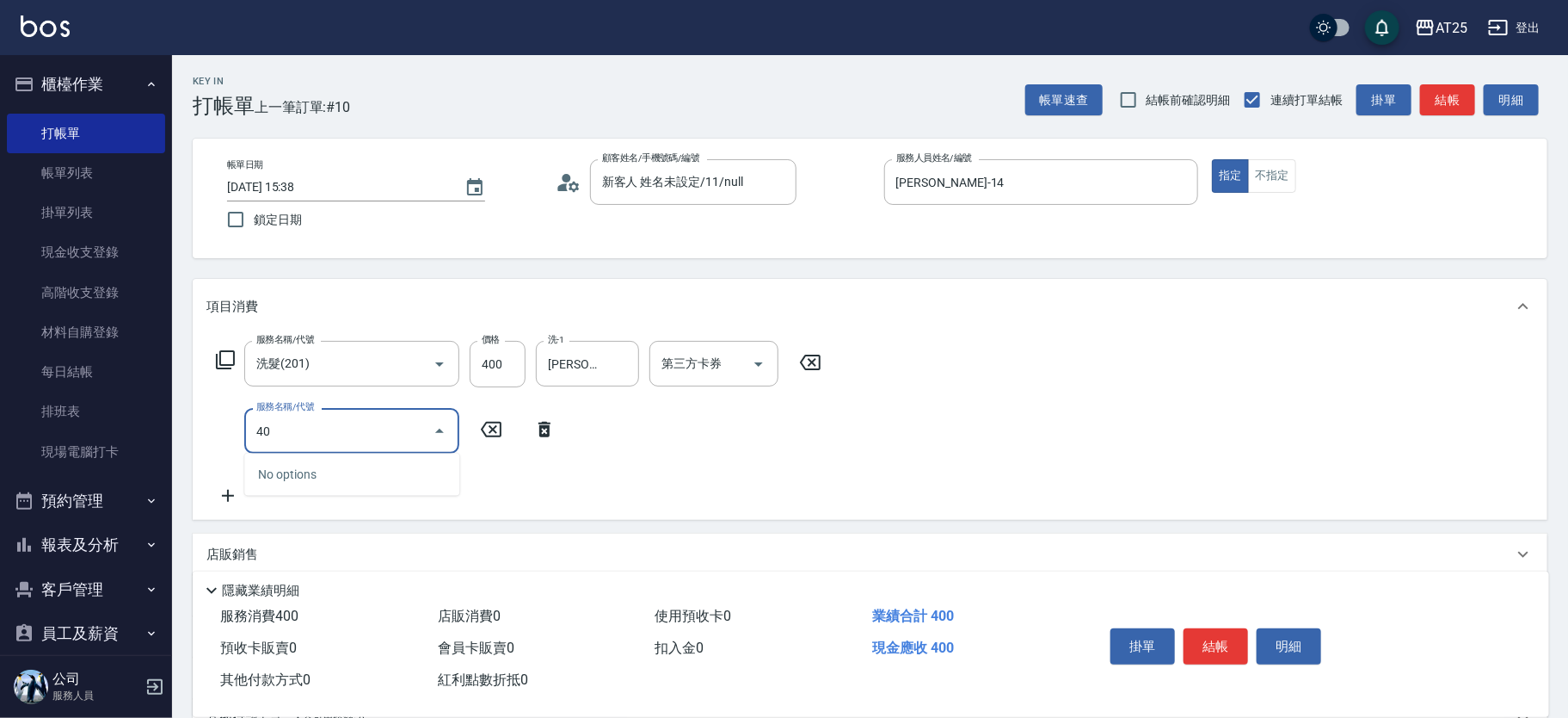
type input "401"
type input "70"
type input "剪髮(401)"
type input "40"
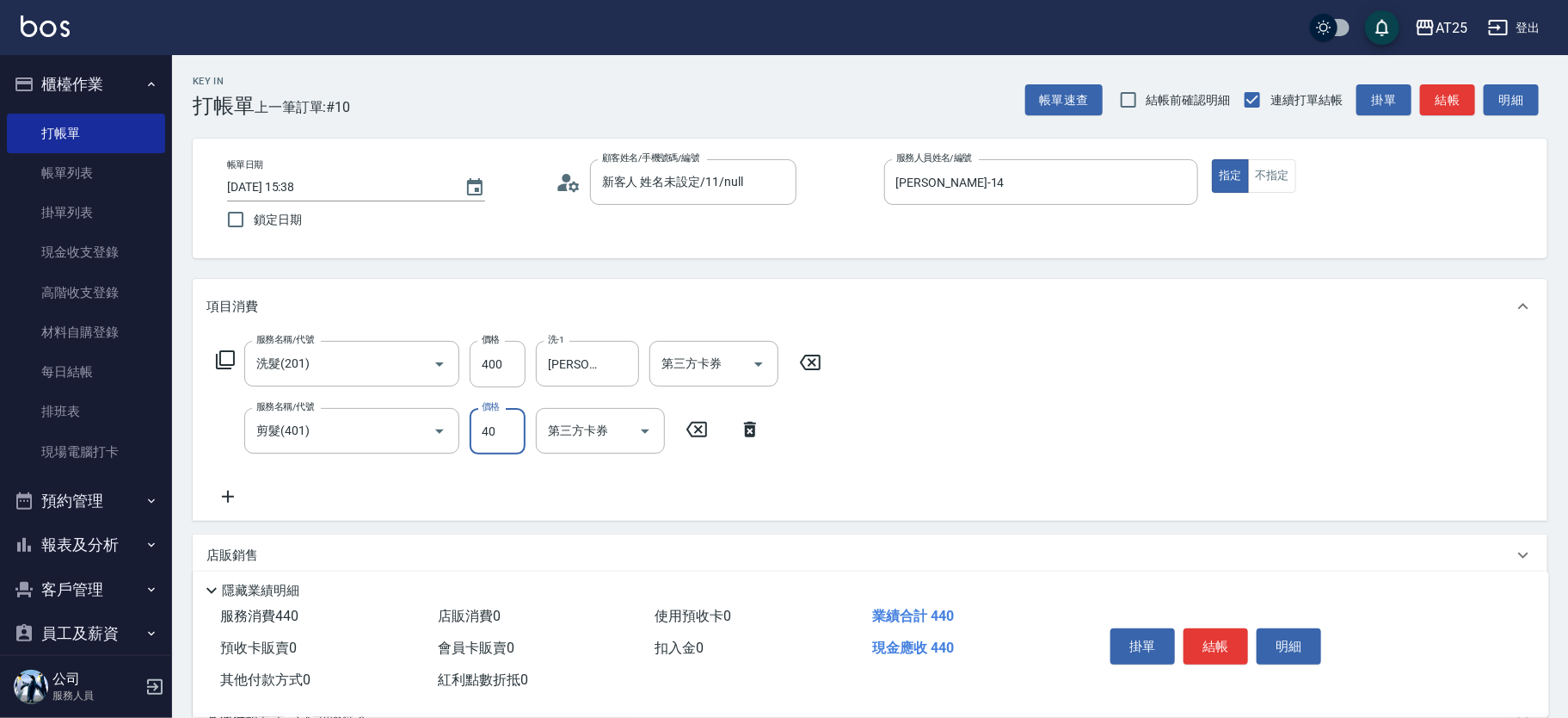
type input "80"
type input "400"
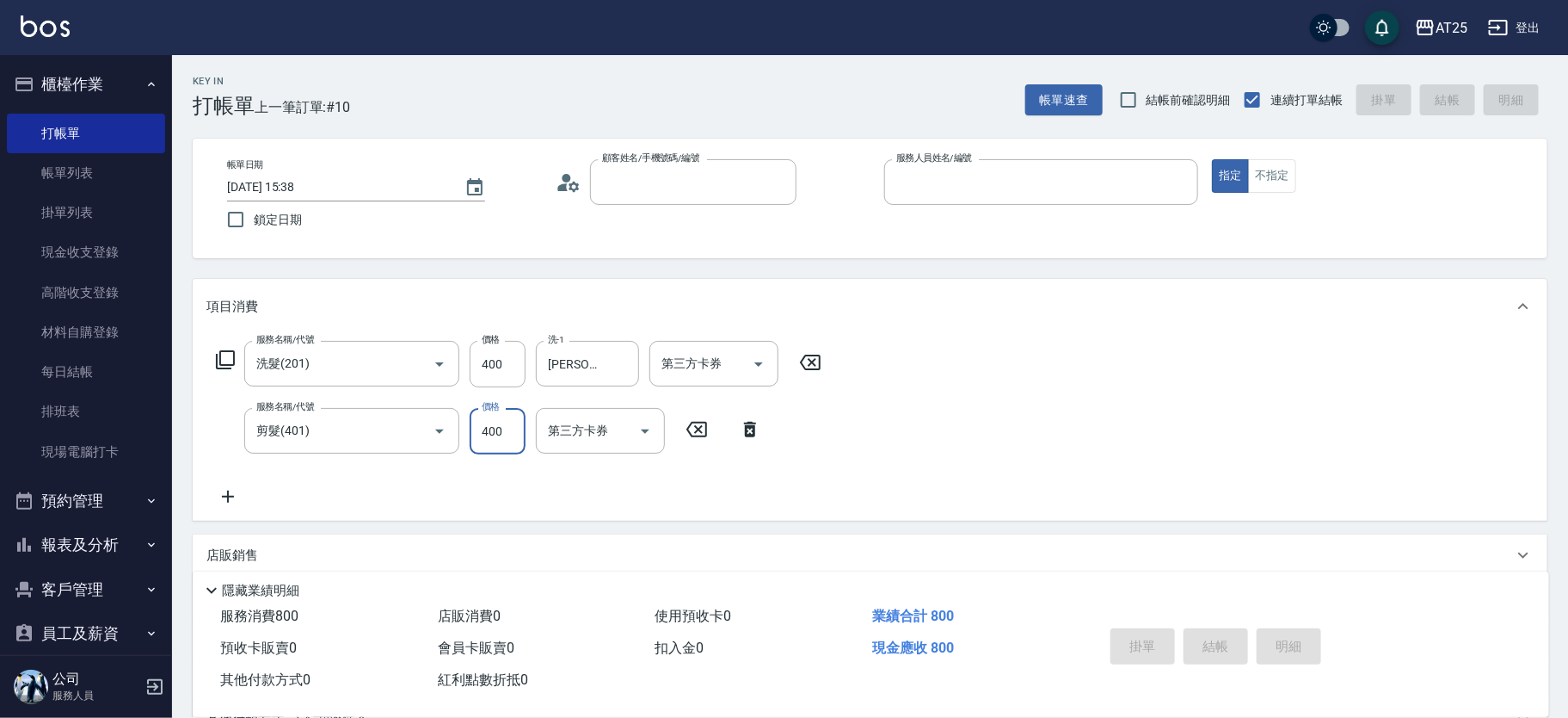
type input "0"
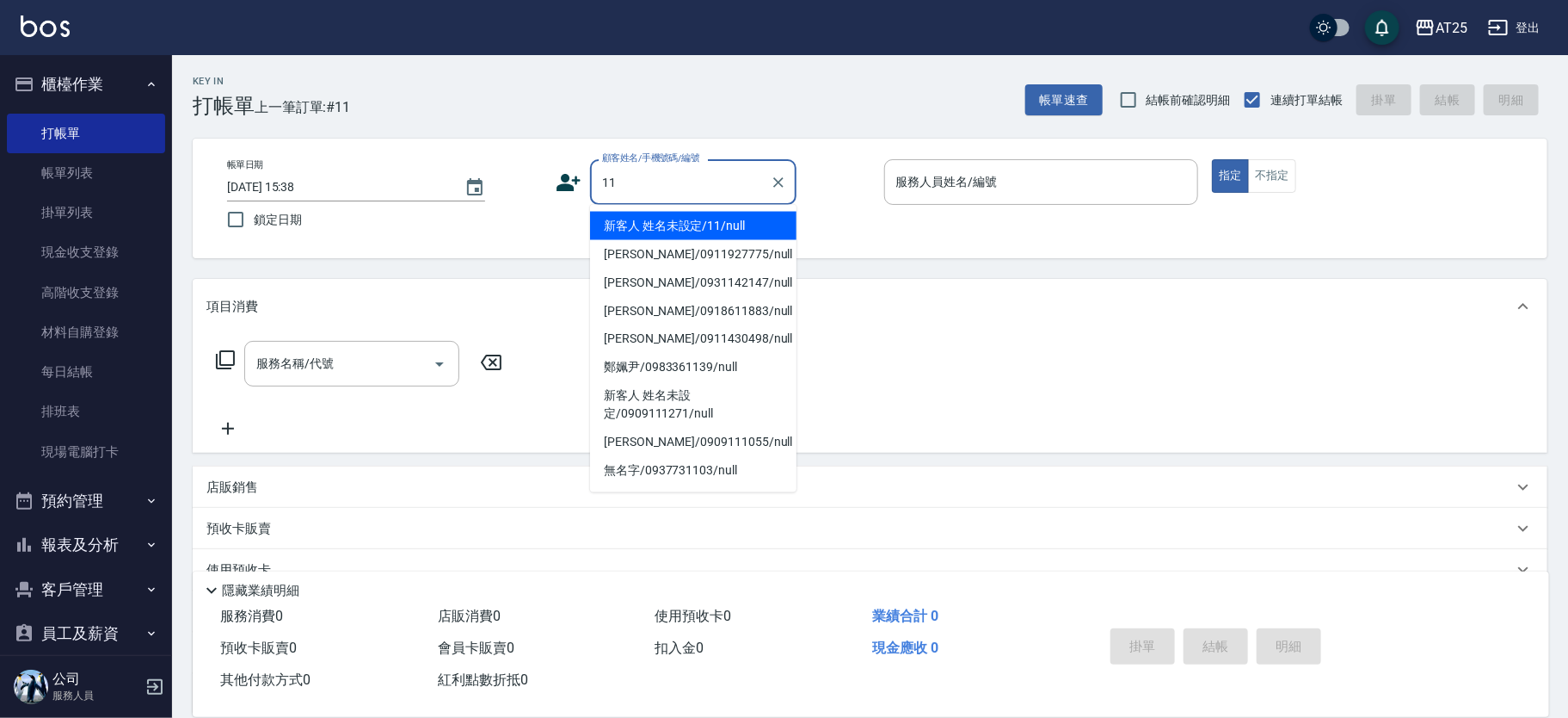
type input "新客人 姓名未設定/11/null"
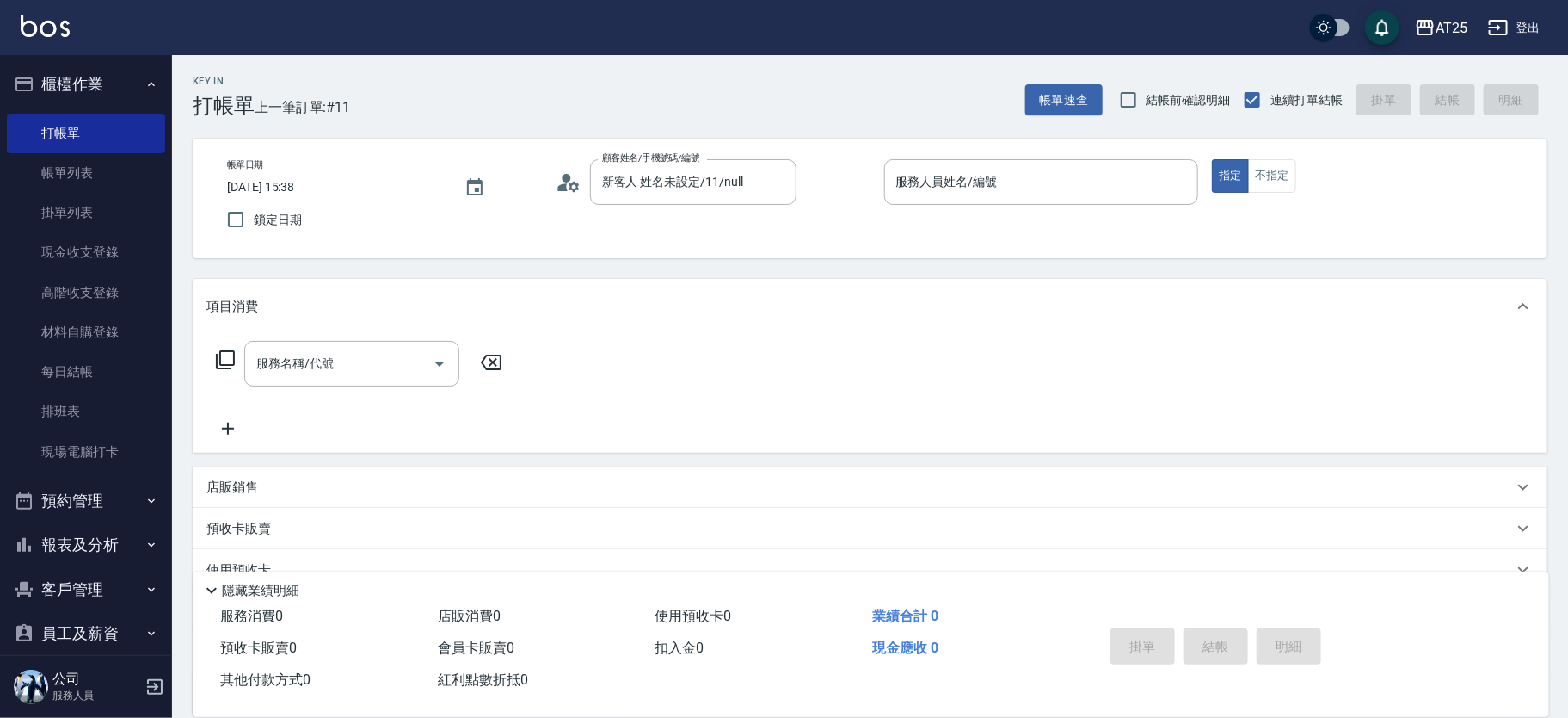
click at [916, 221] on p at bounding box center [1043, 213] width 315 height 18
click at [784, 184] on icon "Clear" at bounding box center [779, 182] width 17 height 17
click at [694, 222] on li "無名字/0916613599/null" at bounding box center [693, 226] width 206 height 28
type input "無名字/0916613599/null"
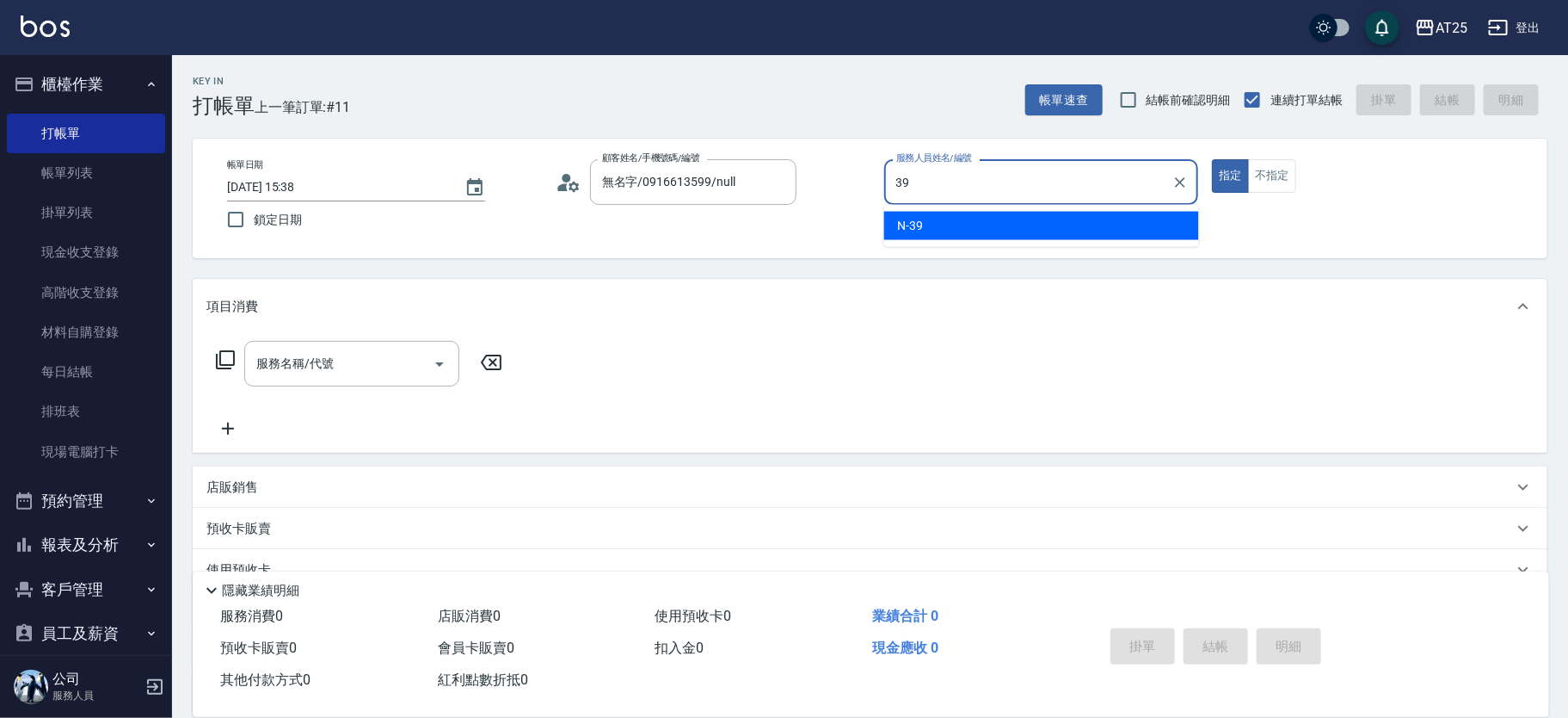
type input "N-39"
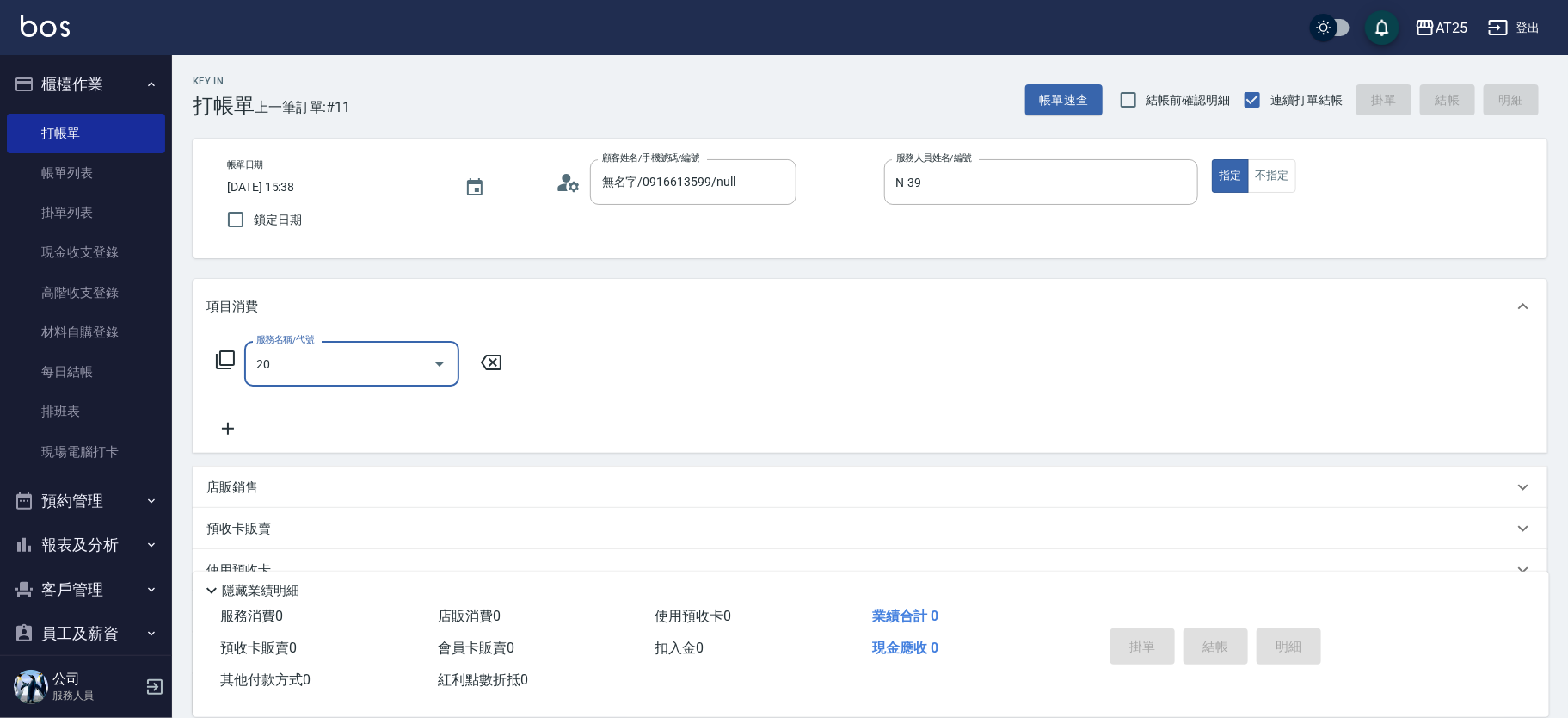
type input "201"
type input "30"
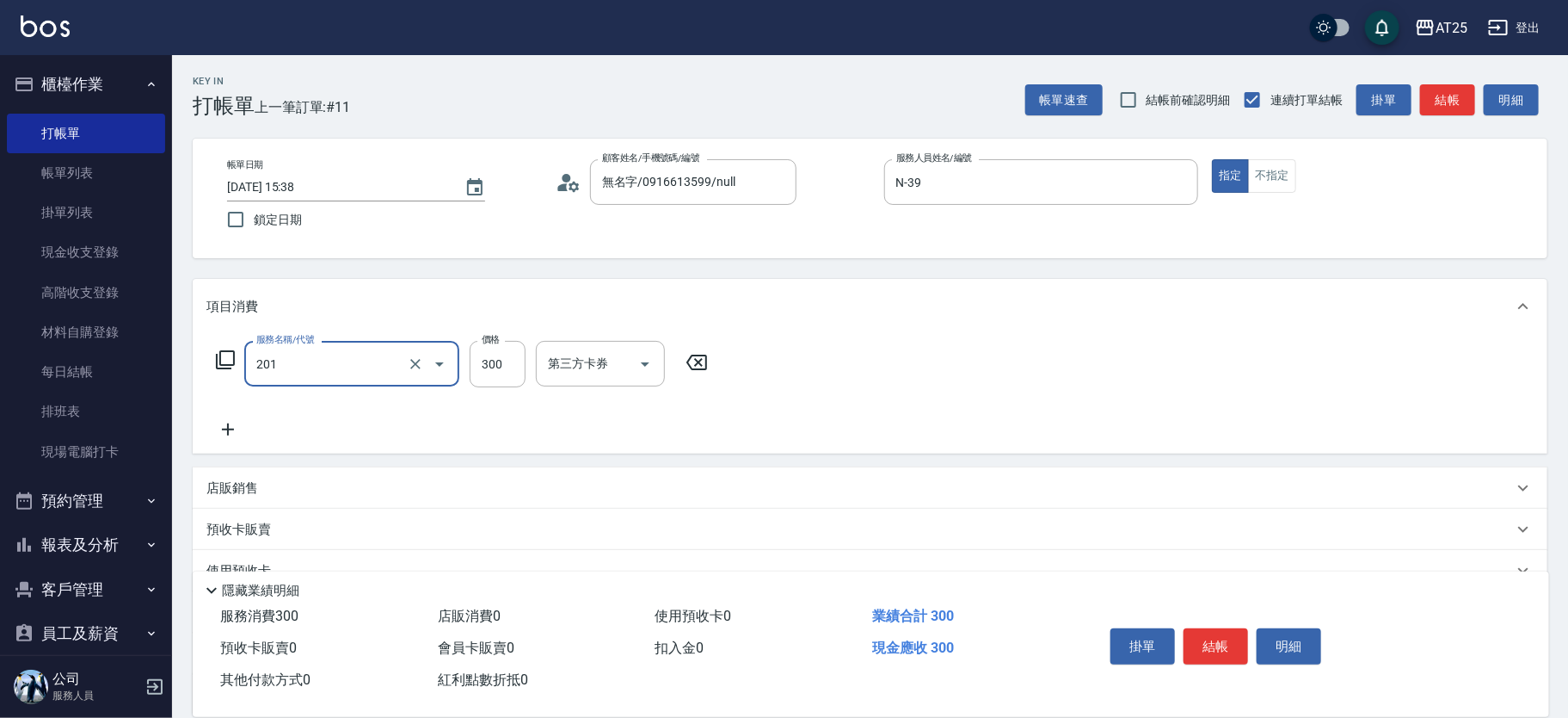
type input "洗髮(201)"
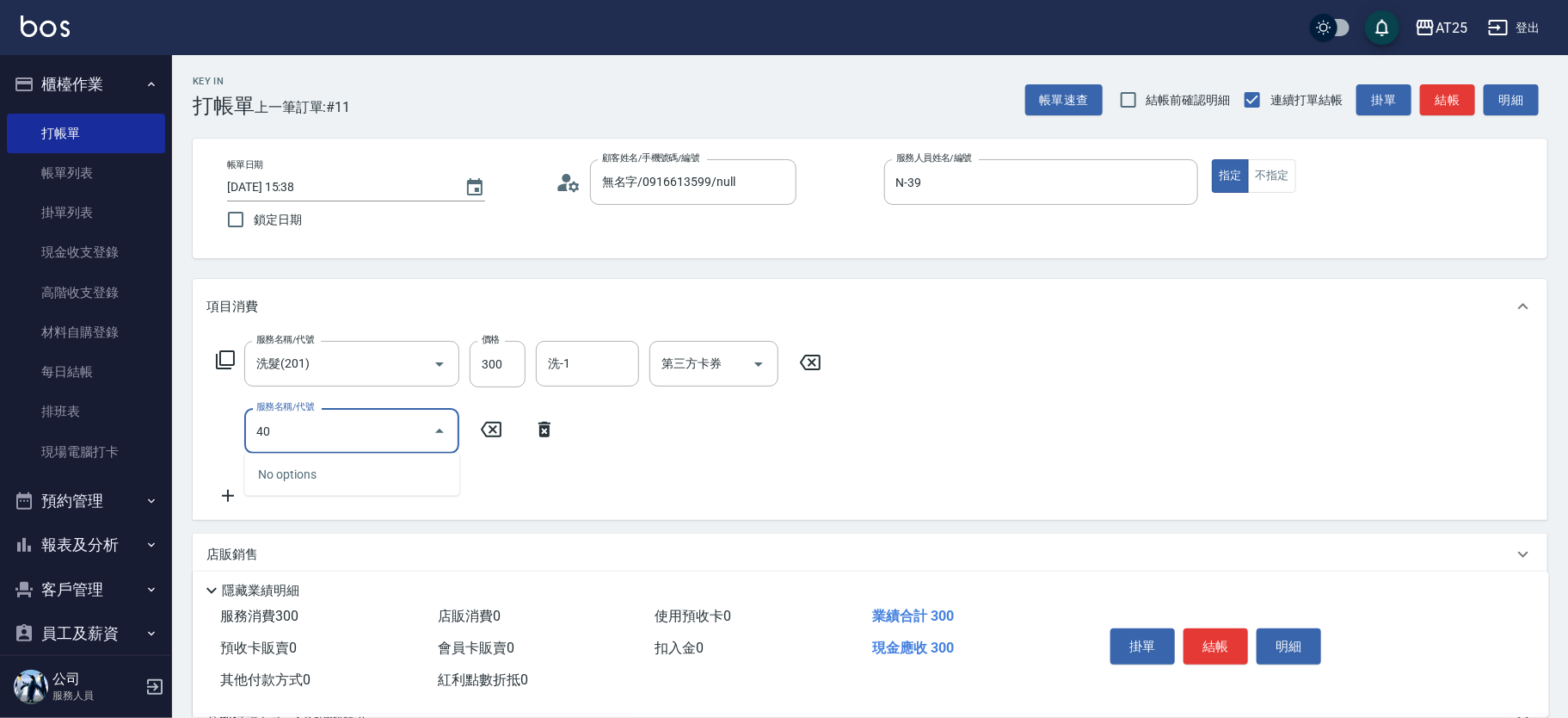
type input "401"
type input "60"
type input "剪髮(401)"
type input "30"
type input "20"
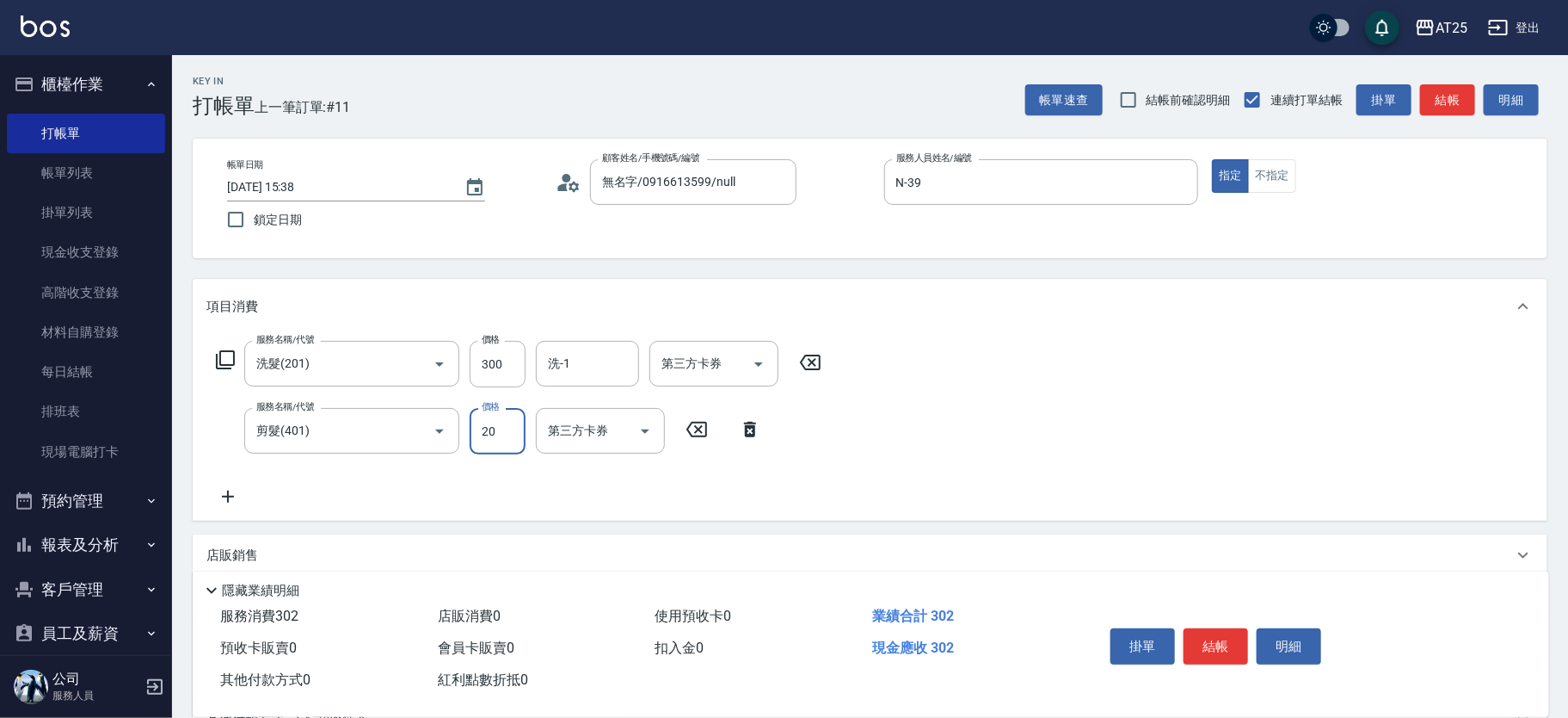
type input "50"
click at [621, 346] on div "洗-1" at bounding box center [587, 363] width 103 height 46
type input "200"
type input "小伶-81"
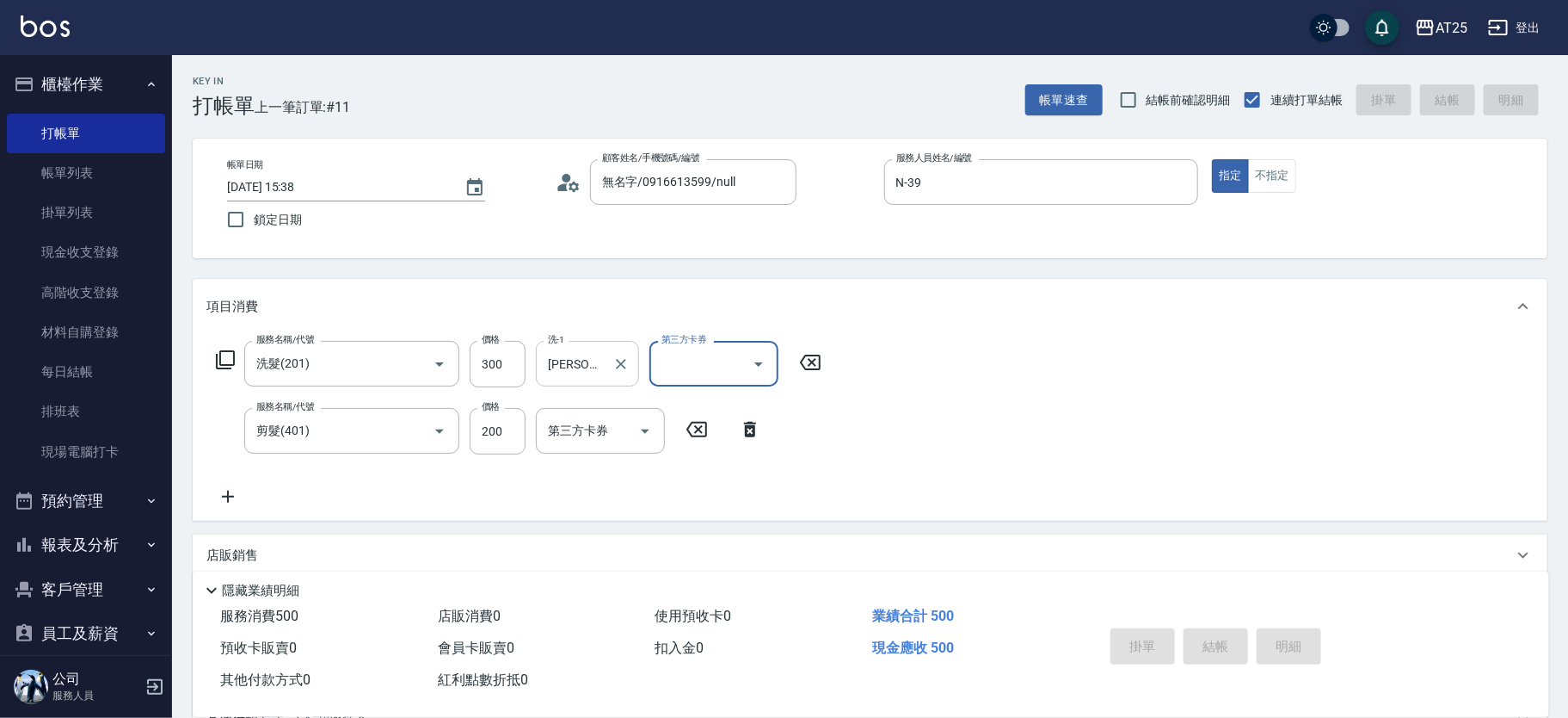
type input "2025/08/12 15:45"
type input "0"
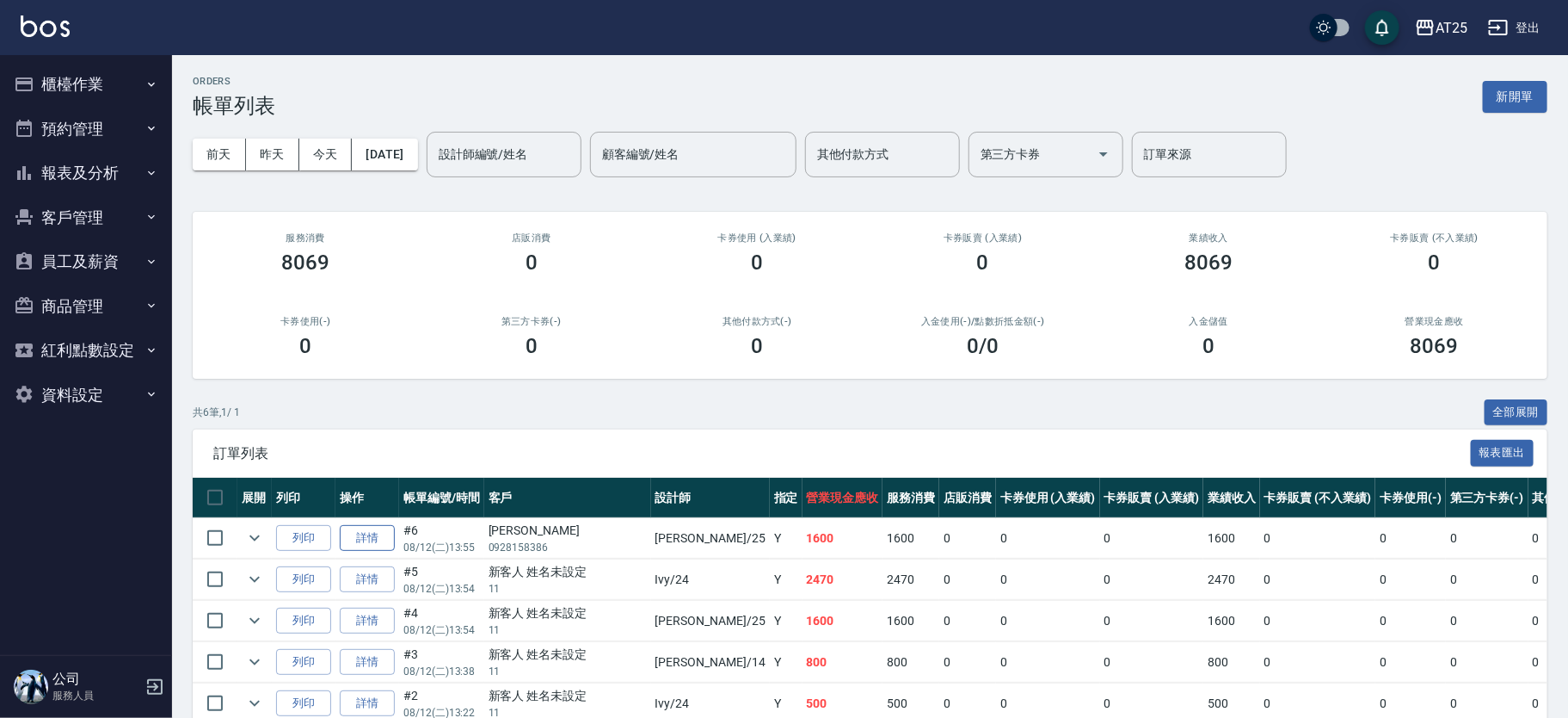
click at [382, 533] on link "詳情" at bounding box center [367, 538] width 55 height 26
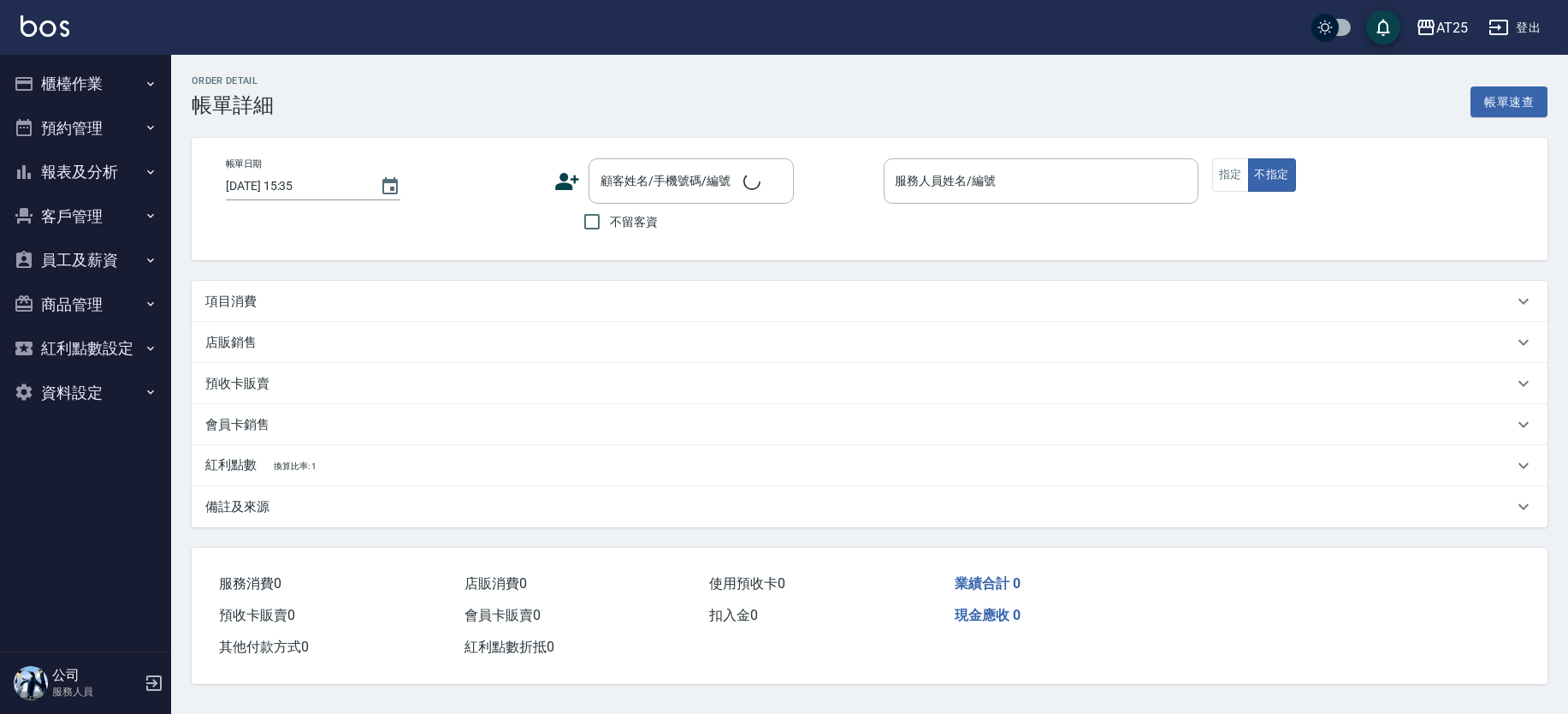
type input "[DATE] 13:55"
type input "[PERSON_NAME]-25"
type input "160"
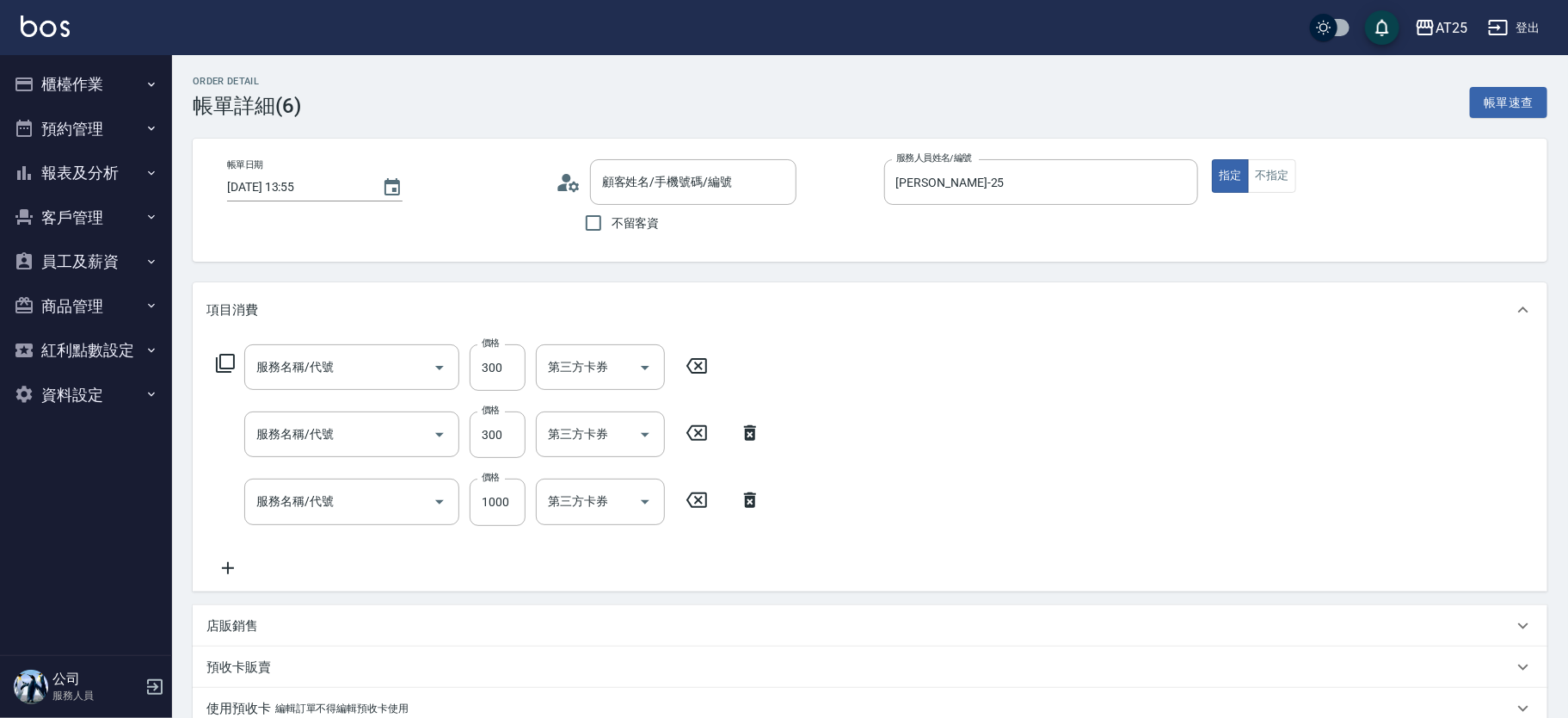
type input "[PERSON_NAME]/0928158386/null"
type input "剪髮(401)"
type input "男生壓貼(306)"
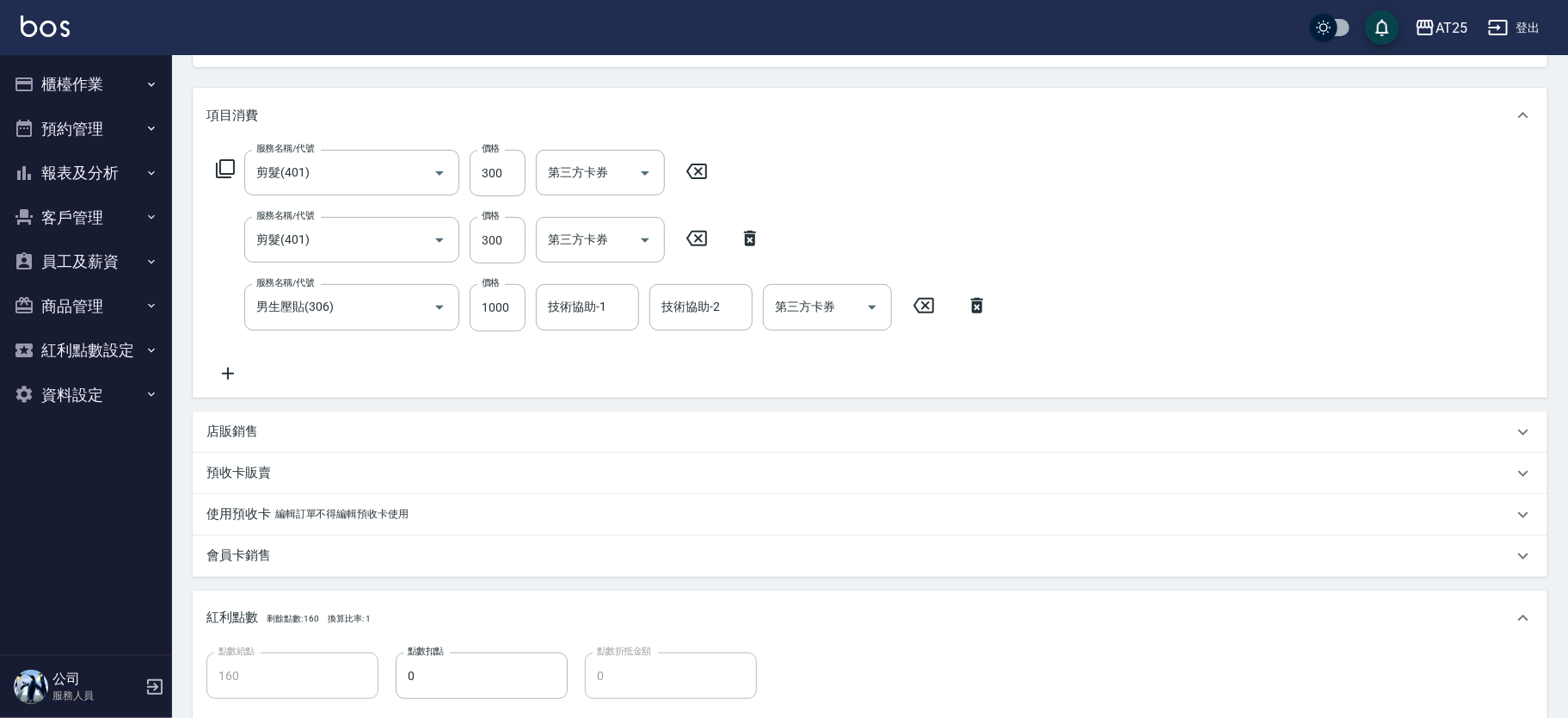
click at [268, 436] on div "店販銷售" at bounding box center [860, 431] width 1307 height 18
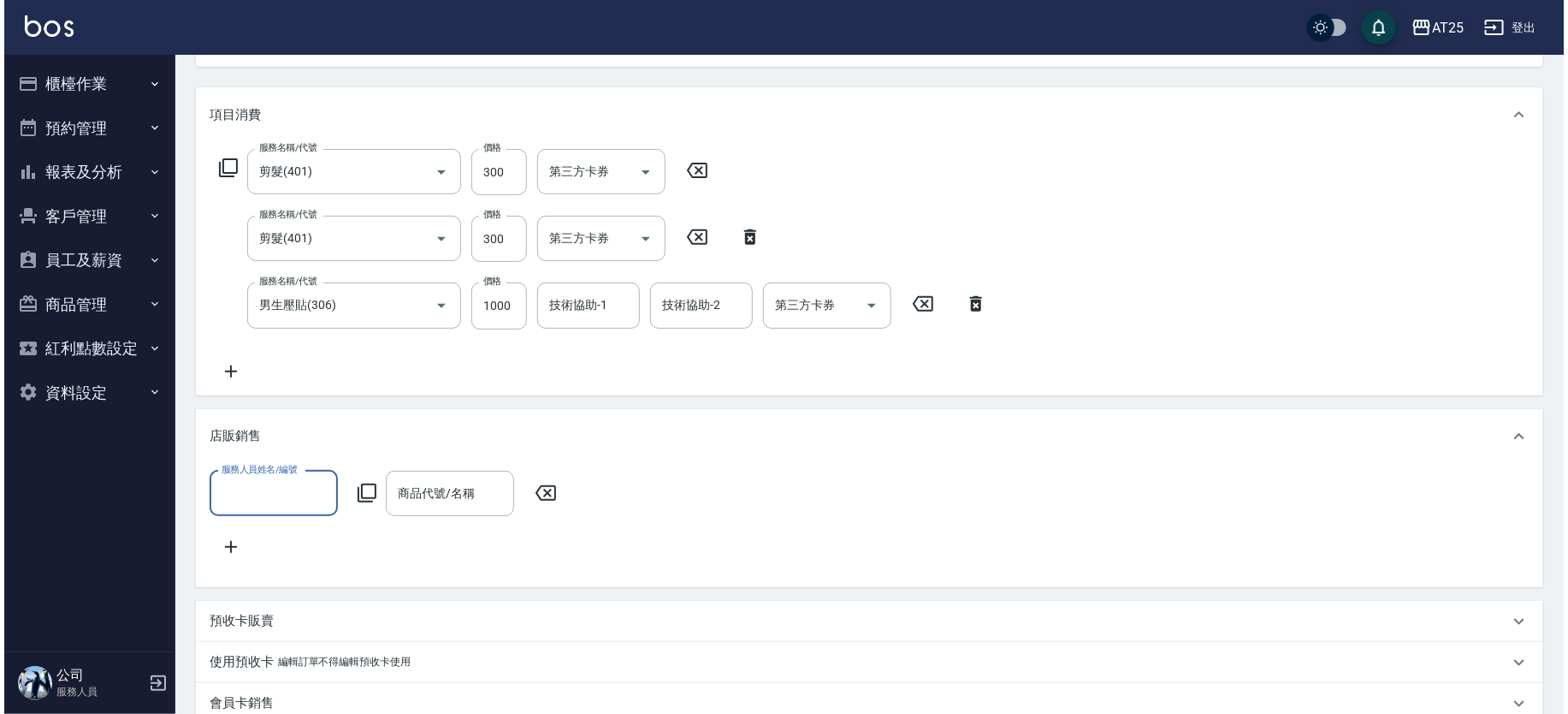
scroll to position [0, 0]
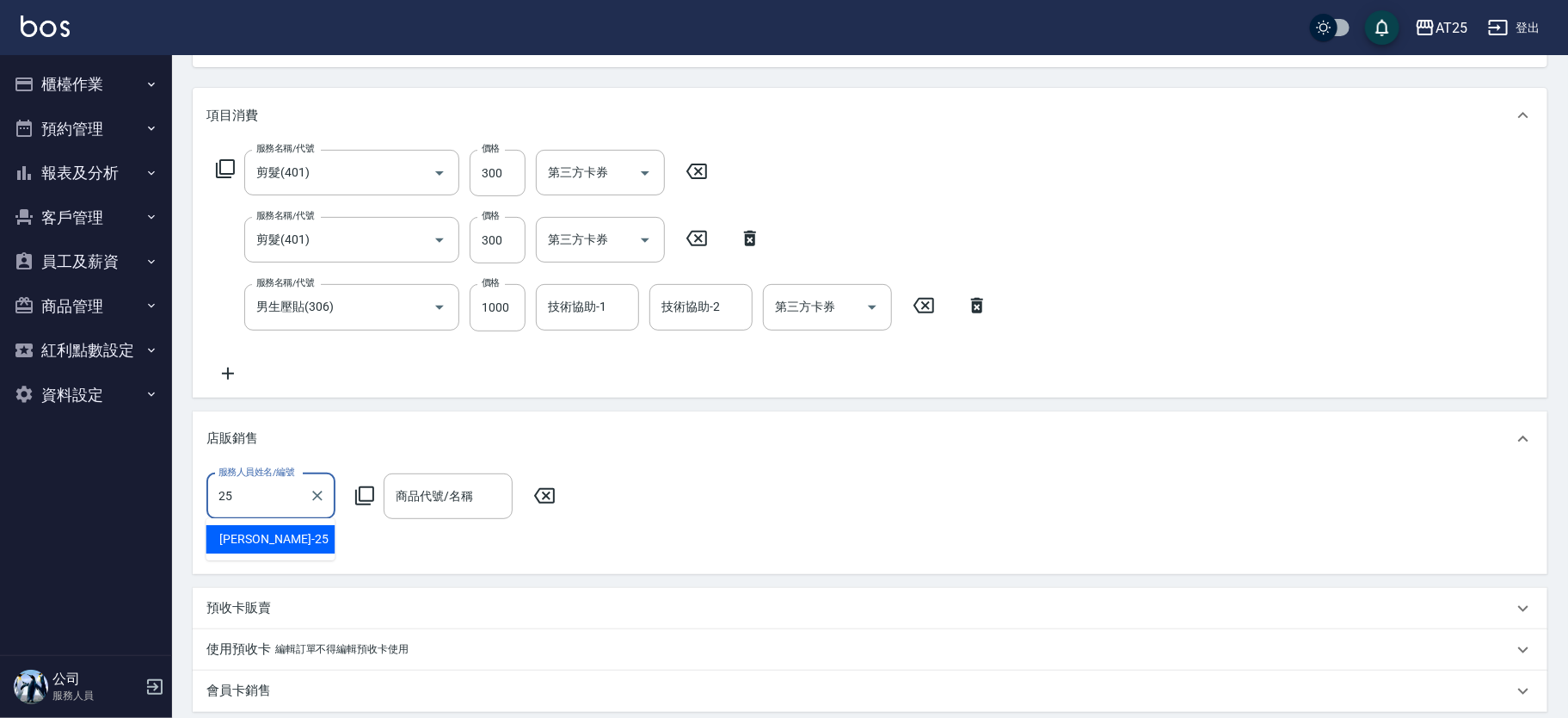
type input "[PERSON_NAME]-25"
click at [365, 494] on icon at bounding box center [365, 496] width 21 height 21
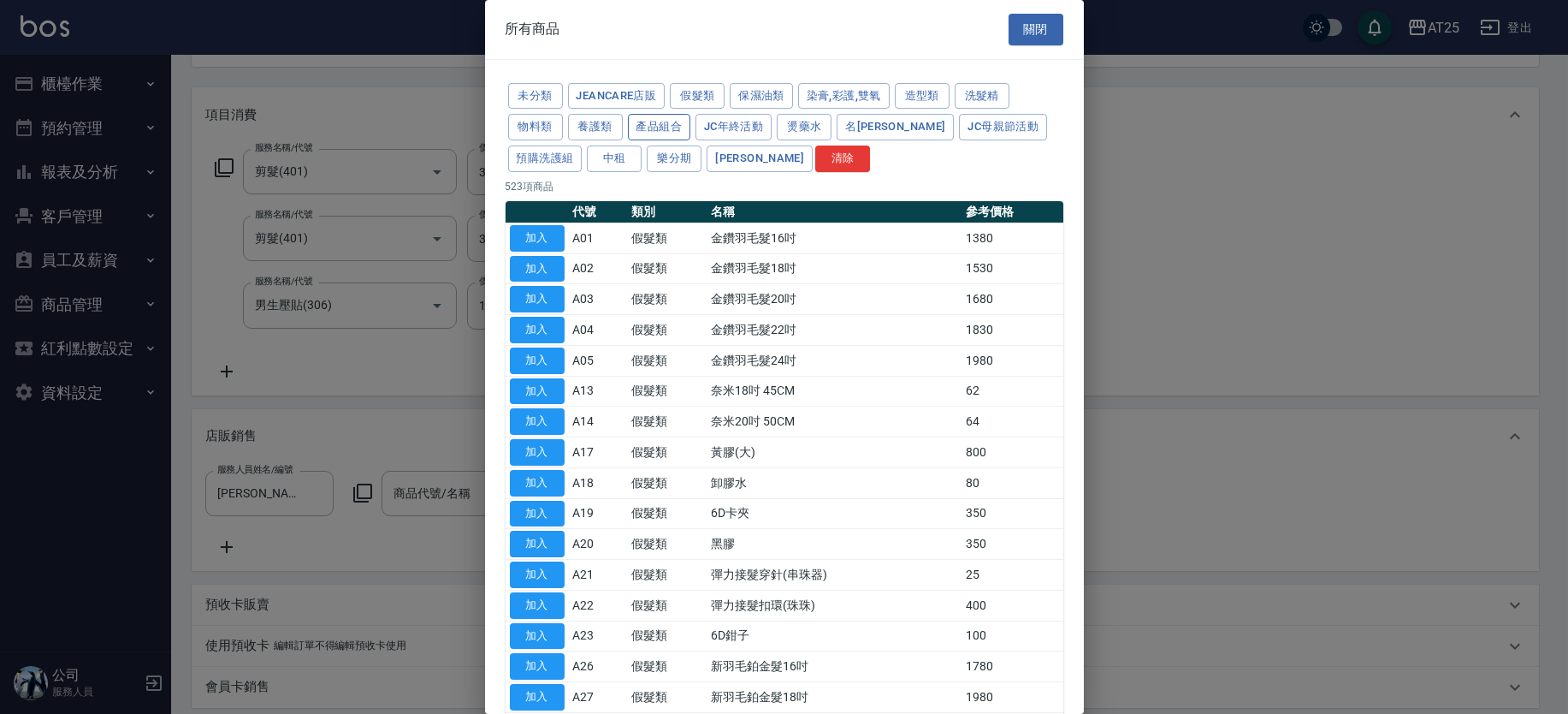
click at [679, 125] on button "產品組合" at bounding box center [659, 127] width 63 height 26
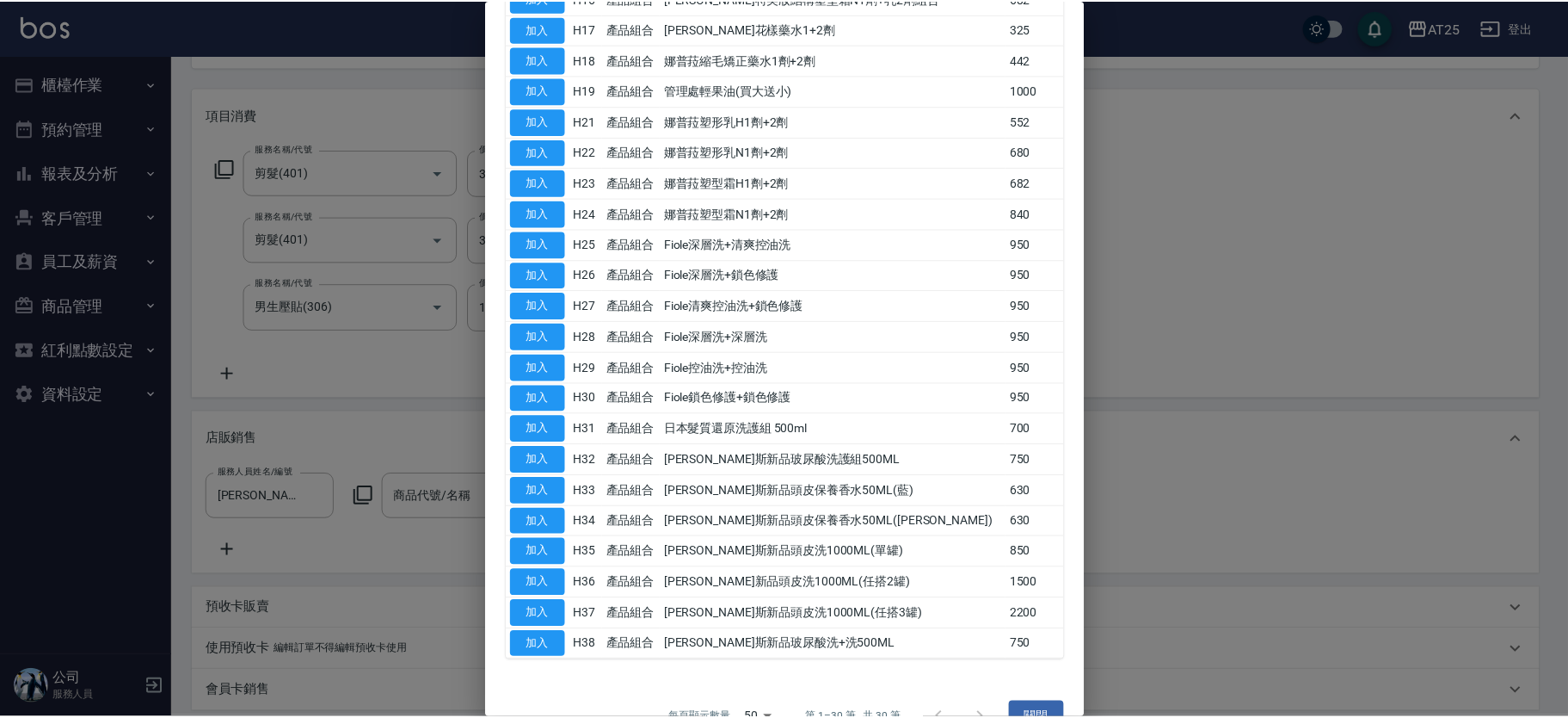
scroll to position [522, 0]
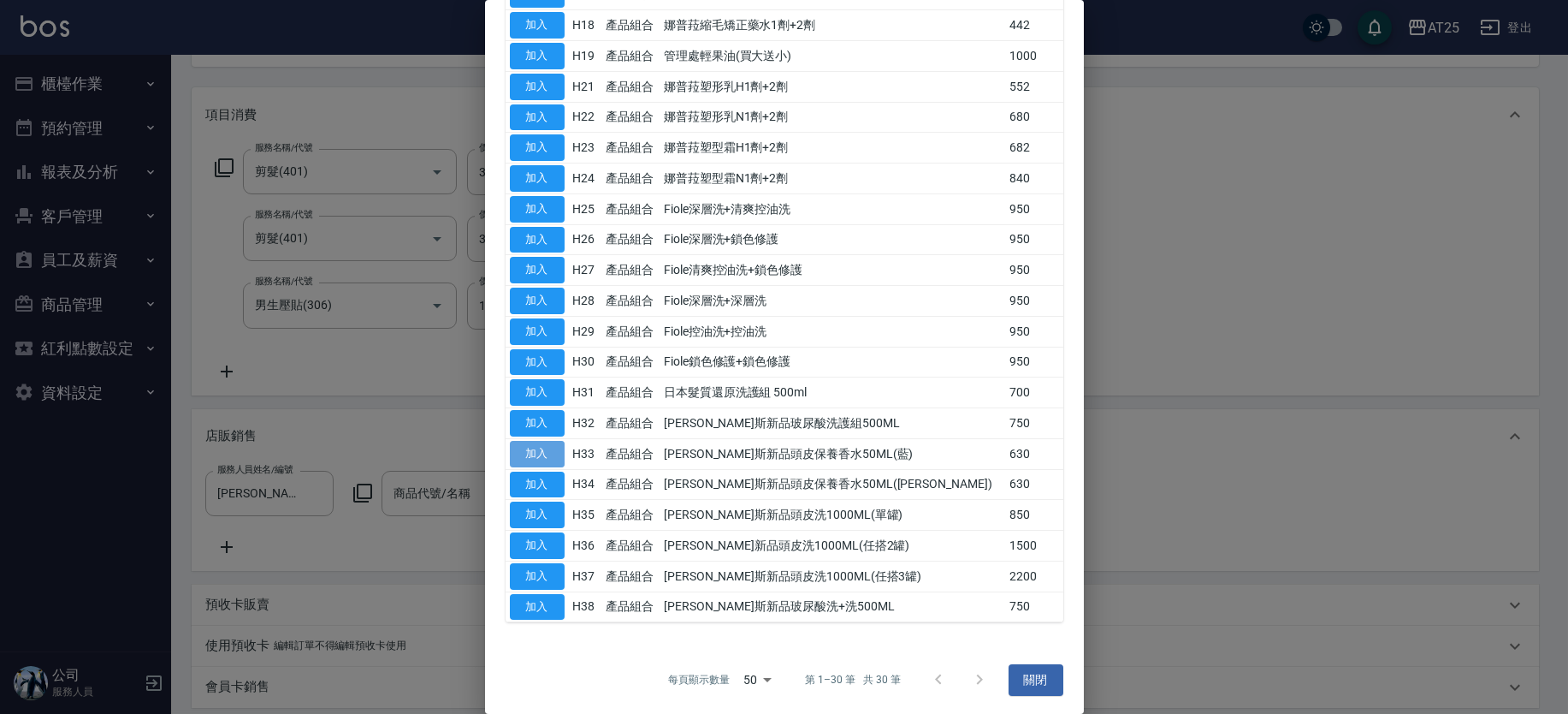
click at [556, 455] on button "加入" at bounding box center [536, 454] width 55 height 26
type input "220"
type input "[PERSON_NAME]斯新品頭皮保養香水50ML(藍)"
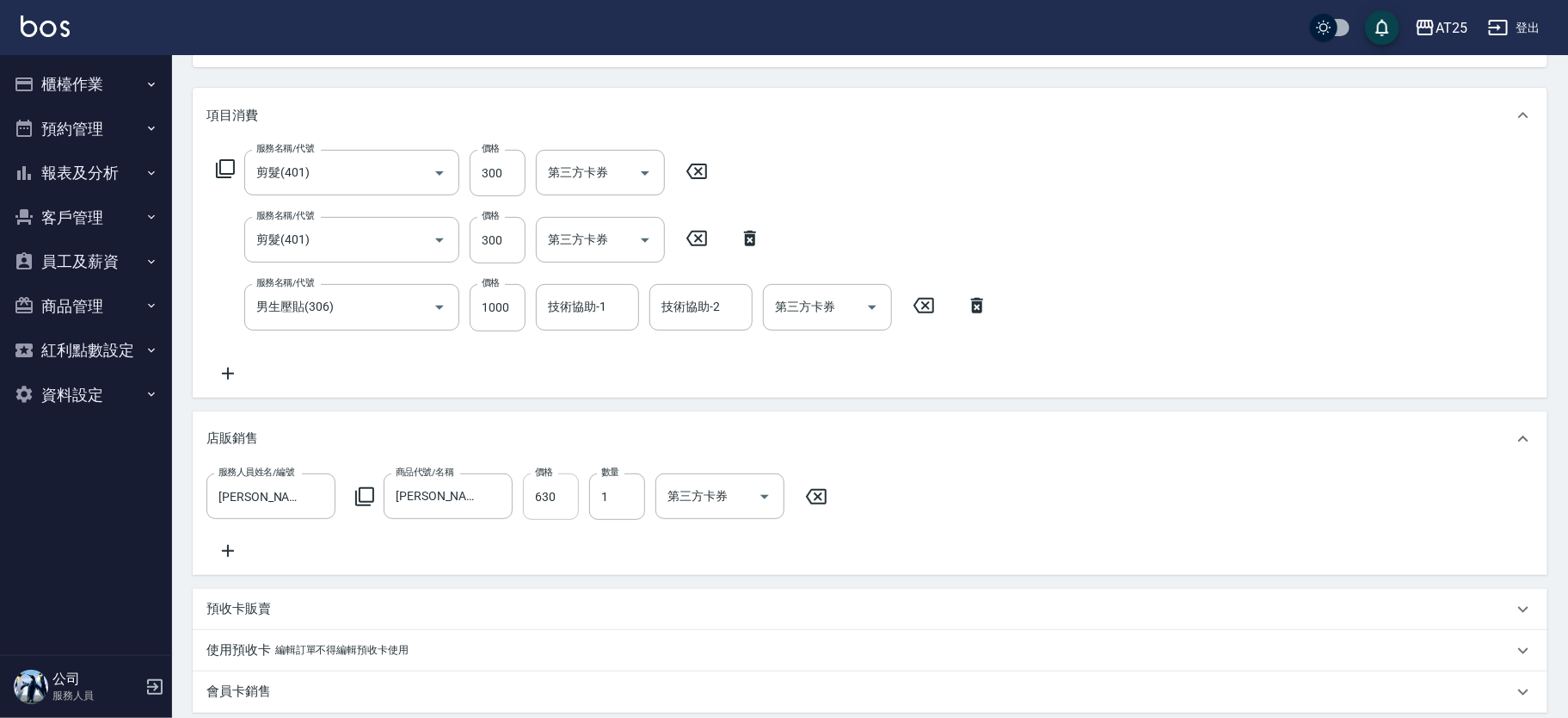
click at [564, 507] on input "630" at bounding box center [551, 496] width 56 height 47
type input "160"
type input "50"
type input "210"
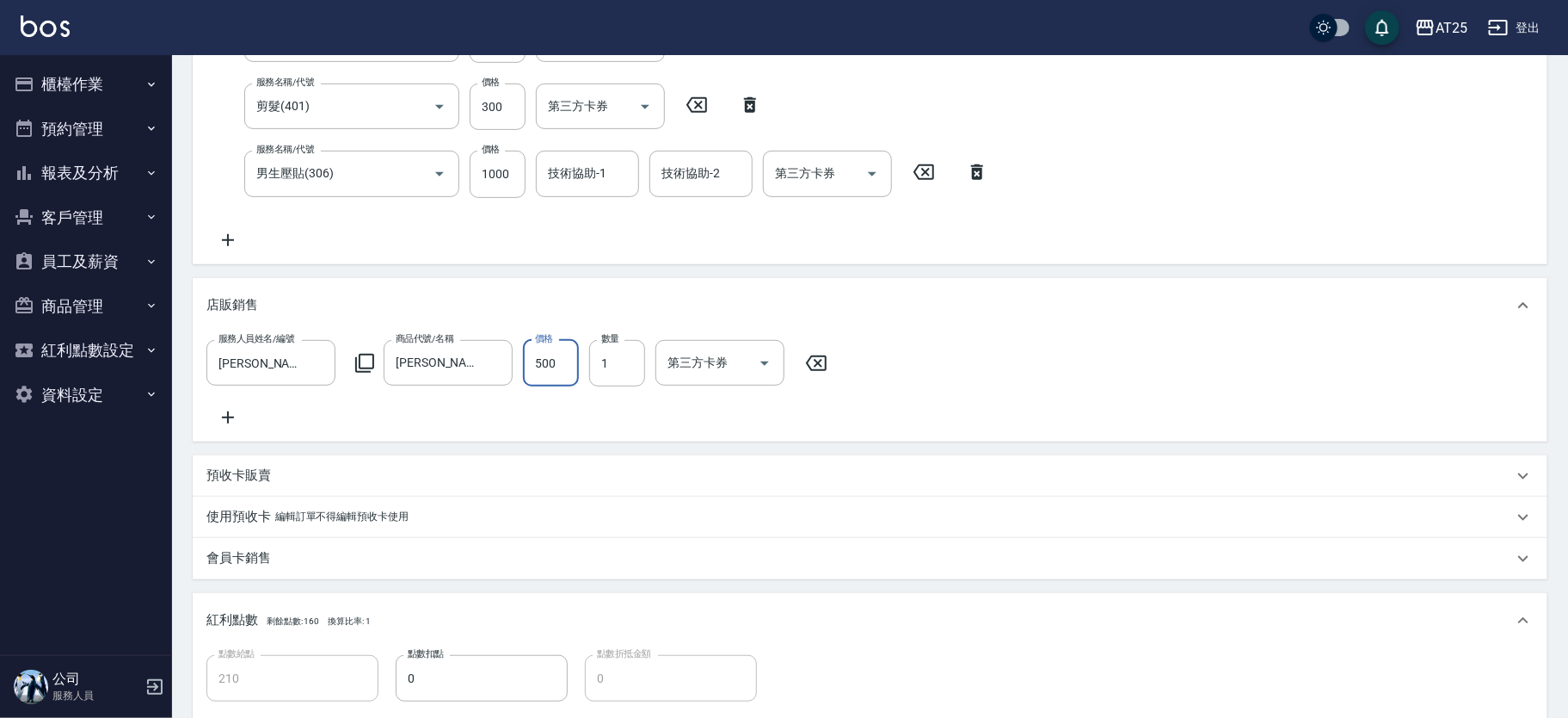
scroll to position [535, 0]
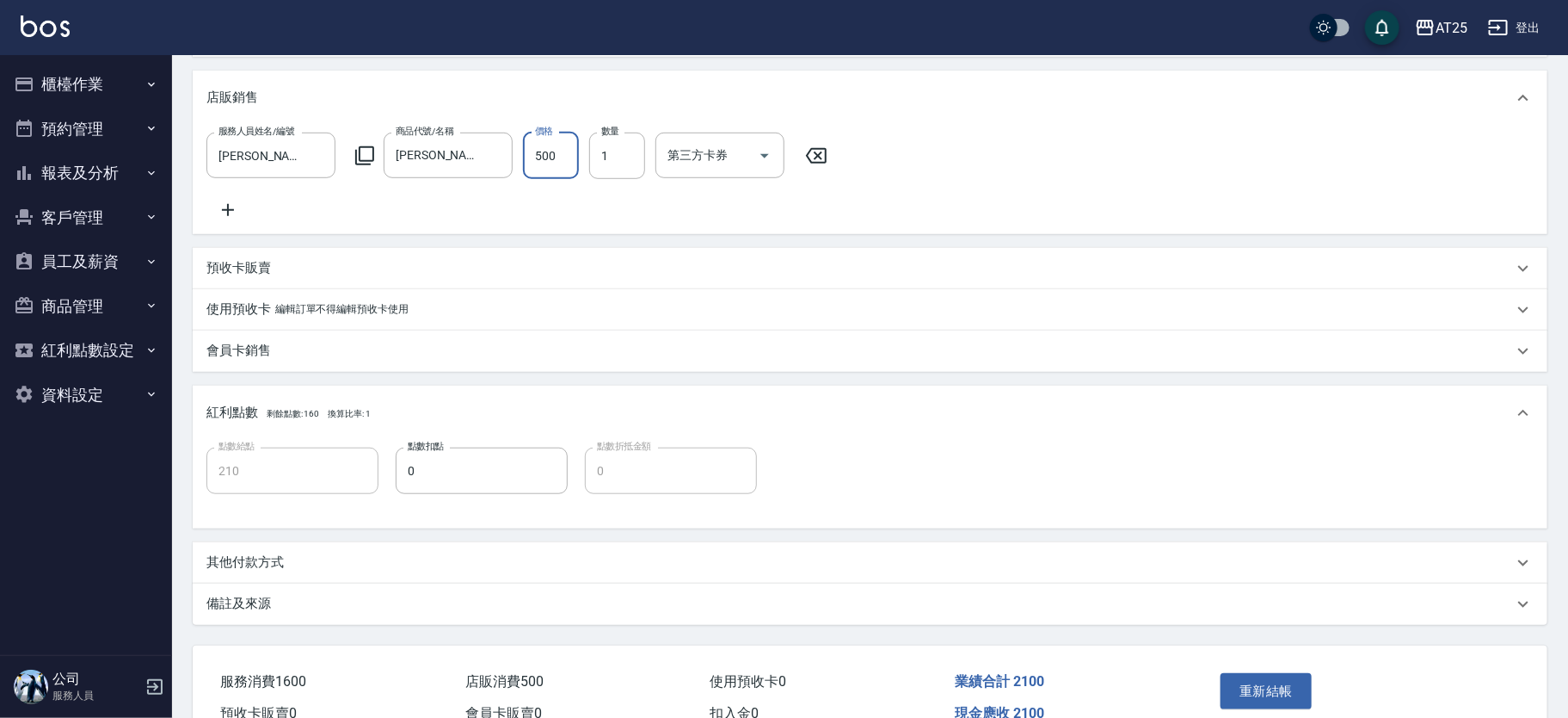
type input "500"
drag, startPoint x: 1565, startPoint y: 529, endPoint x: 1504, endPoint y: 641, distance: 127.5
click at [1558, 646] on div "Order detail 帳單詳細 (6) 帳單速查 帳單日期 [DATE] 13:55 顧客姓名/手機號碼/編號 [PERSON_NAME]/0928158…" at bounding box center [870, 160] width 1396 height 1283
drag, startPoint x: 1280, startPoint y: 695, endPoint x: 1264, endPoint y: 694, distance: 16.0
click at [1280, 695] on button "重新結帳" at bounding box center [1266, 691] width 91 height 37
